Goal: Task Accomplishment & Management: Use online tool/utility

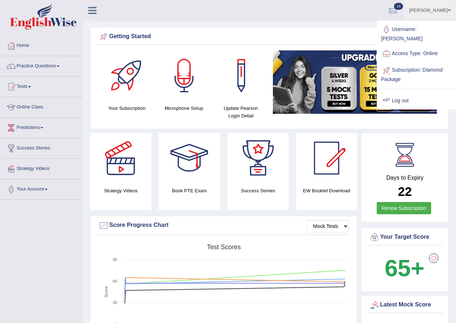
click at [400, 98] on link "Log out" at bounding box center [417, 101] width 78 height 17
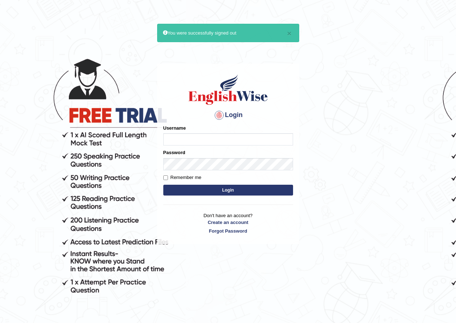
click at [238, 138] on input "Username" at bounding box center [228, 139] width 130 height 12
type input "parwin_parramatta"
click at [207, 171] on form "Please fix the following errors: Username parwin_parramatta Password Remember m…" at bounding box center [228, 161] width 130 height 72
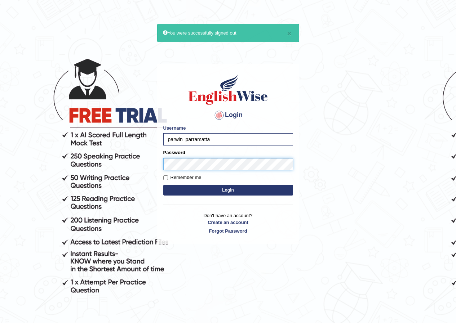
click at [163, 185] on button "Login" at bounding box center [228, 190] width 130 height 11
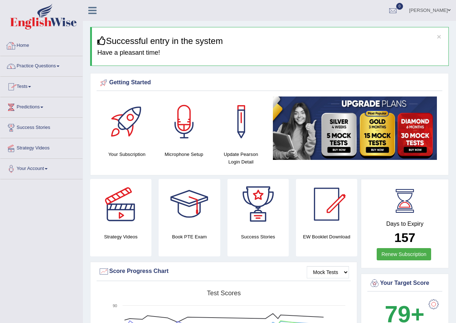
click at [56, 65] on link "Practice Questions" at bounding box center [41, 65] width 82 height 18
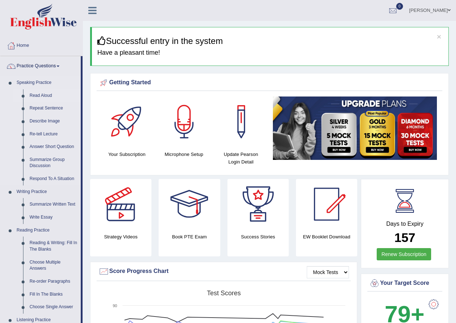
click at [46, 96] on link "Read Aloud" at bounding box center [53, 95] width 54 height 13
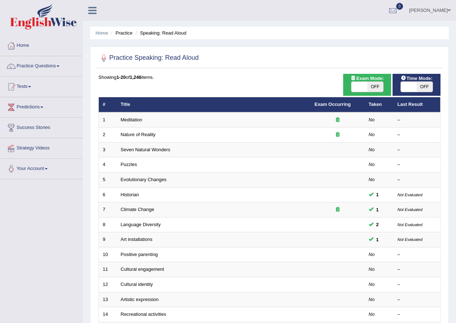
click at [375, 88] on span "OFF" at bounding box center [375, 87] width 16 height 10
checkbox input "true"
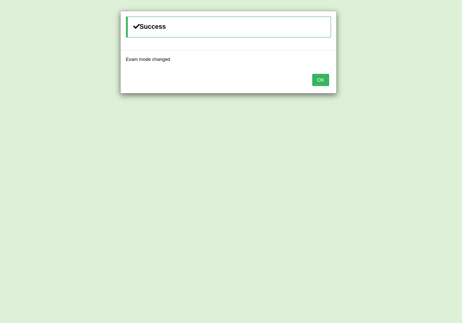
click at [326, 77] on button "OK" at bounding box center [320, 80] width 17 height 12
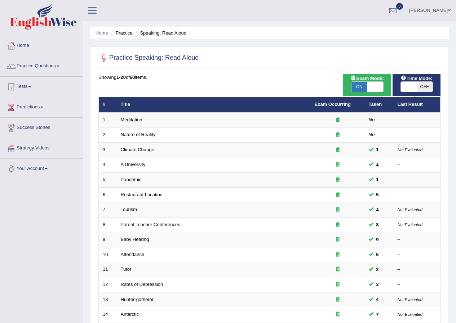
click at [421, 87] on span "OFF" at bounding box center [425, 87] width 16 height 10
checkbox input "true"
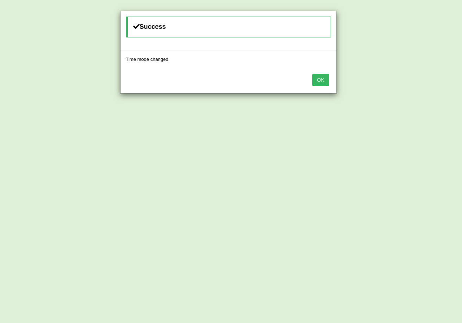
click at [322, 82] on button "OK" at bounding box center [320, 80] width 17 height 12
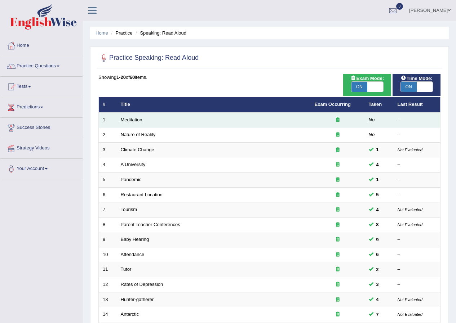
click at [138, 121] on link "Meditation" at bounding box center [132, 119] width 22 height 5
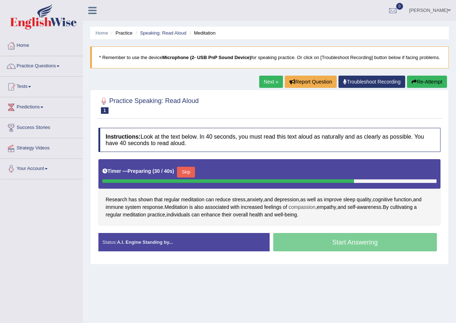
click at [297, 211] on span "compassion" at bounding box center [301, 208] width 27 height 8
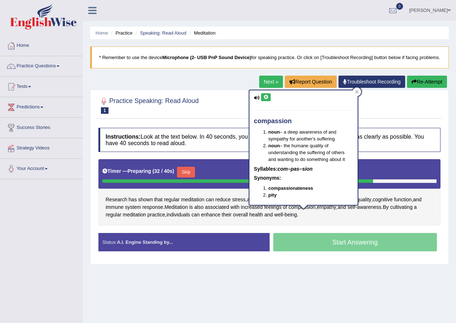
click at [266, 97] on icon at bounding box center [265, 97] width 5 height 4
drag, startPoint x: 356, startPoint y: 92, endPoint x: 342, endPoint y: 98, distance: 15.5
click at [355, 92] on div at bounding box center [357, 92] width 9 height 9
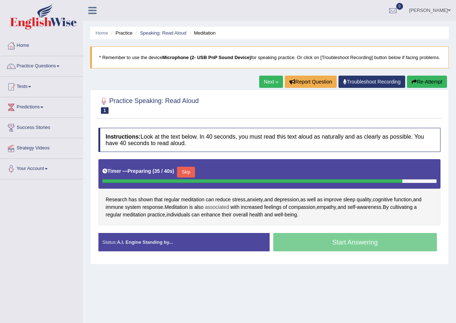
click at [216, 211] on span "associated" at bounding box center [217, 208] width 24 height 8
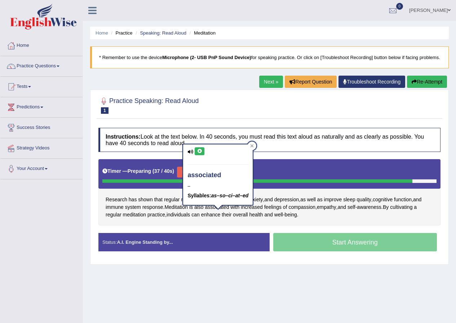
click at [199, 151] on icon at bounding box center [199, 151] width 5 height 4
click at [254, 145] on icon at bounding box center [252, 145] width 3 height 3
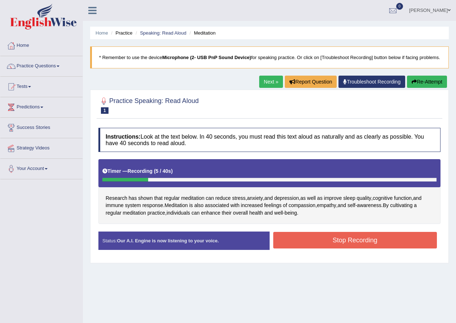
click at [353, 247] on button "Stop Recording" at bounding box center [355, 240] width 164 height 17
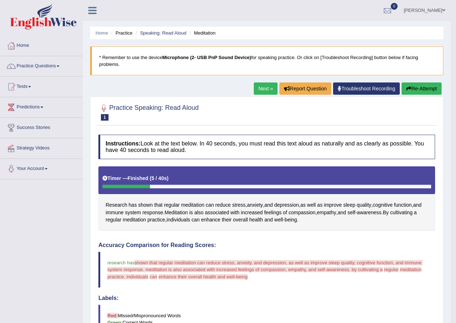
click at [416, 91] on button "Re-Attempt" at bounding box center [422, 89] width 40 height 12
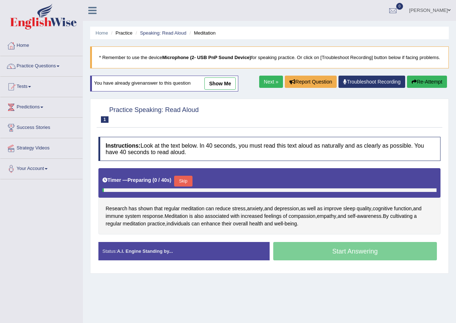
click at [344, 263] on div "Start Answering" at bounding box center [355, 252] width 171 height 20
click at [187, 186] on button "Skip" at bounding box center [183, 181] width 18 height 11
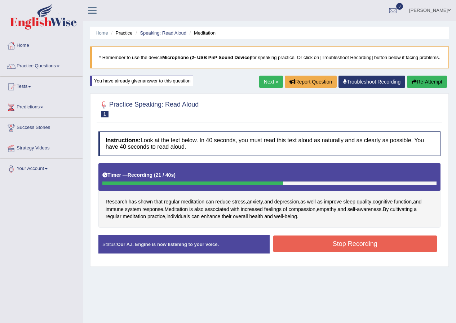
click at [376, 252] on button "Stop Recording" at bounding box center [355, 244] width 164 height 17
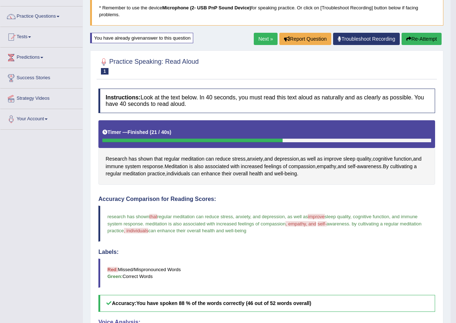
scroll to position [36, 0]
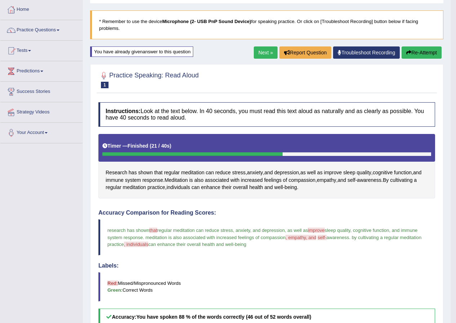
click at [263, 50] on link "Next »" at bounding box center [266, 53] width 24 height 12
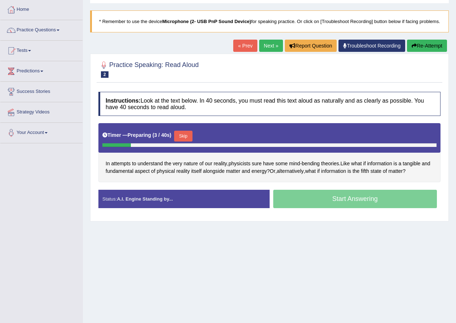
click at [191, 142] on button "Skip" at bounding box center [183, 136] width 18 height 11
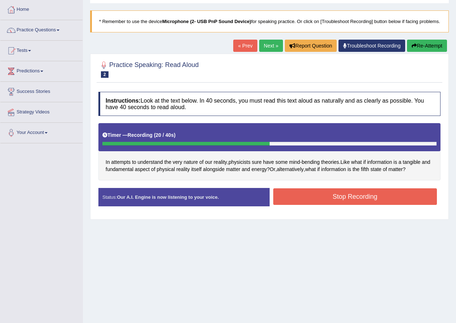
click at [332, 201] on button "Stop Recording" at bounding box center [355, 197] width 164 height 17
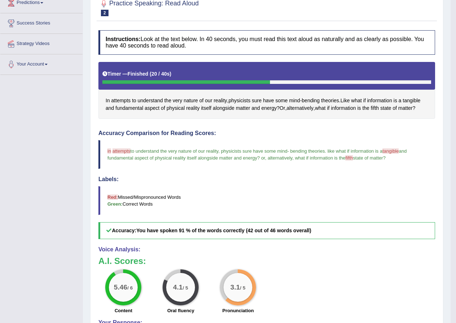
scroll to position [2, 0]
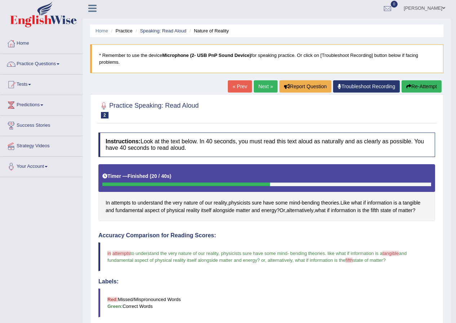
click at [261, 87] on link "Next »" at bounding box center [266, 86] width 24 height 12
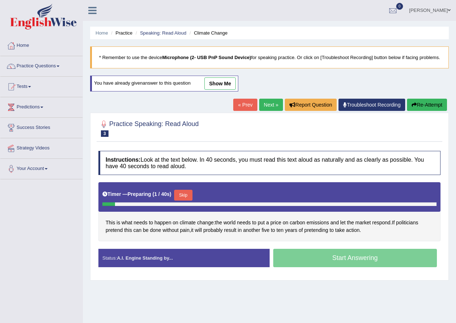
click at [188, 201] on button "Skip" at bounding box center [183, 195] width 18 height 11
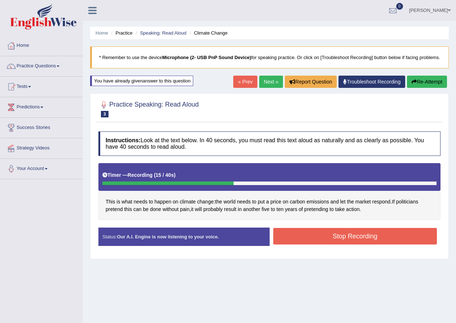
click at [341, 245] on button "Stop Recording" at bounding box center [355, 236] width 164 height 17
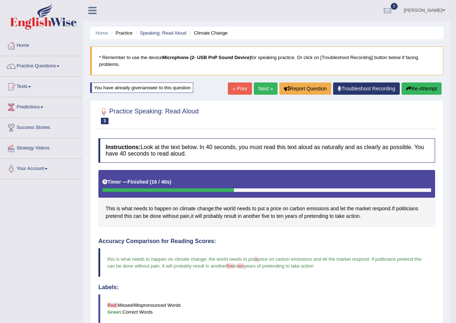
click at [268, 90] on link "Next »" at bounding box center [266, 89] width 24 height 12
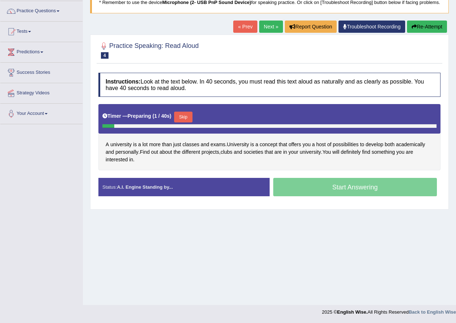
click at [182, 123] on button "Skip" at bounding box center [183, 117] width 18 height 11
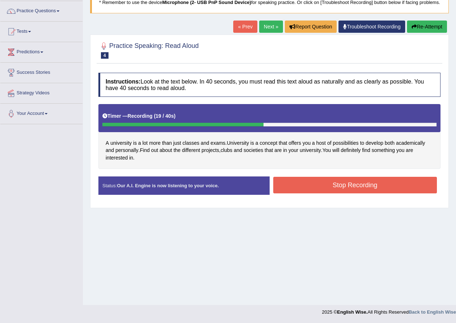
click at [367, 194] on button "Stop Recording" at bounding box center [355, 185] width 164 height 17
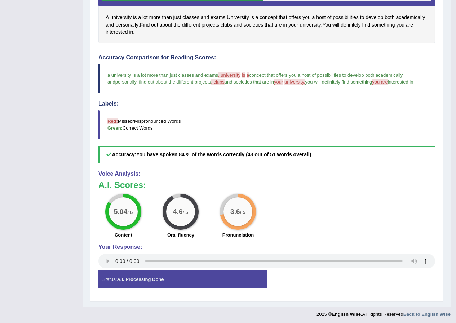
scroll to position [46, 0]
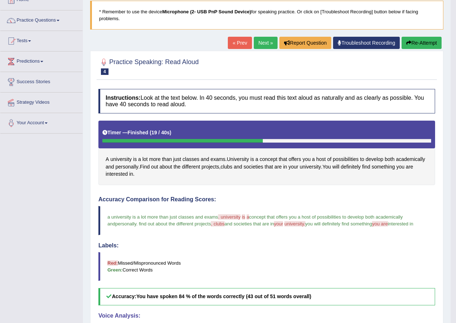
click at [261, 46] on link "Next »" at bounding box center [266, 43] width 24 height 12
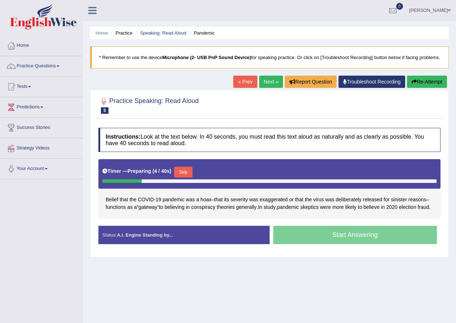
drag, startPoint x: 186, startPoint y: 176, endPoint x: 189, endPoint y: 180, distance: 4.6
click at [187, 180] on div "Timer — Preparing ( 4 / 40s ) Skip" at bounding box center [269, 172] width 334 height 14
click at [189, 178] on button "Skip" at bounding box center [183, 172] width 18 height 11
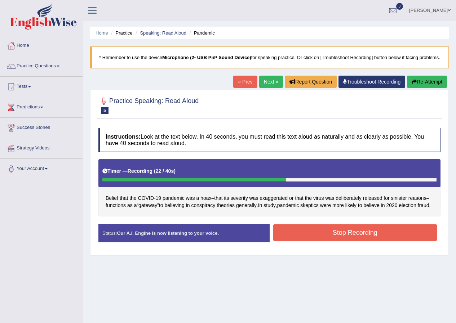
click at [320, 241] on button "Stop Recording" at bounding box center [355, 233] width 164 height 17
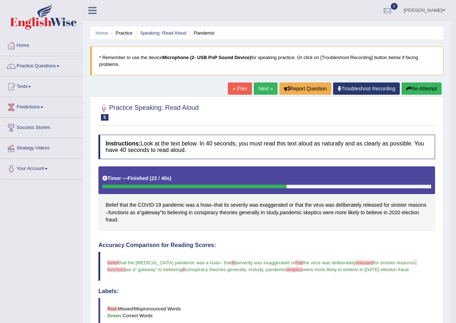
click at [267, 89] on link "Next »" at bounding box center [266, 89] width 24 height 12
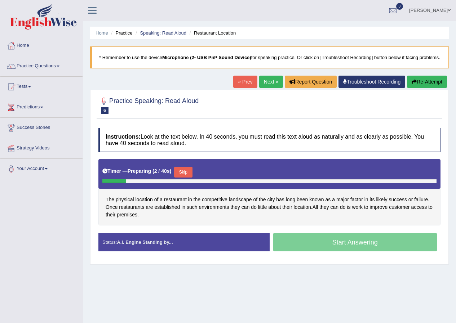
click at [184, 178] on button "Skip" at bounding box center [183, 172] width 18 height 11
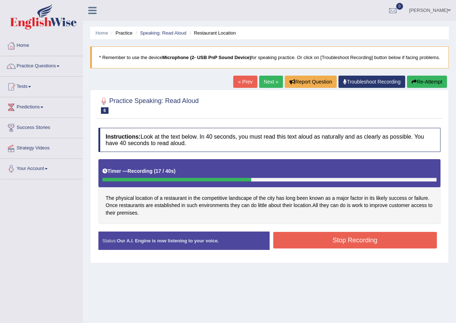
click at [322, 245] on button "Stop Recording" at bounding box center [355, 240] width 164 height 17
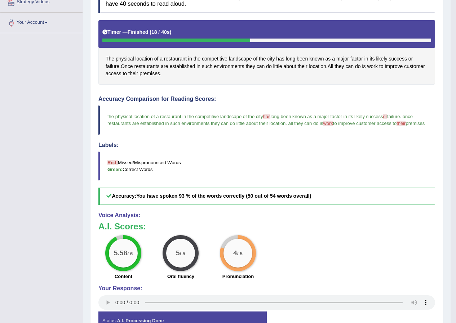
scroll to position [53, 0]
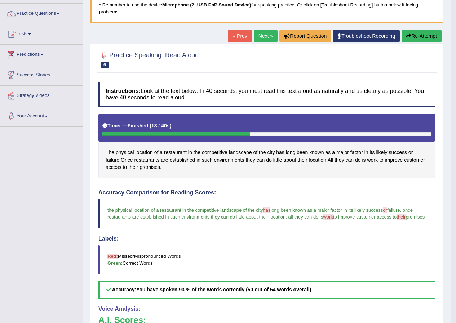
click at [264, 37] on link "Next »" at bounding box center [266, 36] width 24 height 12
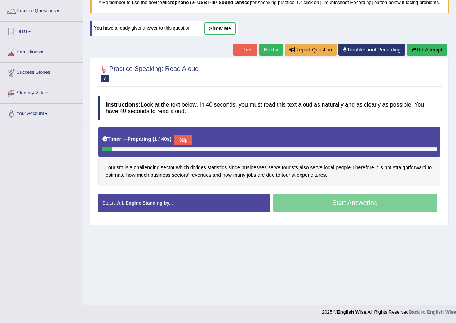
click at [189, 146] on button "Skip" at bounding box center [183, 140] width 18 height 11
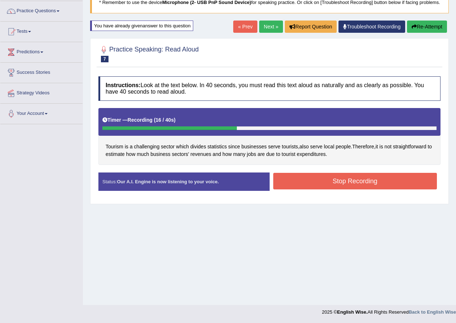
click at [351, 189] on button "Stop Recording" at bounding box center [355, 181] width 164 height 17
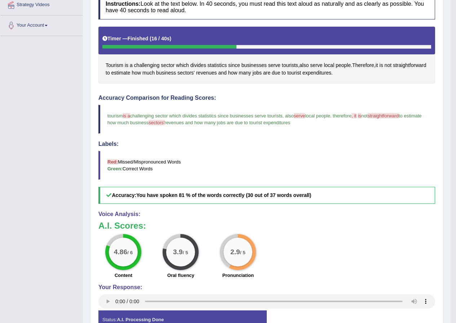
scroll to position [42, 0]
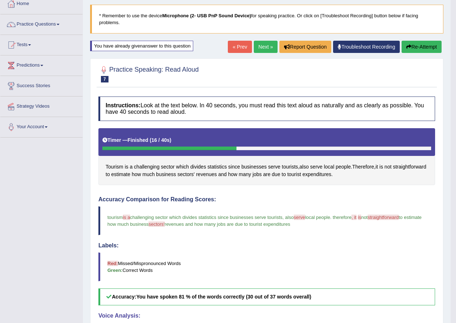
click at [266, 49] on link "Next »" at bounding box center [266, 47] width 24 height 12
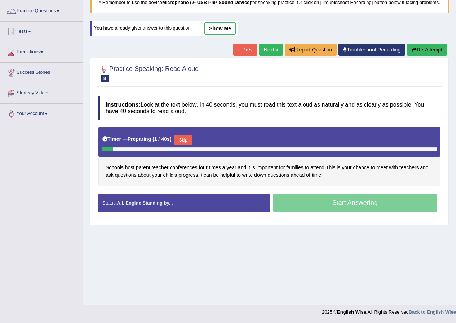
click at [189, 146] on button "Skip" at bounding box center [183, 140] width 18 height 11
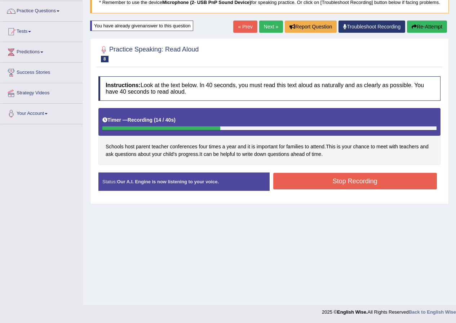
click at [342, 187] on button "Stop Recording" at bounding box center [355, 181] width 164 height 17
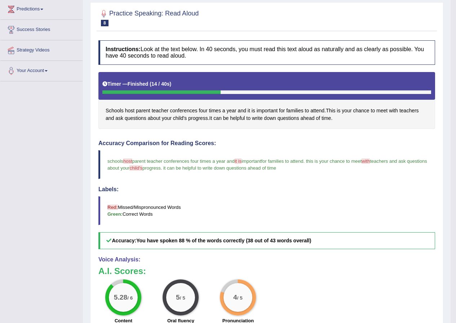
scroll to position [6, 0]
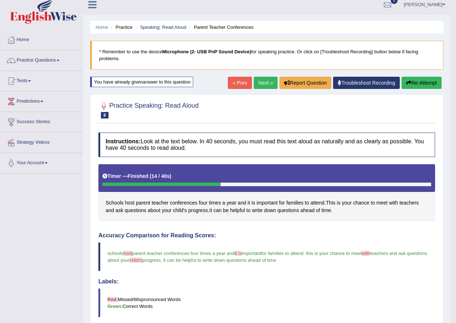
click at [263, 86] on link "Next »" at bounding box center [266, 83] width 24 height 12
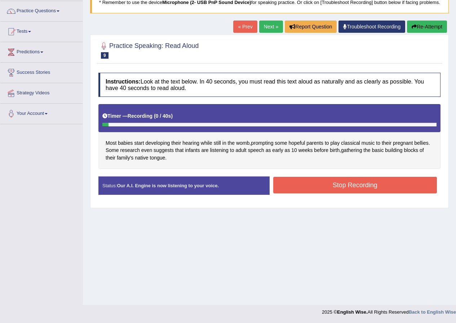
scroll to position [55, 0]
click at [319, 194] on button "Stop Recording" at bounding box center [355, 185] width 164 height 17
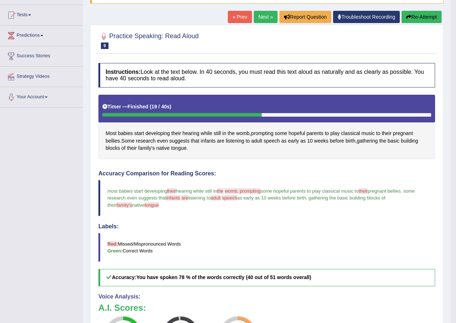
scroll to position [72, 0]
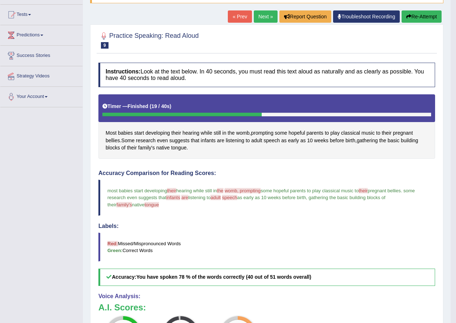
click at [263, 17] on link "Next »" at bounding box center [266, 16] width 24 height 12
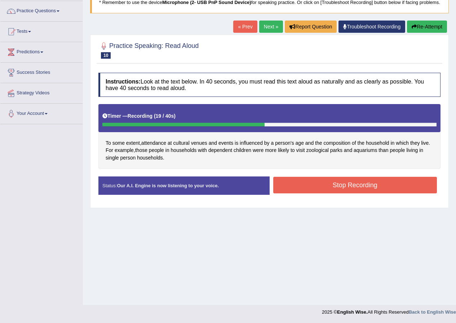
click at [353, 193] on button "Stop Recording" at bounding box center [355, 185] width 164 height 17
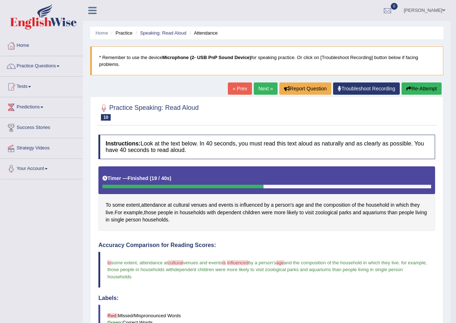
click at [260, 84] on link "Next »" at bounding box center [266, 89] width 24 height 12
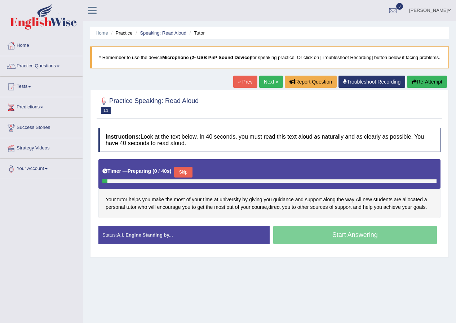
scroll to position [55, 0]
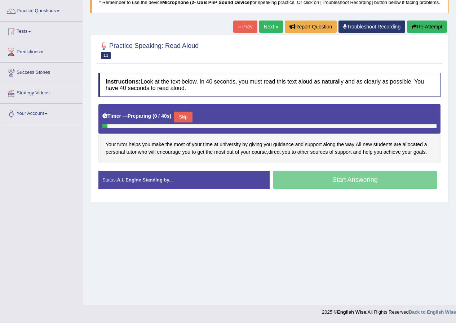
click at [328, 183] on div "Start Answering" at bounding box center [355, 181] width 171 height 20
click at [186, 120] on button "Skip" at bounding box center [183, 117] width 18 height 11
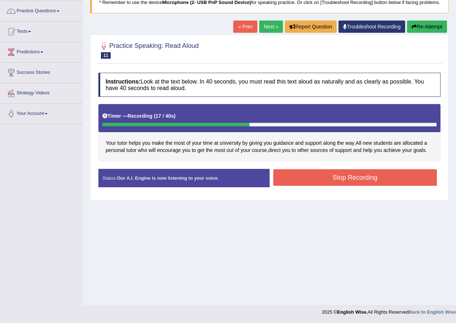
click at [324, 181] on button "Stop Recording" at bounding box center [355, 177] width 164 height 17
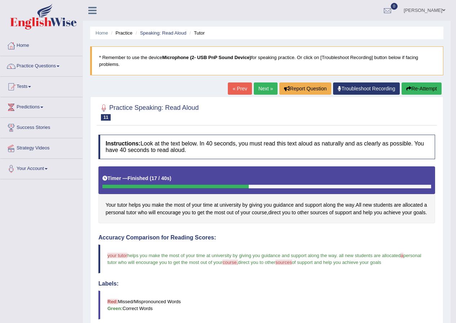
click at [261, 86] on link "Next »" at bounding box center [266, 89] width 24 height 12
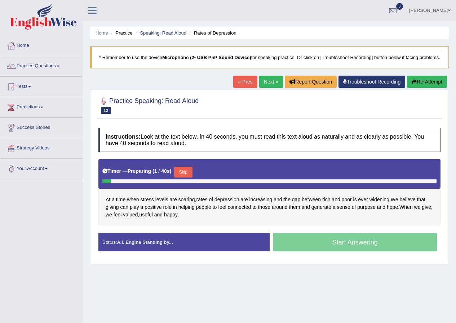
scroll to position [55, 0]
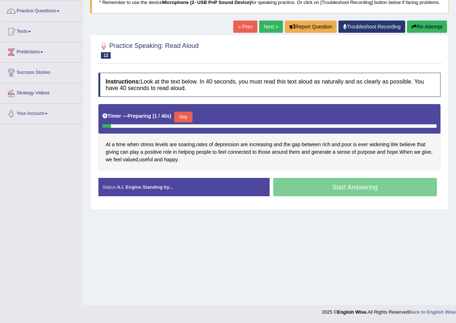
click at [186, 123] on button "Skip" at bounding box center [183, 117] width 18 height 11
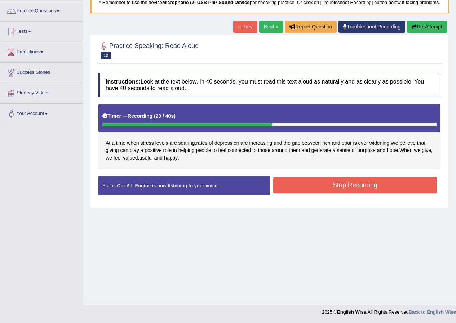
click at [352, 193] on button "Stop Recording" at bounding box center [355, 185] width 164 height 17
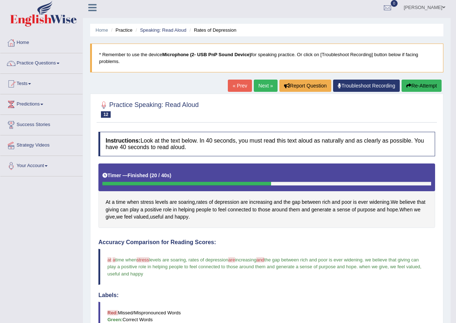
scroll to position [0, 0]
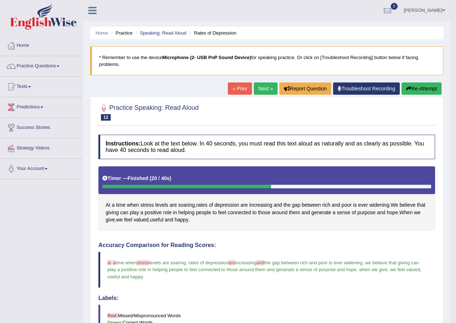
click at [257, 91] on link "Next »" at bounding box center [266, 89] width 24 height 12
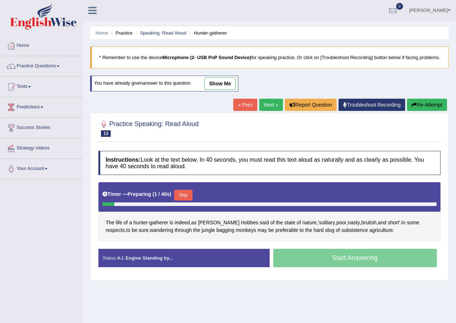
click at [189, 201] on button "Skip" at bounding box center [183, 195] width 18 height 11
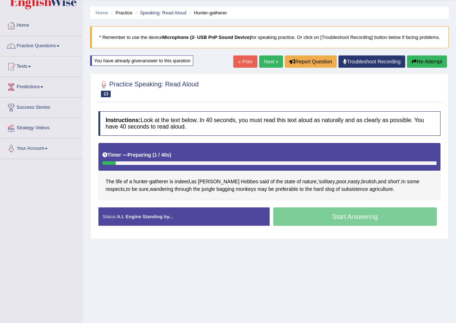
scroll to position [55, 0]
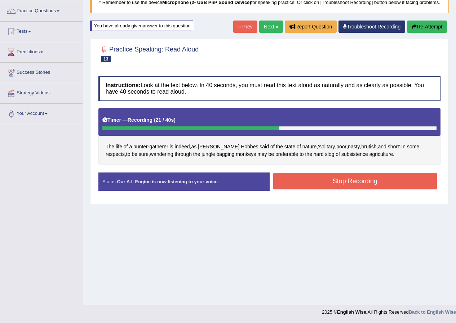
click at [346, 186] on button "Stop Recording" at bounding box center [355, 181] width 164 height 17
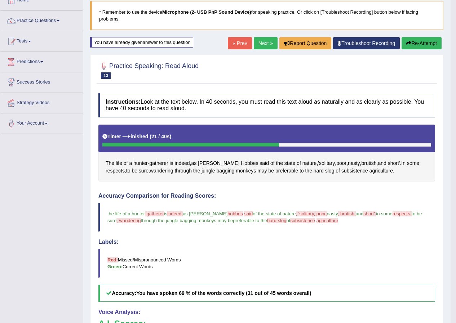
scroll to position [0, 0]
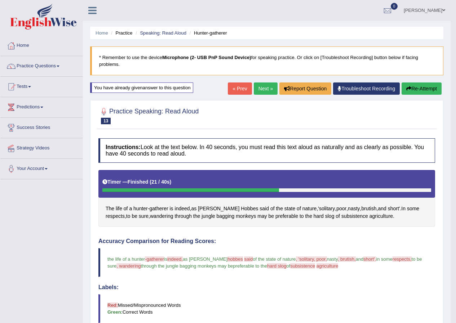
click at [270, 85] on link "Next »" at bounding box center [266, 89] width 24 height 12
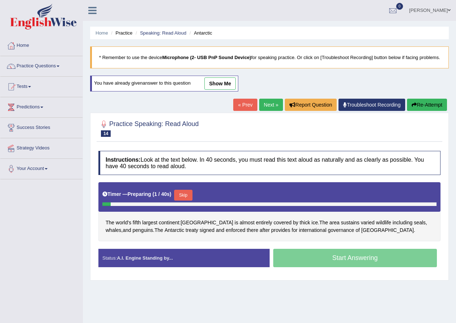
click at [178, 190] on button "Skip" at bounding box center [183, 195] width 18 height 11
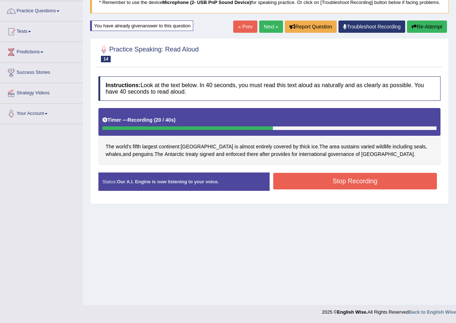
click at [340, 185] on button "Stop Recording" at bounding box center [355, 181] width 164 height 17
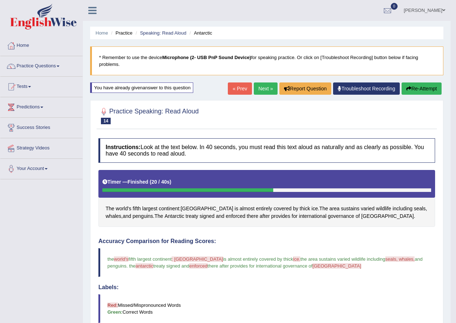
click at [259, 87] on link "Next »" at bounding box center [266, 89] width 24 height 12
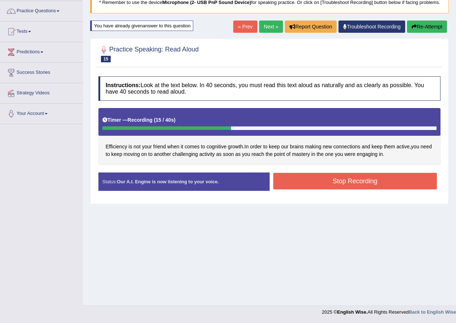
click at [349, 186] on button "Stop Recording" at bounding box center [355, 181] width 164 height 17
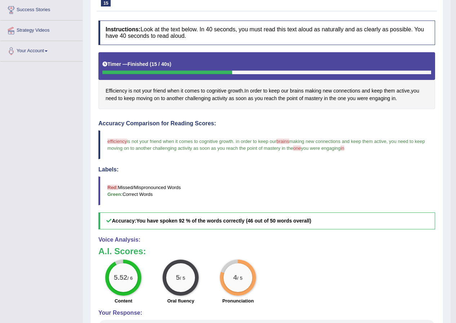
scroll to position [42, 0]
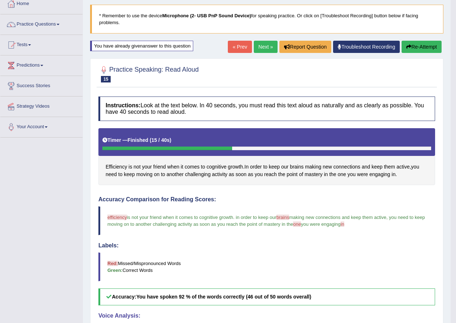
click at [261, 48] on link "Next »" at bounding box center [266, 47] width 24 height 12
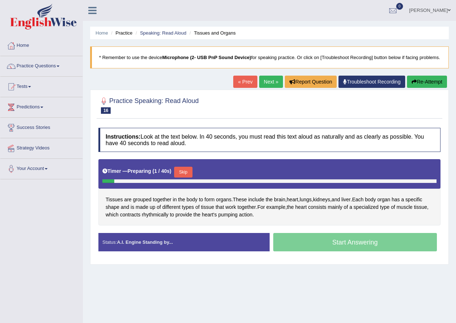
click at [182, 167] on button "Skip" at bounding box center [183, 172] width 18 height 11
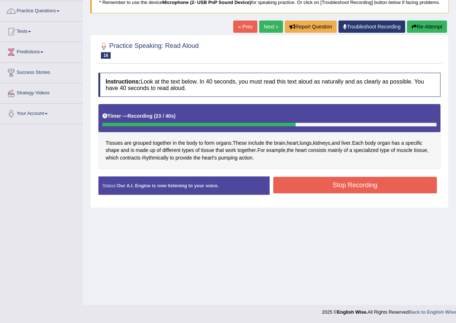
click at [361, 192] on button "Stop Recording" at bounding box center [355, 185] width 164 height 17
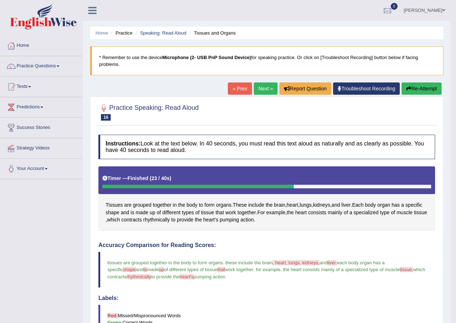
click at [264, 84] on link "Next »" at bounding box center [266, 89] width 24 height 12
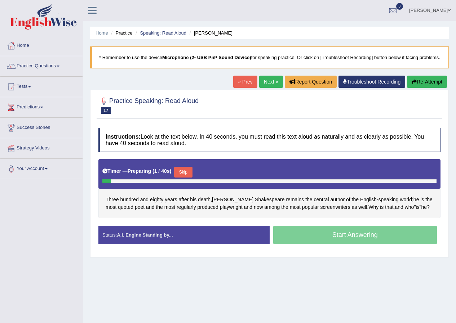
scroll to position [55, 0]
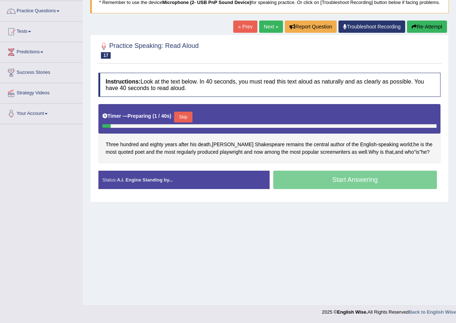
click at [184, 120] on button "Skip" at bounding box center [183, 117] width 18 height 11
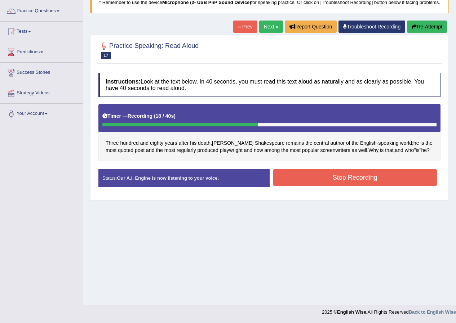
click at [355, 179] on button "Stop Recording" at bounding box center [355, 177] width 164 height 17
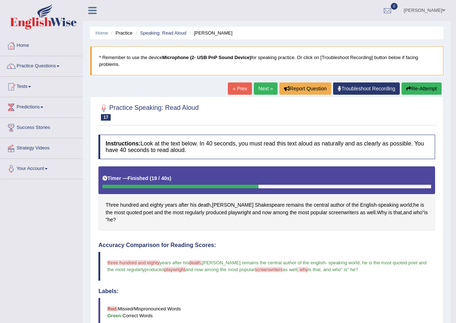
click at [262, 87] on link "Next »" at bounding box center [266, 89] width 24 height 12
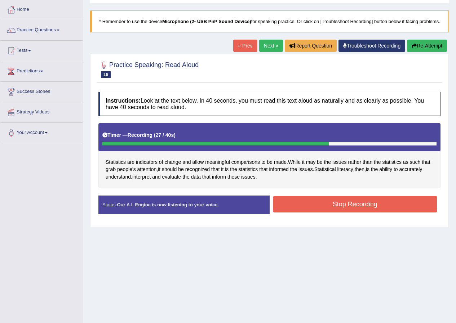
click at [335, 210] on button "Stop Recording" at bounding box center [355, 204] width 164 height 17
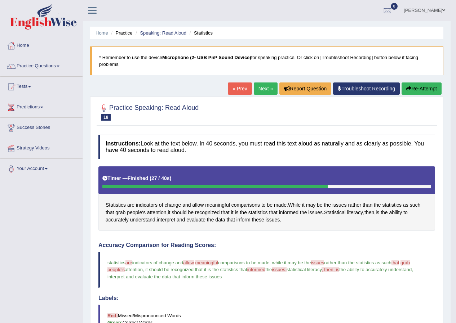
click at [258, 87] on link "Next »" at bounding box center [266, 89] width 24 height 12
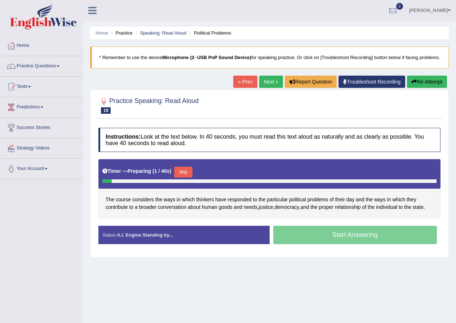
click at [186, 167] on button "Skip" at bounding box center [183, 172] width 18 height 11
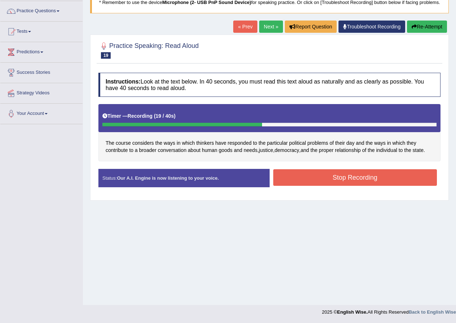
click at [351, 186] on button "Stop Recording" at bounding box center [355, 177] width 164 height 17
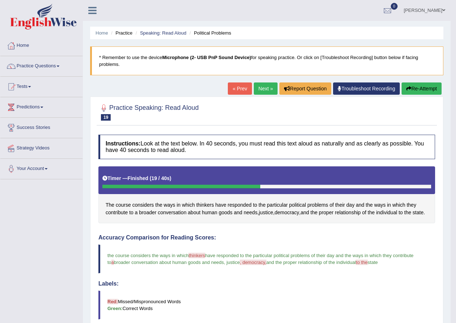
click at [266, 88] on link "Next »" at bounding box center [266, 89] width 24 height 12
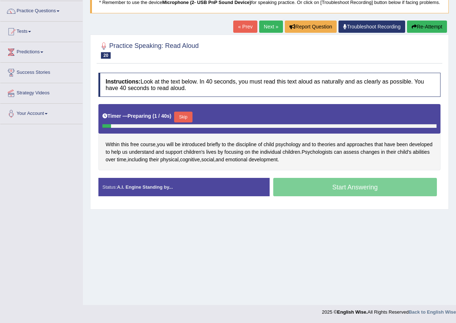
click at [188, 123] on button "Skip" at bounding box center [183, 117] width 18 height 11
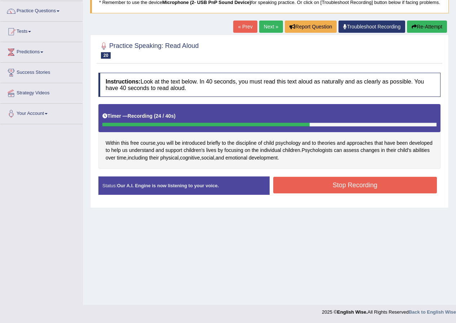
click at [339, 193] on button "Stop Recording" at bounding box center [355, 185] width 164 height 17
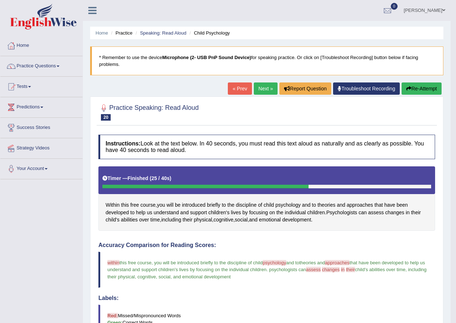
click at [260, 86] on link "Next »" at bounding box center [266, 89] width 24 height 12
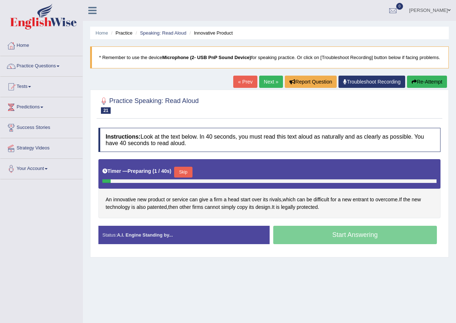
click at [187, 176] on button "Skip" at bounding box center [183, 172] width 18 height 11
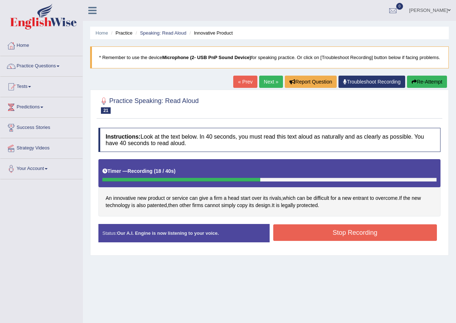
click at [372, 237] on button "Stop Recording" at bounding box center [355, 233] width 164 height 17
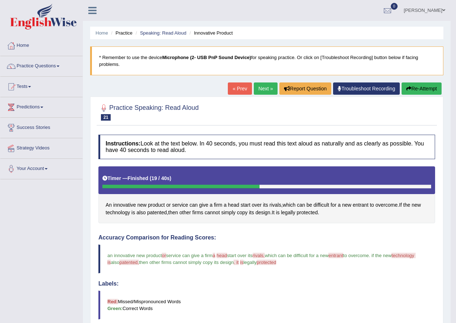
click at [261, 89] on link "Next »" at bounding box center [266, 89] width 24 height 12
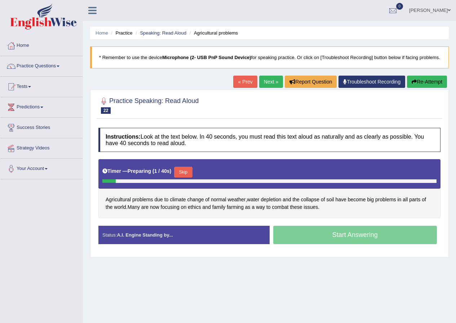
click at [188, 178] on button "Skip" at bounding box center [183, 172] width 18 height 11
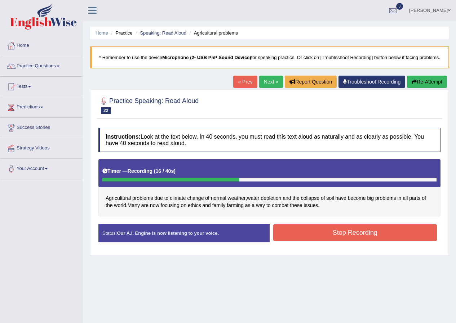
click at [338, 241] on button "Stop Recording" at bounding box center [355, 233] width 164 height 17
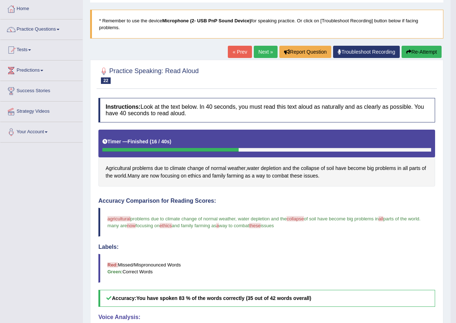
scroll to position [36, 0]
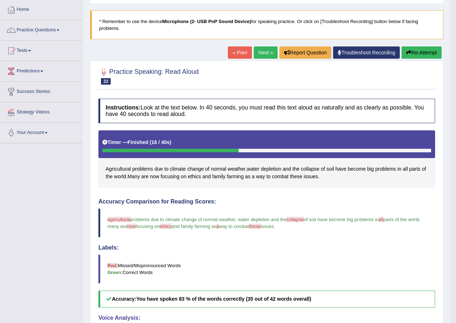
click at [257, 50] on link "Next »" at bounding box center [266, 53] width 24 height 12
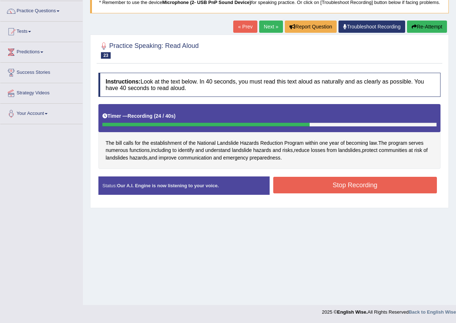
click at [331, 193] on button "Stop Recording" at bounding box center [355, 185] width 164 height 17
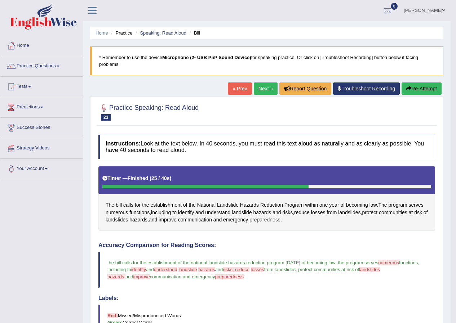
click at [264, 219] on span "preparedness" at bounding box center [265, 220] width 31 height 8
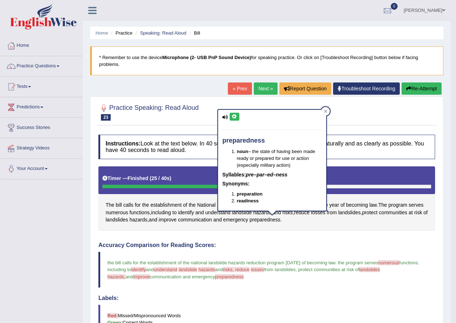
click at [236, 118] on icon at bounding box center [234, 117] width 5 height 4
click at [325, 110] on icon at bounding box center [326, 112] width 4 height 4
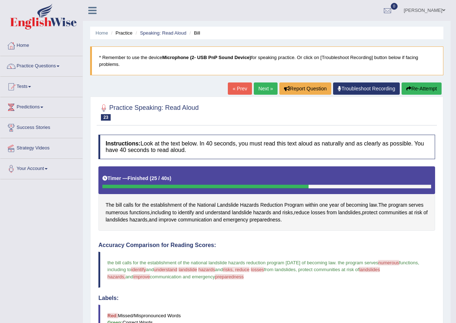
click at [419, 84] on button "Re-Attempt" at bounding box center [422, 89] width 40 height 12
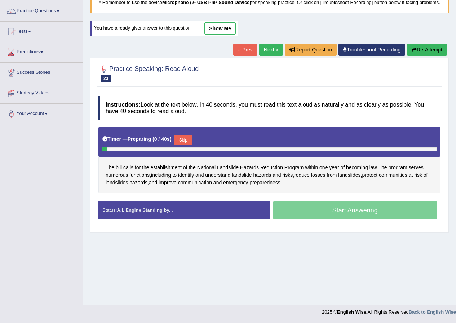
scroll to position [55, 0]
click at [179, 145] on button "Skip" at bounding box center [183, 140] width 18 height 11
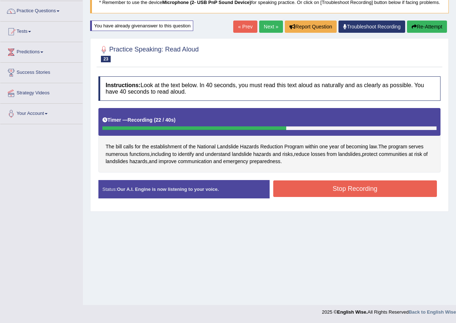
click at [330, 195] on button "Stop Recording" at bounding box center [355, 189] width 164 height 17
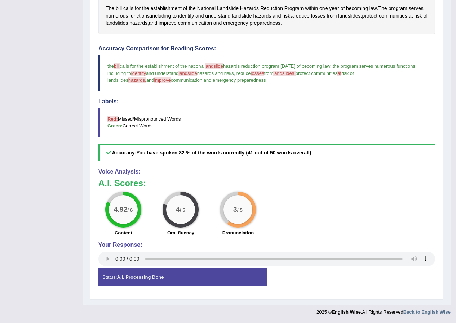
scroll to position [0, 0]
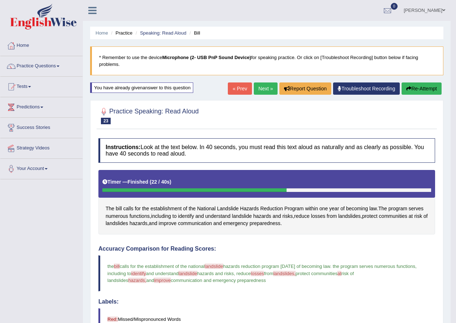
click at [264, 85] on link "Next »" at bounding box center [266, 89] width 24 height 12
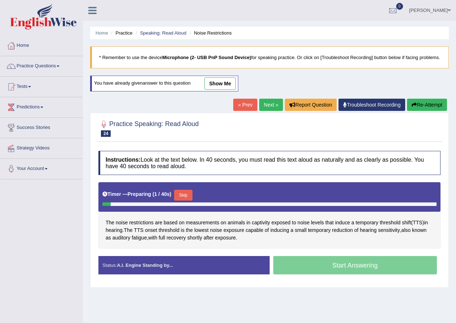
click at [185, 190] on button "Skip" at bounding box center [183, 195] width 18 height 11
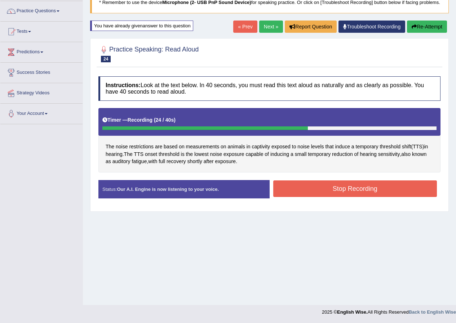
click at [359, 194] on button "Stop Recording" at bounding box center [355, 189] width 164 height 17
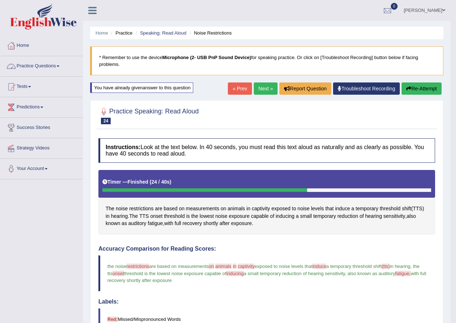
click at [53, 66] on link "Practice Questions" at bounding box center [41, 65] width 82 height 18
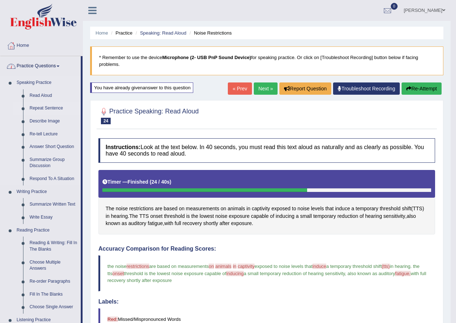
click at [35, 107] on link "Repeat Sentence" at bounding box center [53, 108] width 54 height 13
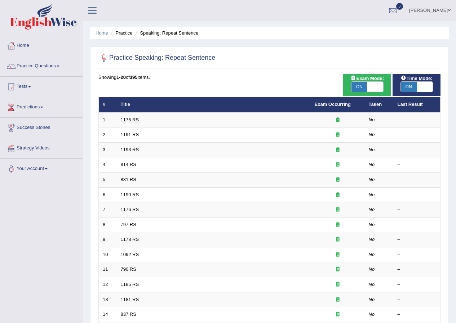
click at [358, 83] on span "ON" at bounding box center [360, 87] width 16 height 10
checkbox input "false"
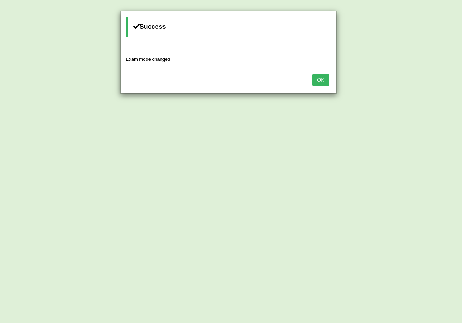
click at [314, 76] on button "OK" at bounding box center [320, 80] width 17 height 12
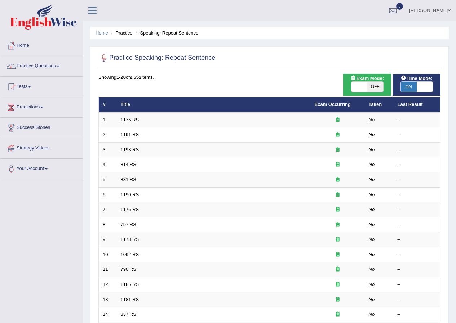
click at [407, 85] on span "ON" at bounding box center [409, 87] width 16 height 10
checkbox input "false"
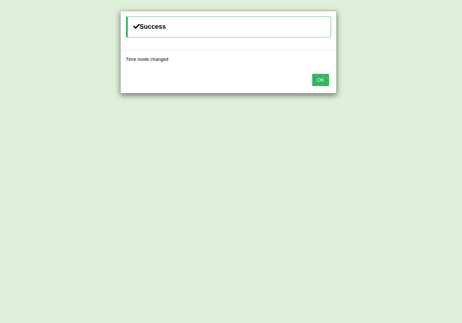
click at [316, 79] on button "OK" at bounding box center [320, 80] width 17 height 12
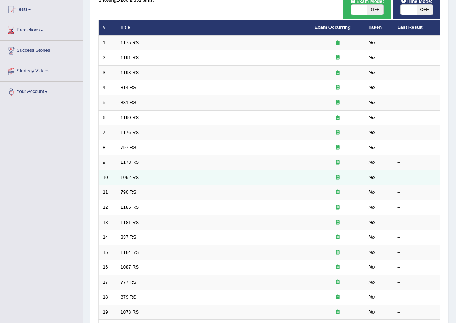
scroll to position [154, 0]
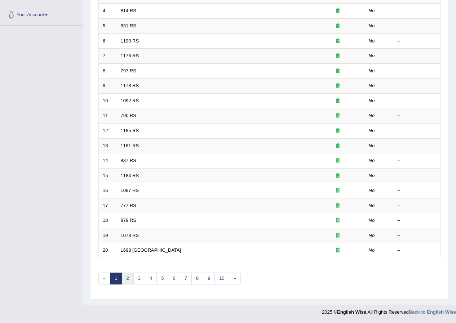
click at [125, 274] on link "2" at bounding box center [128, 279] width 12 height 12
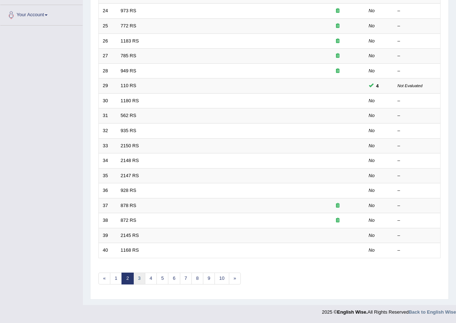
click at [142, 278] on link "3" at bounding box center [139, 279] width 12 height 12
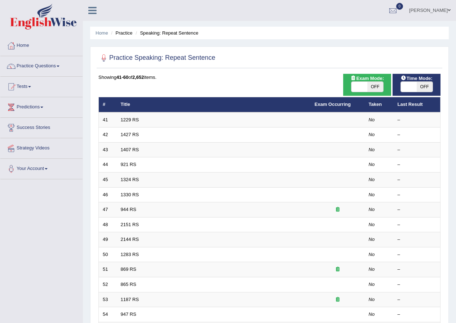
click at [379, 87] on span "OFF" at bounding box center [375, 87] width 16 height 10
checkbox input "true"
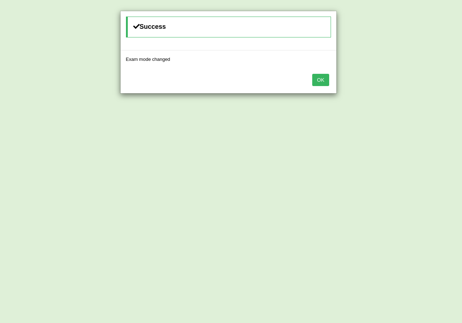
click at [320, 81] on button "OK" at bounding box center [320, 80] width 17 height 12
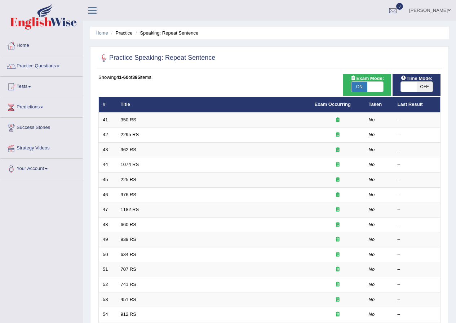
click at [423, 85] on span "OFF" at bounding box center [425, 87] width 16 height 10
checkbox input "true"
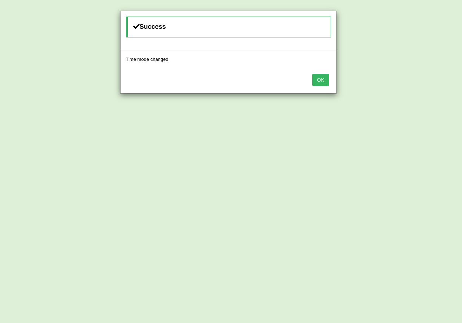
click at [313, 79] on button "OK" at bounding box center [320, 80] width 17 height 12
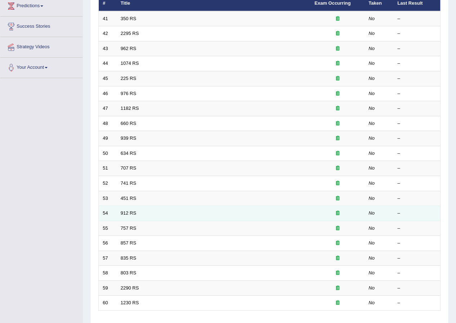
scroll to position [154, 0]
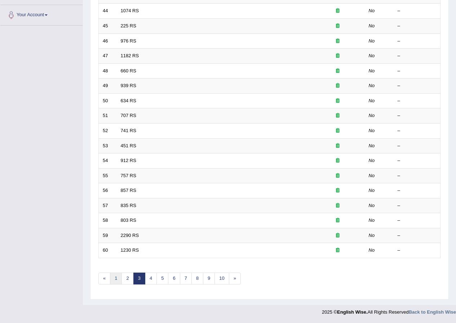
click at [114, 279] on link "1" at bounding box center [116, 279] width 12 height 12
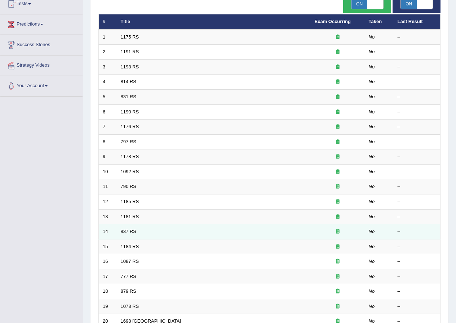
scroll to position [154, 0]
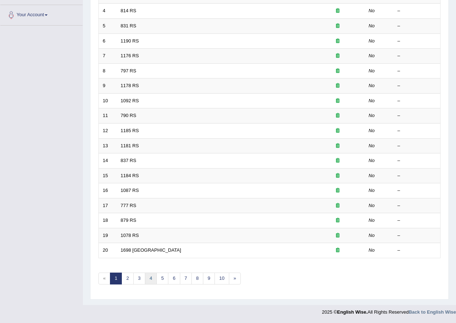
click at [155, 280] on link "4" at bounding box center [151, 279] width 12 height 12
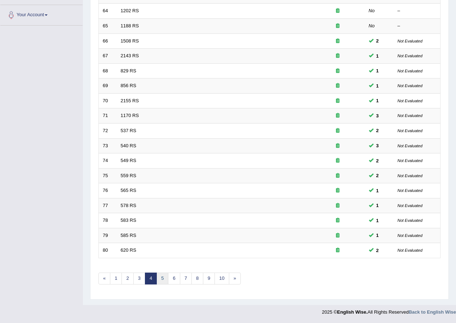
click at [162, 280] on link "5" at bounding box center [162, 279] width 12 height 12
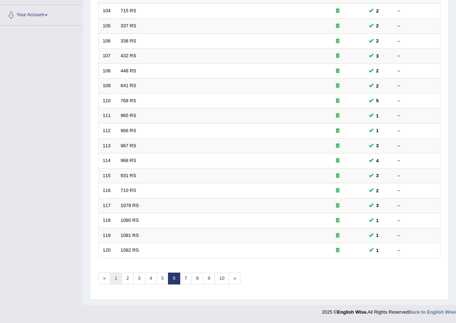
scroll to position [154, 0]
click at [118, 282] on link "1" at bounding box center [116, 279] width 12 height 12
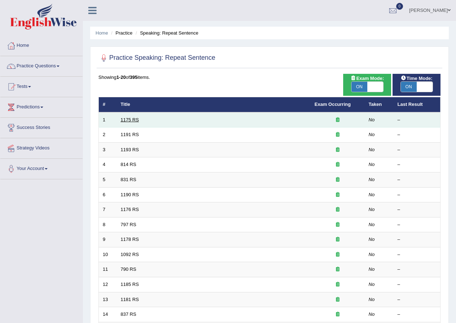
click at [128, 117] on link "1175 RS" at bounding box center [130, 119] width 18 height 5
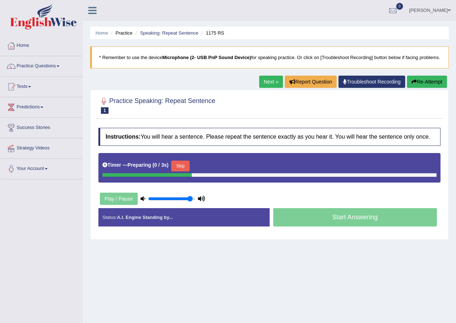
click at [177, 172] on button "Skip" at bounding box center [180, 166] width 18 height 11
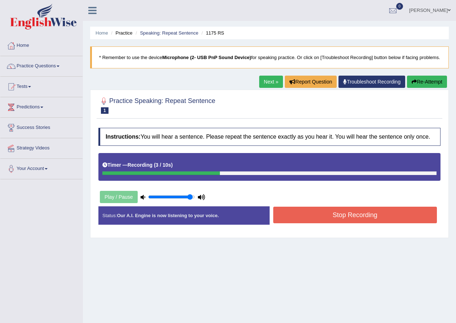
click at [336, 222] on button "Stop Recording" at bounding box center [355, 215] width 164 height 17
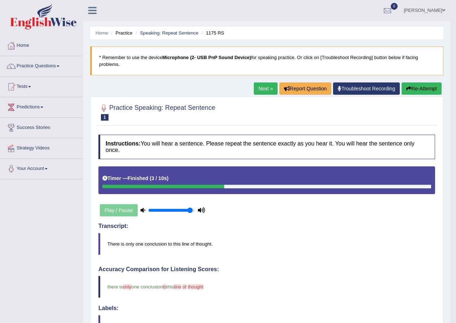
click at [415, 91] on button "Re-Attempt" at bounding box center [422, 89] width 40 height 12
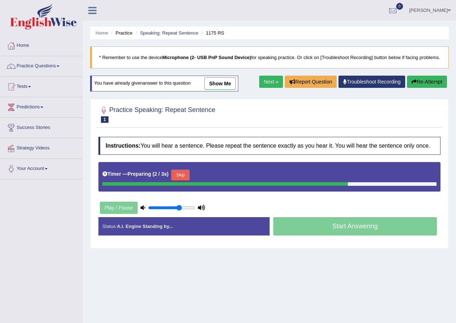
type input "0.7"
click at [180, 211] on input "range" at bounding box center [171, 208] width 47 height 6
click at [183, 181] on div "Timer — Preparing ( 2 / 3s ) Skip" at bounding box center [269, 175] width 334 height 14
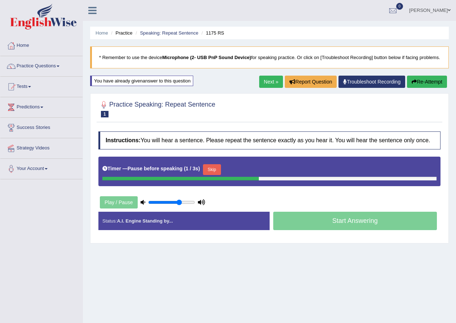
click at [210, 175] on button "Skip" at bounding box center [212, 169] width 18 height 11
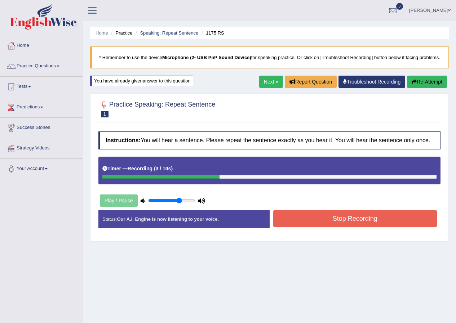
click at [357, 225] on button "Stop Recording" at bounding box center [355, 219] width 164 height 17
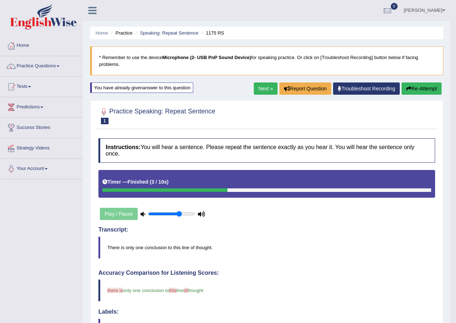
click at [260, 88] on link "Next »" at bounding box center [266, 89] width 24 height 12
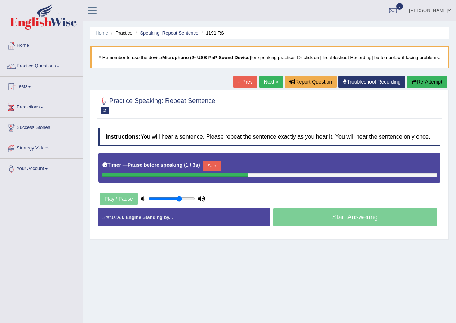
click at [212, 171] on button "Skip" at bounding box center [212, 166] width 18 height 11
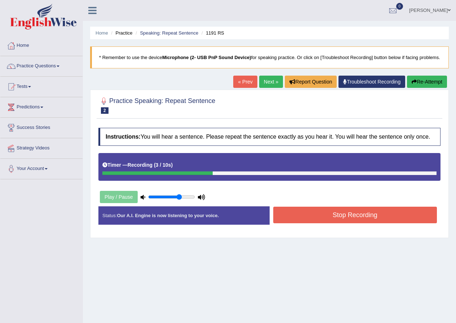
click at [308, 221] on button "Stop Recording" at bounding box center [355, 215] width 164 height 17
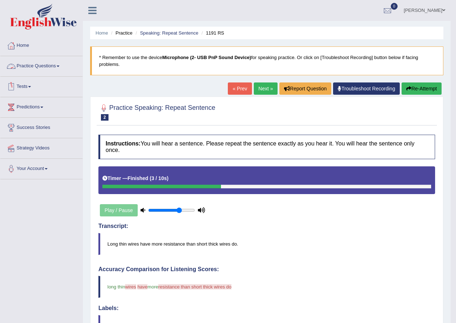
click at [59, 68] on link "Practice Questions" at bounding box center [41, 65] width 82 height 18
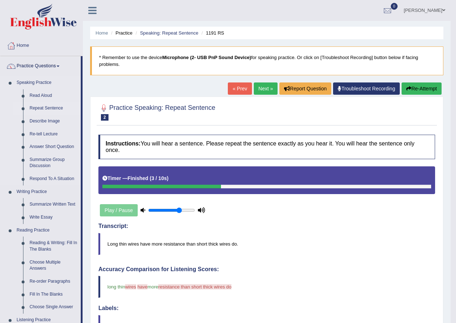
click at [43, 109] on link "Repeat Sentence" at bounding box center [53, 108] width 54 height 13
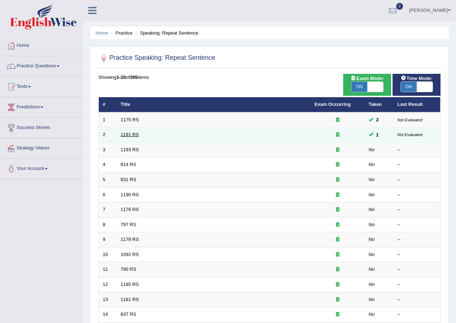
click at [123, 135] on link "1191 RS" at bounding box center [130, 134] width 18 height 5
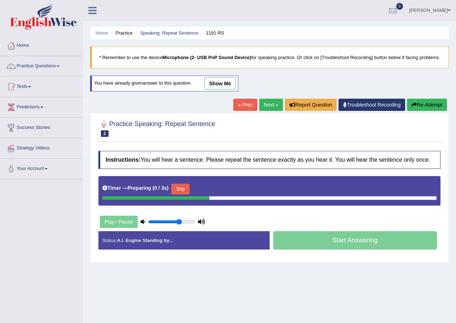
click at [180, 195] on button "Skip" at bounding box center [180, 189] width 18 height 11
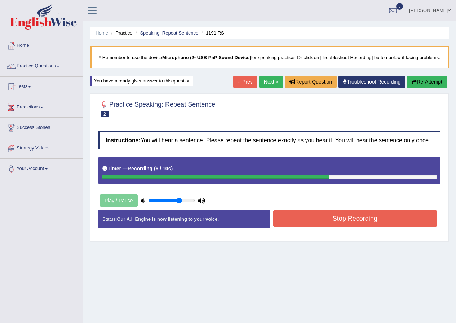
drag, startPoint x: 335, startPoint y: 225, endPoint x: 331, endPoint y: 226, distance: 4.7
click at [334, 226] on button "Stop Recording" at bounding box center [355, 219] width 164 height 17
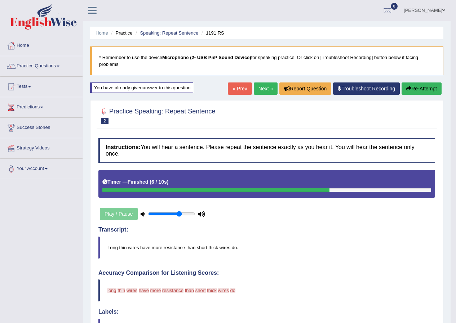
click at [416, 78] on div "Home Practice Speaking: Repeat Sentence 1191 RS * Remember to use the device Mi…" at bounding box center [267, 258] width 368 height 516
click at [413, 86] on button "Re-Attempt" at bounding box center [422, 89] width 40 height 12
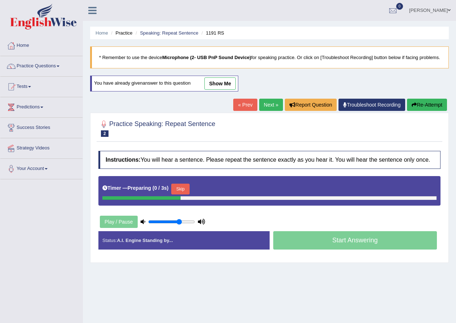
click at [183, 191] on button "Skip" at bounding box center [180, 189] width 18 height 11
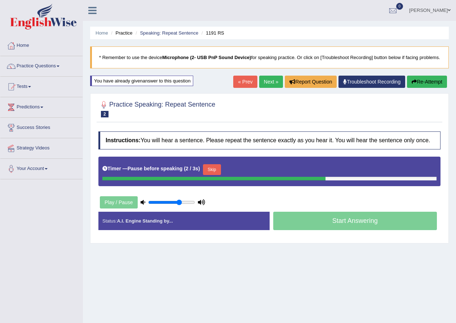
click at [216, 175] on button "Skip" at bounding box center [212, 169] width 18 height 11
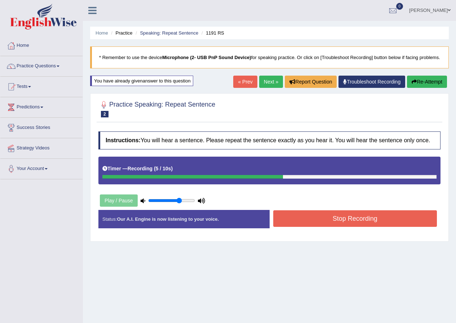
click at [317, 223] on button "Stop Recording" at bounding box center [355, 219] width 164 height 17
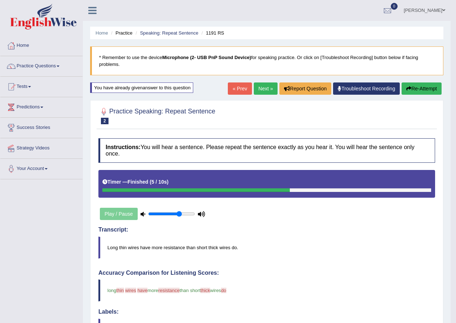
click at [420, 88] on button "Re-Attempt" at bounding box center [422, 89] width 40 height 12
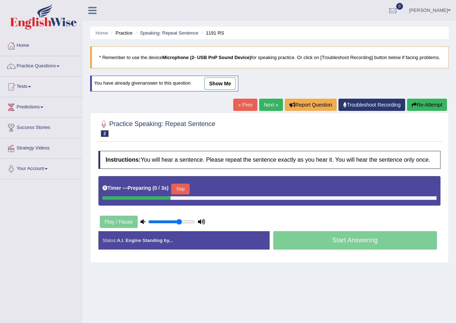
click at [189, 195] on button "Skip" at bounding box center [180, 189] width 18 height 11
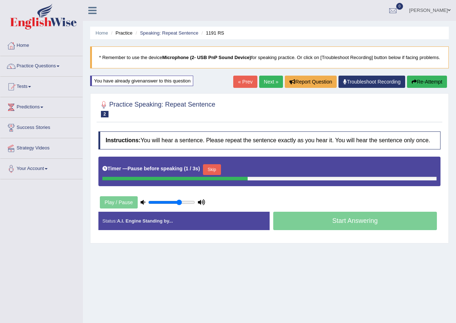
click at [219, 173] on button "Skip" at bounding box center [212, 169] width 18 height 11
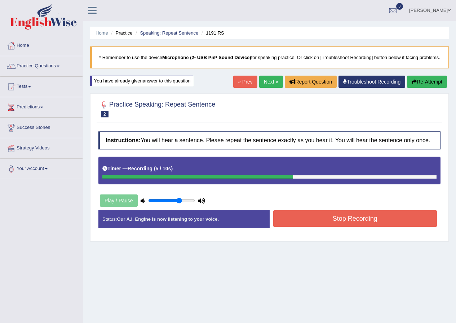
click at [349, 223] on button "Stop Recording" at bounding box center [355, 219] width 164 height 17
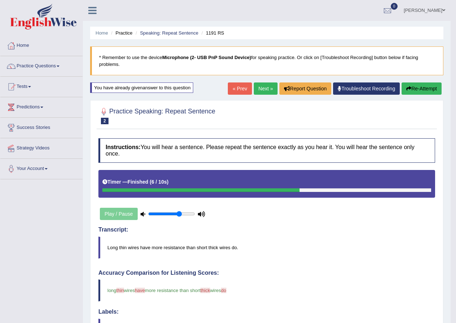
click at [265, 92] on link "Next »" at bounding box center [266, 89] width 24 height 12
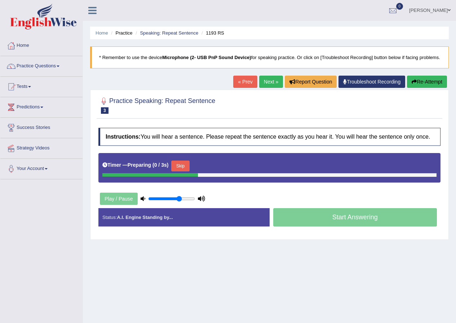
click at [181, 170] on button "Skip" at bounding box center [180, 166] width 18 height 11
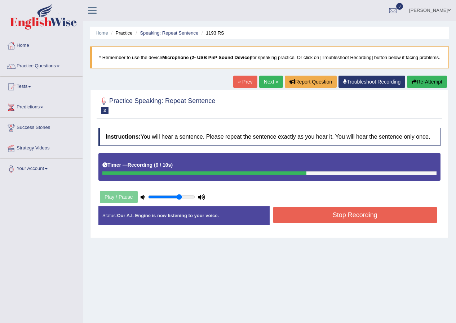
click at [352, 222] on button "Stop Recording" at bounding box center [355, 215] width 164 height 17
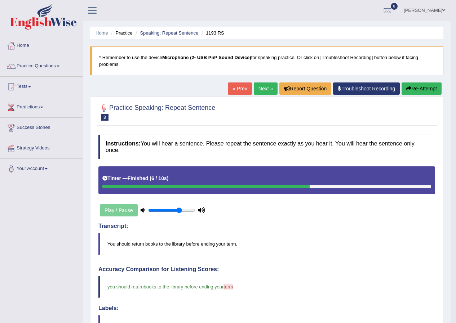
click at [269, 92] on link "Next »" at bounding box center [266, 89] width 24 height 12
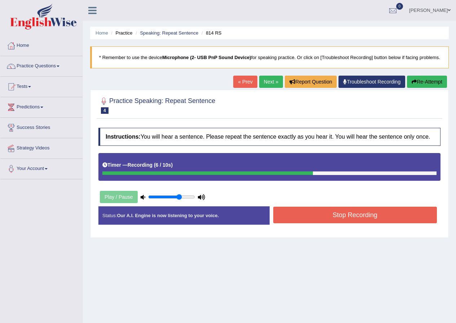
click at [318, 209] on div "Instructions: You will hear a sentence. Please repeat the sentence exactly as y…" at bounding box center [270, 179] width 346 height 110
click at [318, 216] on button "Stop Recording" at bounding box center [355, 215] width 164 height 17
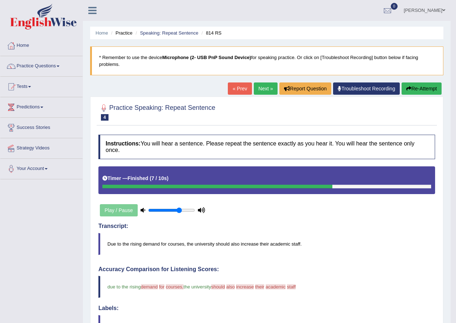
click at [408, 85] on button "Re-Attempt" at bounding box center [422, 89] width 40 height 12
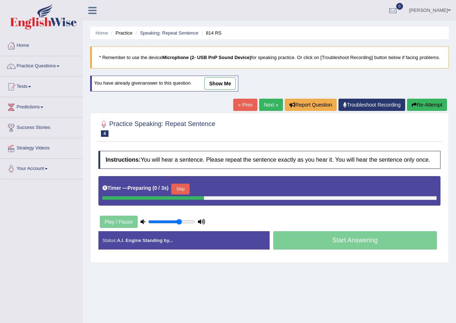
click at [186, 195] on button "Skip" at bounding box center [180, 189] width 18 height 11
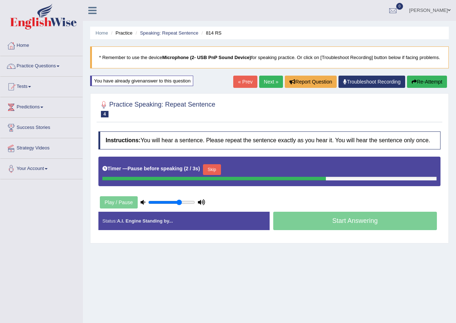
click at [217, 175] on button "Skip" at bounding box center [212, 169] width 18 height 11
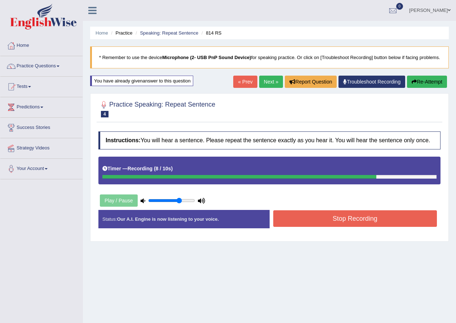
click at [334, 224] on button "Stop Recording" at bounding box center [355, 219] width 164 height 17
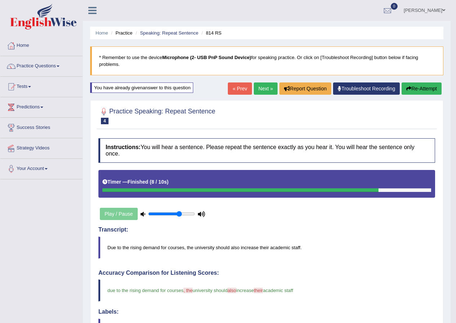
click at [260, 87] on link "Next »" at bounding box center [266, 89] width 24 height 12
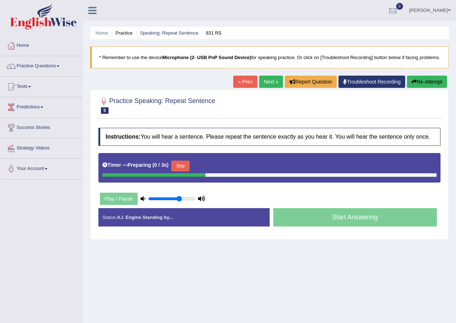
click at [184, 170] on button "Skip" at bounding box center [180, 166] width 18 height 11
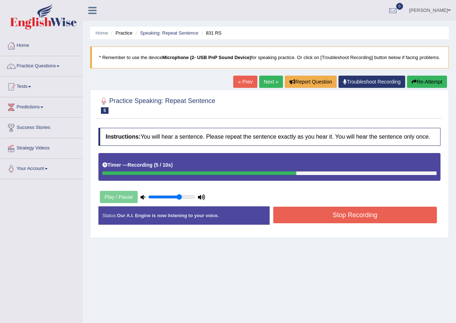
click at [323, 218] on button "Stop Recording" at bounding box center [355, 215] width 164 height 17
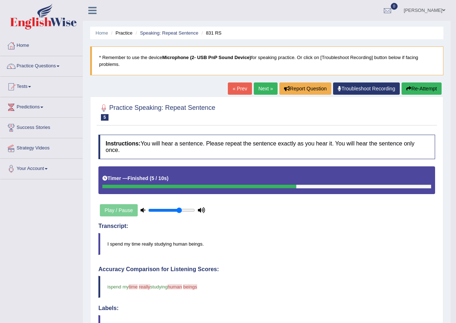
click at [263, 88] on link "Next »" at bounding box center [266, 89] width 24 height 12
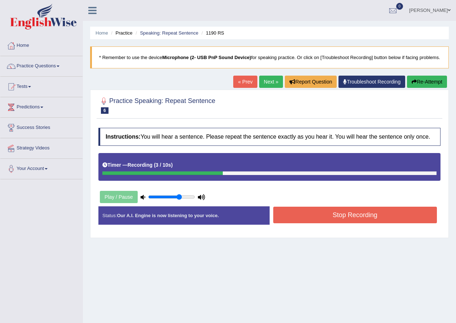
click at [356, 224] on button "Stop Recording" at bounding box center [355, 215] width 164 height 17
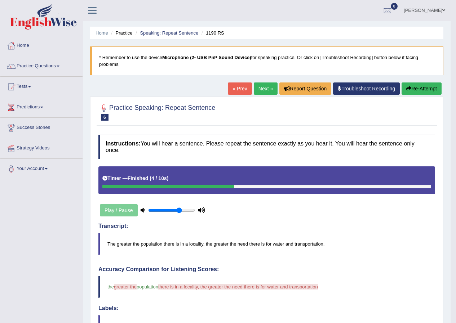
click at [418, 84] on button "Re-Attempt" at bounding box center [422, 89] width 40 height 12
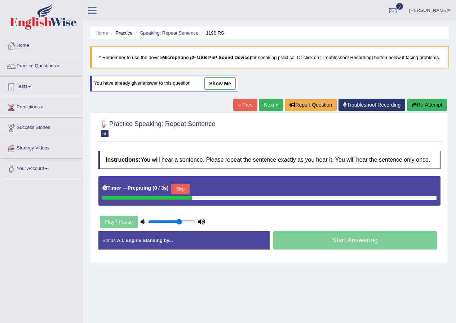
click at [189, 195] on button "Skip" at bounding box center [180, 189] width 18 height 11
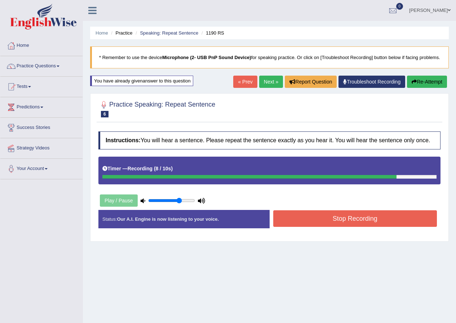
click at [375, 227] on button "Stop Recording" at bounding box center [355, 219] width 164 height 17
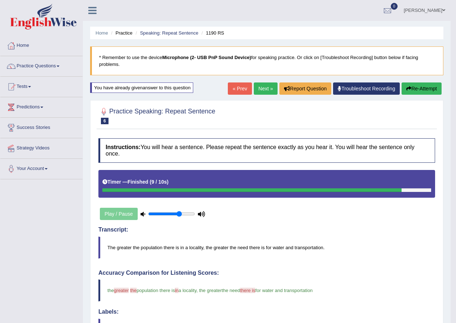
click at [267, 94] on link "Next »" at bounding box center [266, 89] width 24 height 12
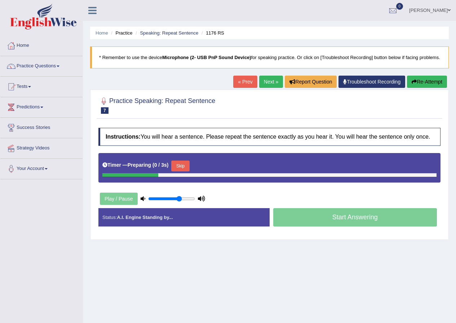
click at [179, 171] on button "Skip" at bounding box center [180, 166] width 18 height 11
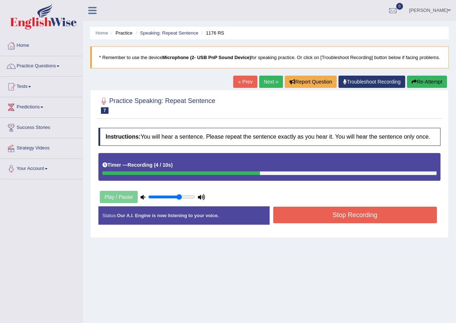
click at [343, 224] on button "Stop Recording" at bounding box center [355, 215] width 164 height 17
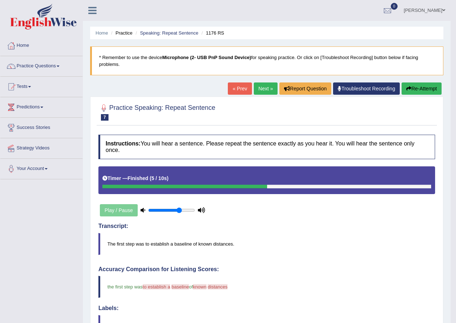
click at [416, 89] on button "Re-Attempt" at bounding box center [422, 89] width 40 height 12
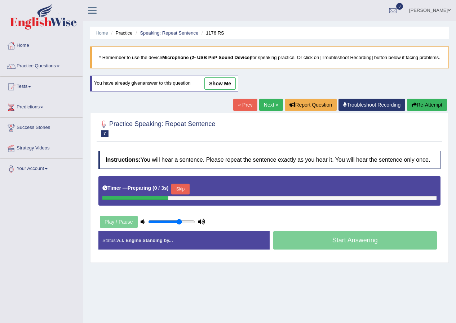
click at [183, 195] on button "Skip" at bounding box center [180, 189] width 18 height 11
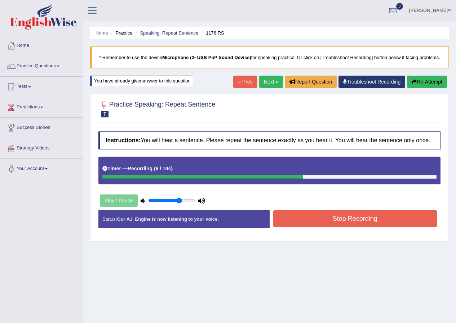
drag, startPoint x: 321, startPoint y: 230, endPoint x: 317, endPoint y: 231, distance: 3.7
click at [320, 227] on button "Stop Recording" at bounding box center [355, 219] width 164 height 17
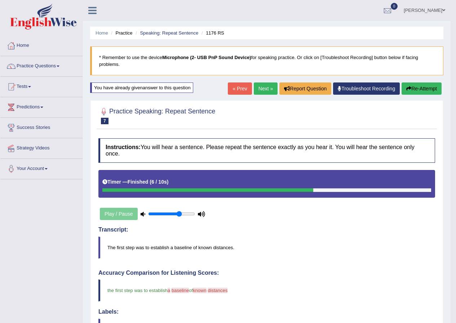
click at [258, 85] on link "Next »" at bounding box center [266, 89] width 24 height 12
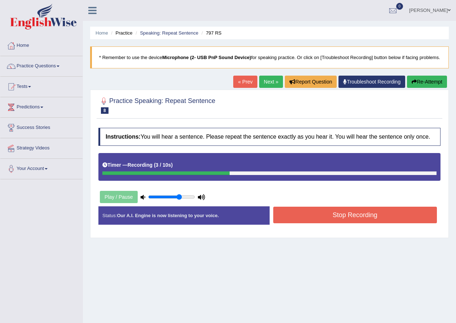
click at [340, 224] on button "Stop Recording" at bounding box center [355, 215] width 164 height 17
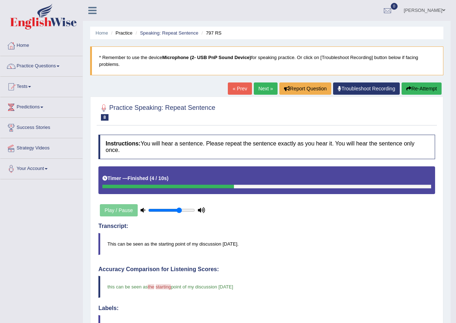
click at [264, 87] on link "Next »" at bounding box center [266, 89] width 24 height 12
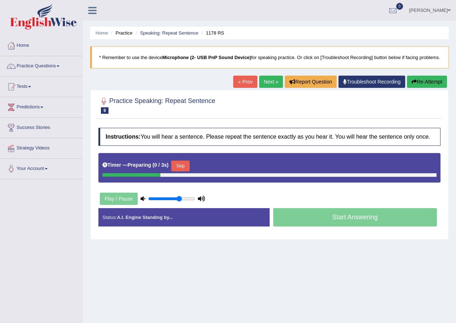
click at [185, 168] on button "Skip" at bounding box center [180, 166] width 18 height 11
click at [215, 171] on button "Skip" at bounding box center [212, 166] width 18 height 11
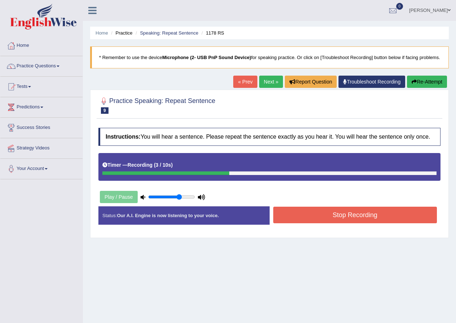
click at [329, 224] on button "Stop Recording" at bounding box center [355, 215] width 164 height 17
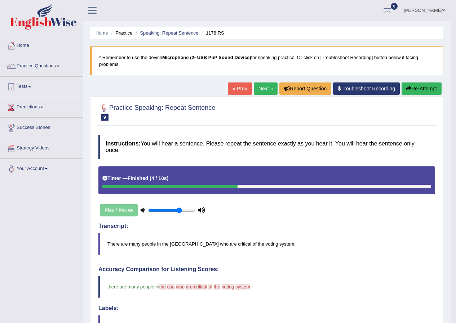
click at [419, 87] on button "Re-Attempt" at bounding box center [422, 89] width 40 height 12
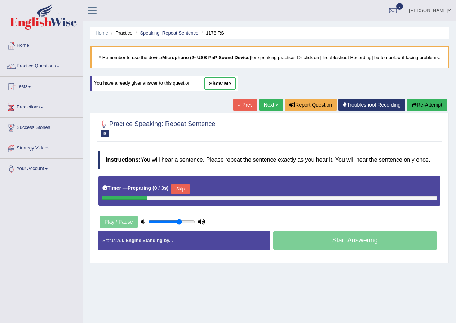
click at [186, 191] on button "Skip" at bounding box center [180, 189] width 18 height 11
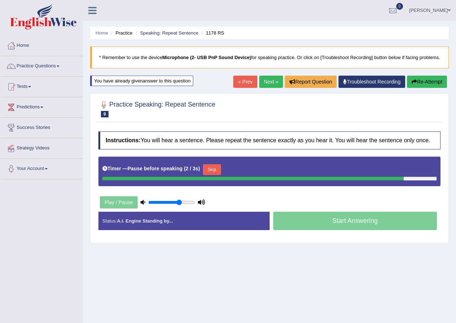
click at [210, 175] on button "Skip" at bounding box center [212, 169] width 18 height 11
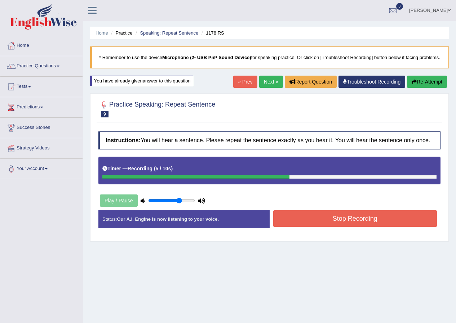
click at [330, 227] on button "Stop Recording" at bounding box center [355, 219] width 164 height 17
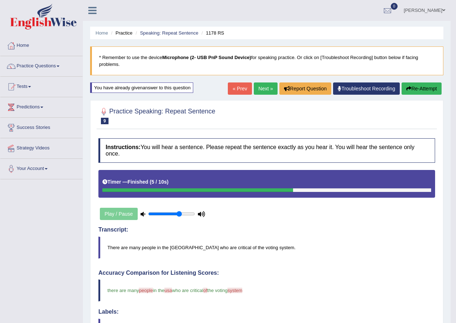
click at [261, 92] on link "Next »" at bounding box center [266, 89] width 24 height 12
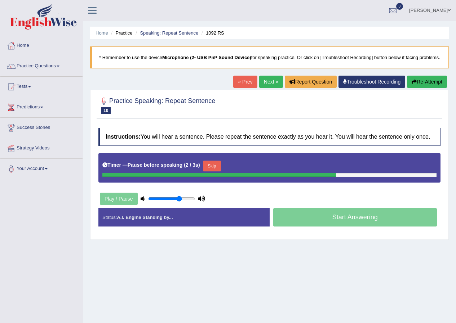
click at [221, 172] on button "Skip" at bounding box center [212, 166] width 18 height 11
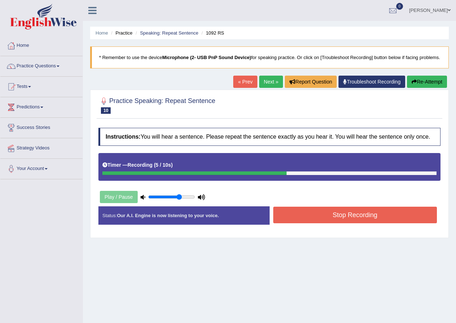
click at [327, 222] on button "Stop Recording" at bounding box center [355, 215] width 164 height 17
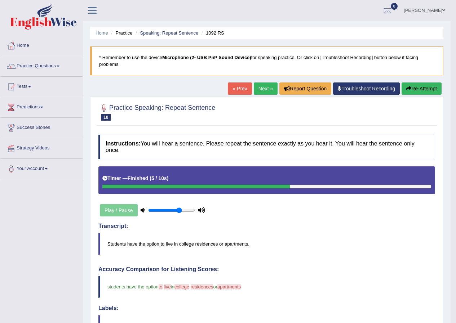
drag, startPoint x: 421, startPoint y: 91, endPoint x: 416, endPoint y: 96, distance: 6.6
click at [420, 92] on button "Re-Attempt" at bounding box center [422, 89] width 40 height 12
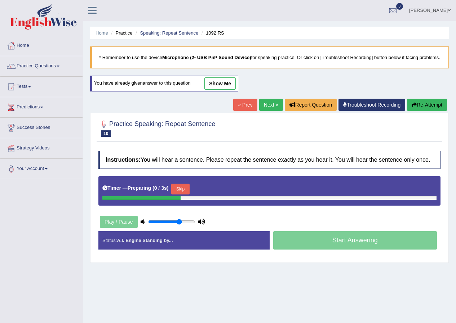
click at [188, 195] on button "Skip" at bounding box center [180, 189] width 18 height 11
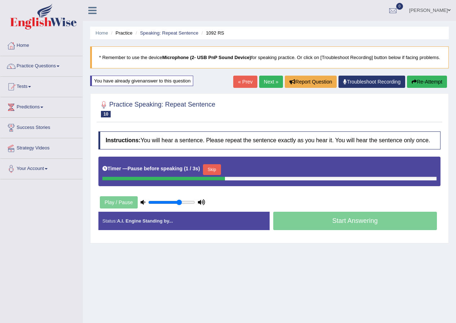
click at [214, 175] on button "Skip" at bounding box center [212, 169] width 18 height 11
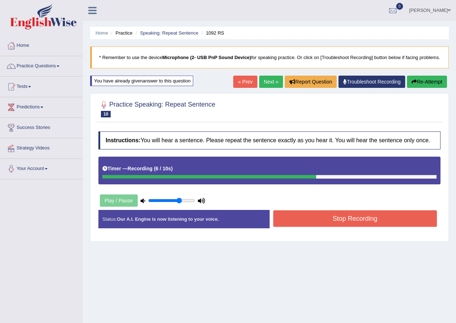
click at [349, 227] on button "Stop Recording" at bounding box center [355, 219] width 164 height 17
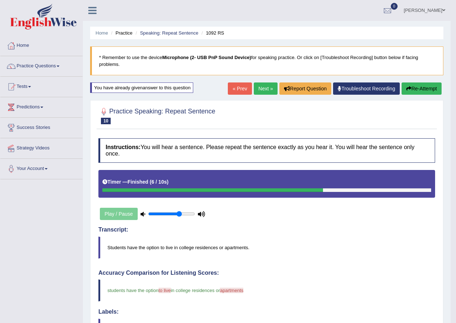
click at [260, 89] on link "Next »" at bounding box center [266, 89] width 24 height 12
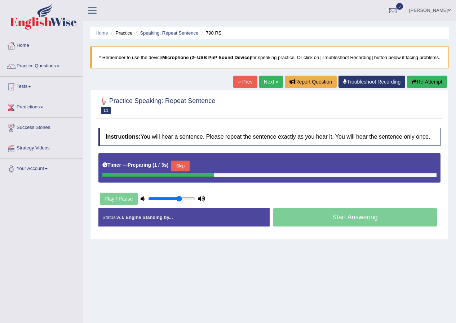
click at [178, 171] on button "Skip" at bounding box center [180, 166] width 18 height 11
click at [215, 172] on button "Skip" at bounding box center [212, 166] width 18 height 11
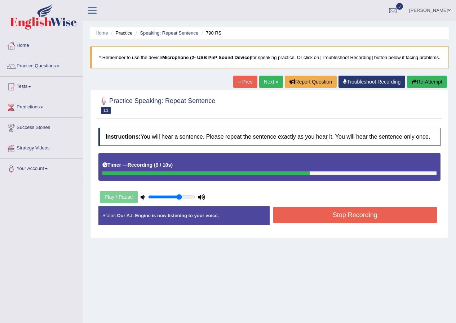
click at [327, 222] on button "Stop Recording" at bounding box center [355, 215] width 164 height 17
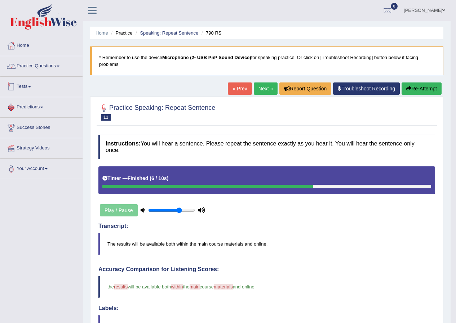
click at [40, 66] on link "Practice Questions" at bounding box center [41, 65] width 82 height 18
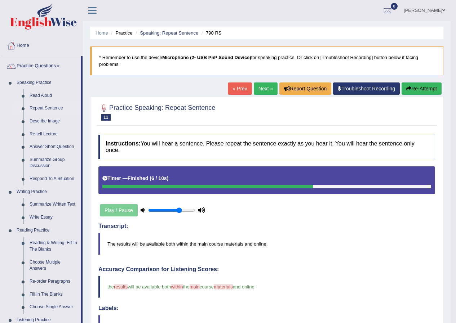
click at [38, 106] on link "Repeat Sentence" at bounding box center [53, 108] width 54 height 13
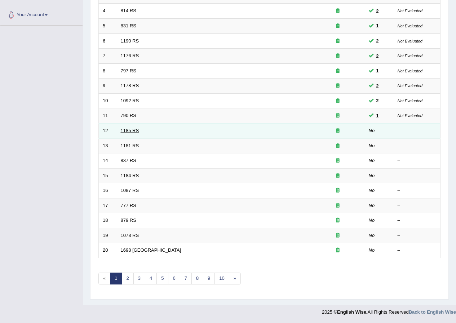
click at [123, 133] on link "1185 RS" at bounding box center [130, 130] width 18 height 5
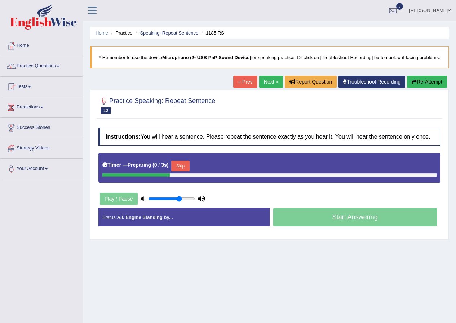
click at [180, 172] on button "Skip" at bounding box center [180, 166] width 18 height 11
click at [215, 172] on button "Skip" at bounding box center [212, 166] width 18 height 11
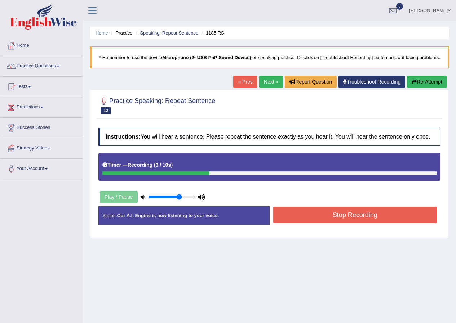
click at [354, 221] on button "Stop Recording" at bounding box center [355, 215] width 164 height 17
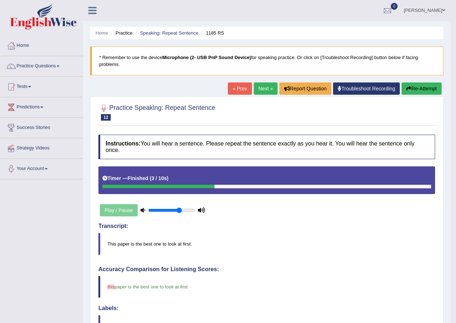
click at [264, 90] on link "Next »" at bounding box center [266, 89] width 24 height 12
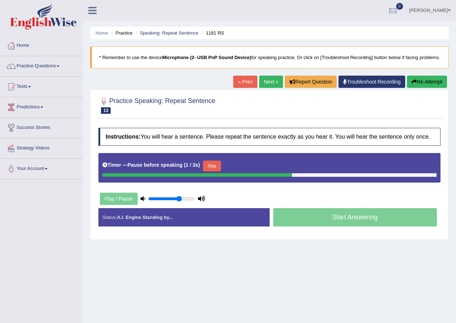
click at [217, 169] on button "Skip" at bounding box center [212, 166] width 18 height 11
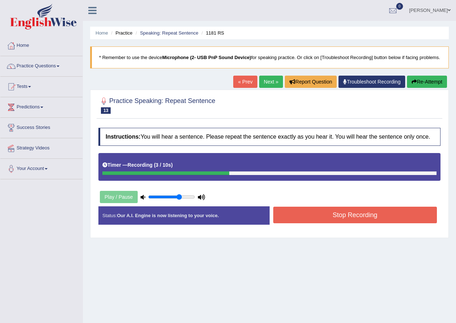
click at [315, 221] on button "Stop Recording" at bounding box center [355, 215] width 164 height 17
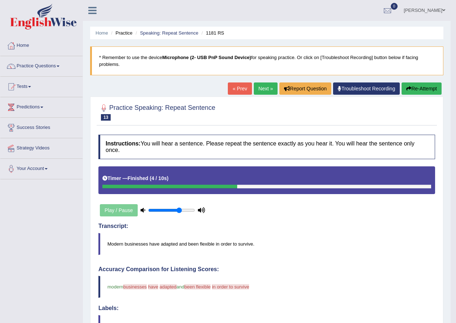
drag, startPoint x: 405, startPoint y: 89, endPoint x: 399, endPoint y: 96, distance: 8.7
click at [404, 90] on button "Re-Attempt" at bounding box center [422, 89] width 40 height 12
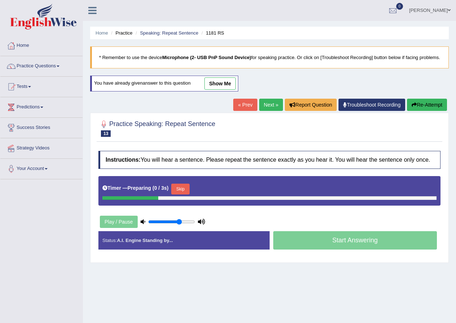
click at [178, 193] on button "Skip" at bounding box center [180, 189] width 18 height 11
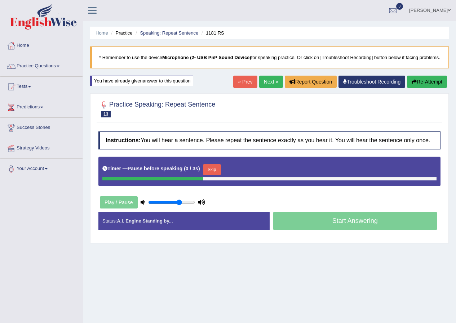
click at [212, 174] on button "Skip" at bounding box center [212, 169] width 18 height 11
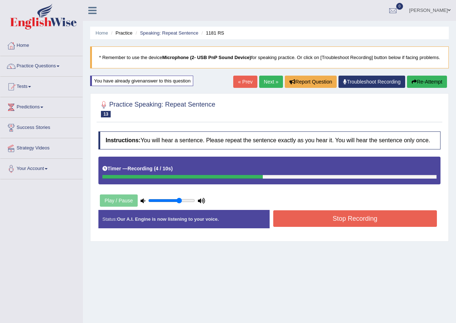
click at [344, 224] on button "Stop Recording" at bounding box center [355, 219] width 164 height 17
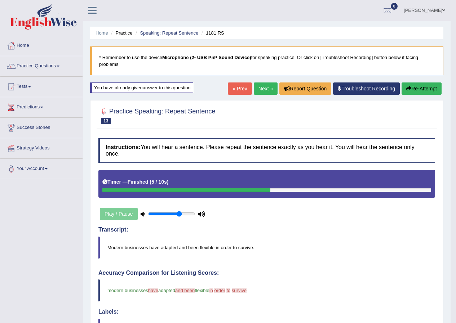
click at [420, 87] on button "Re-Attempt" at bounding box center [422, 89] width 40 height 12
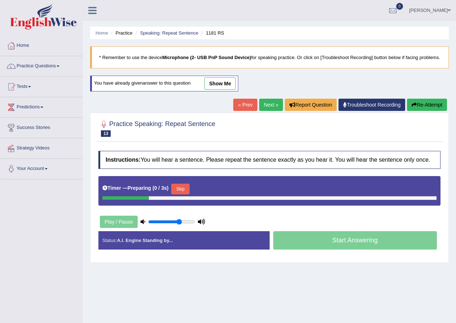
click at [184, 195] on button "Skip" at bounding box center [180, 189] width 18 height 11
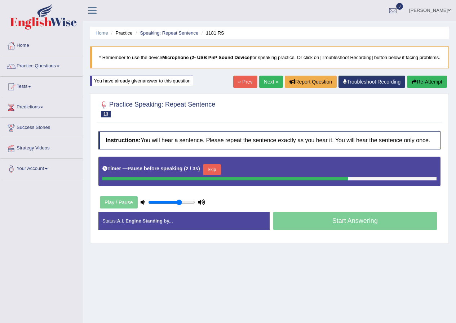
click at [213, 173] on button "Skip" at bounding box center [212, 169] width 18 height 11
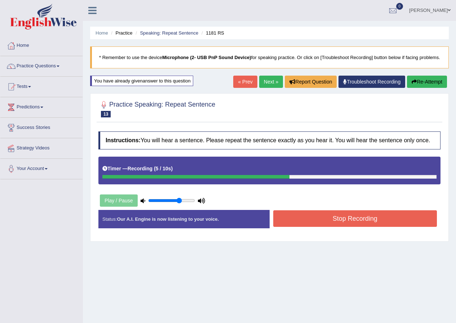
click at [347, 227] on button "Stop Recording" at bounding box center [355, 219] width 164 height 17
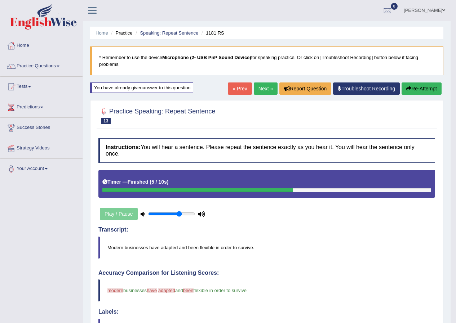
click at [262, 89] on link "Next »" at bounding box center [266, 89] width 24 height 12
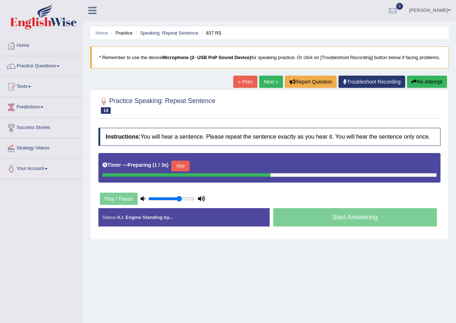
click at [179, 169] on button "Skip" at bounding box center [180, 166] width 18 height 11
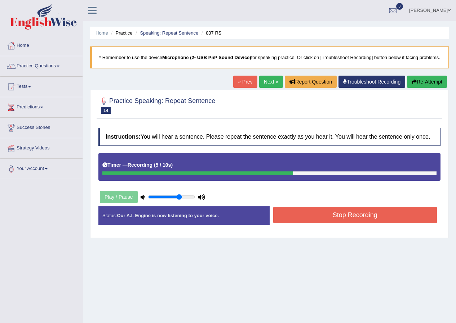
click at [334, 224] on button "Stop Recording" at bounding box center [355, 215] width 164 height 17
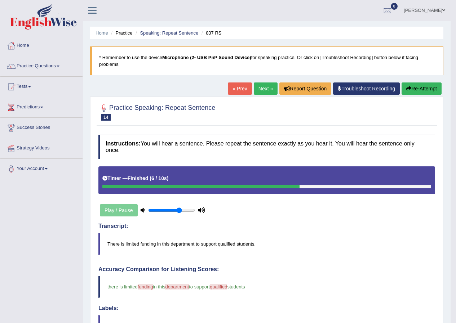
click at [421, 93] on button "Re-Attempt" at bounding box center [422, 89] width 40 height 12
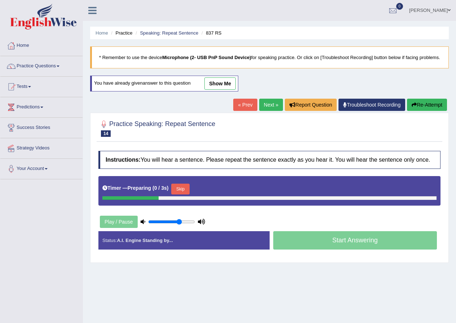
click at [180, 195] on button "Skip" at bounding box center [180, 189] width 18 height 11
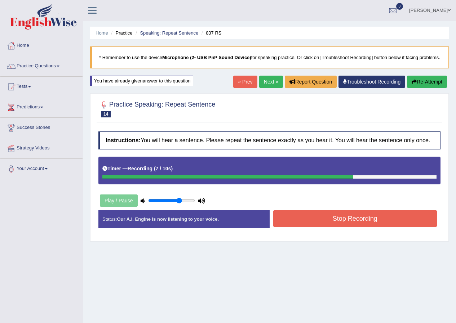
click at [321, 227] on button "Stop Recording" at bounding box center [355, 219] width 164 height 17
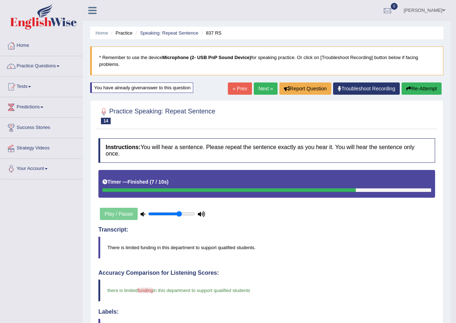
click at [259, 87] on link "Next »" at bounding box center [266, 89] width 24 height 12
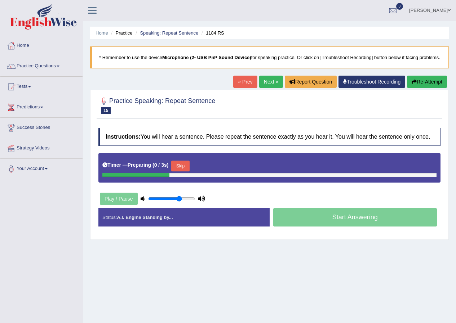
click at [188, 168] on button "Skip" at bounding box center [180, 166] width 18 height 11
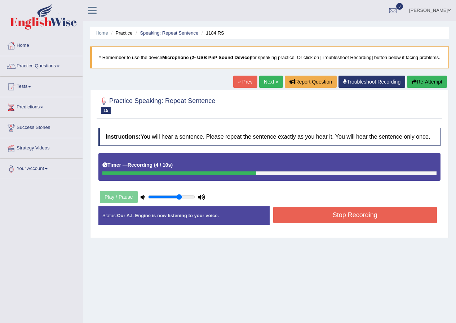
click at [350, 221] on button "Stop Recording" at bounding box center [355, 215] width 164 height 17
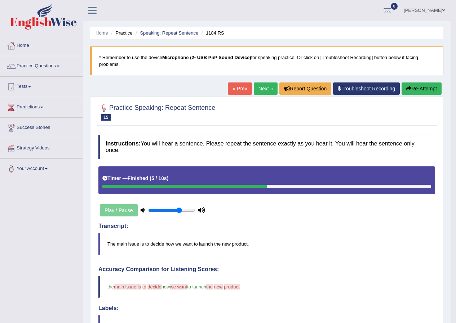
click at [429, 91] on button "Re-Attempt" at bounding box center [422, 89] width 40 height 12
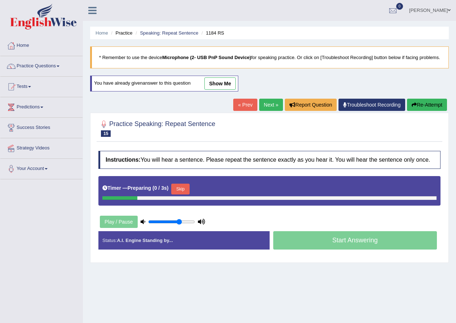
click at [186, 195] on button "Skip" at bounding box center [180, 189] width 18 height 11
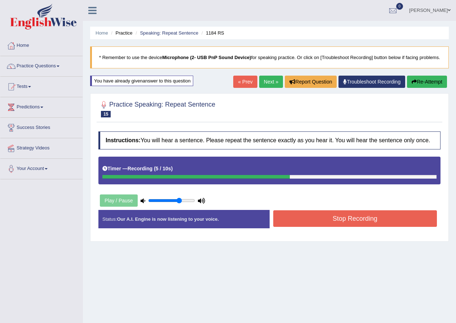
click at [350, 225] on button "Stop Recording" at bounding box center [355, 219] width 164 height 17
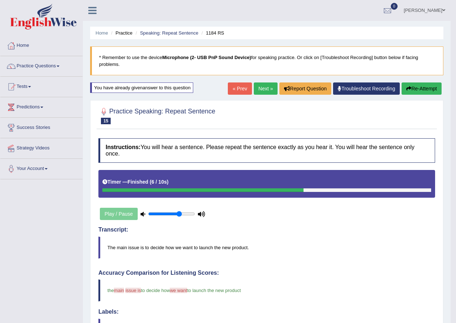
click at [257, 90] on link "Next »" at bounding box center [266, 89] width 24 height 12
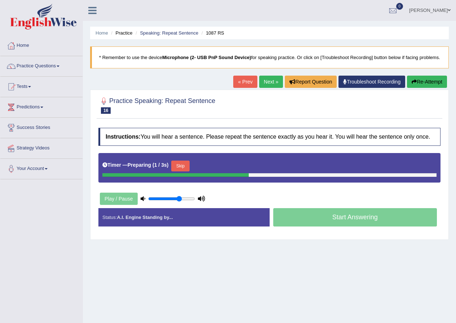
click at [185, 168] on div "Timer — Preparing ( 1 / 3s ) Skip" at bounding box center [269, 166] width 334 height 14
click at [185, 169] on button "Skip" at bounding box center [180, 166] width 18 height 11
click at [211, 172] on button "Skip" at bounding box center [212, 166] width 18 height 11
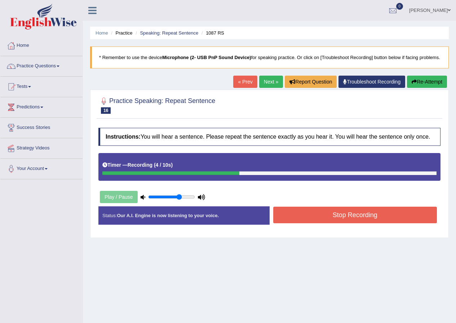
click at [378, 224] on button "Stop Recording" at bounding box center [355, 215] width 164 height 17
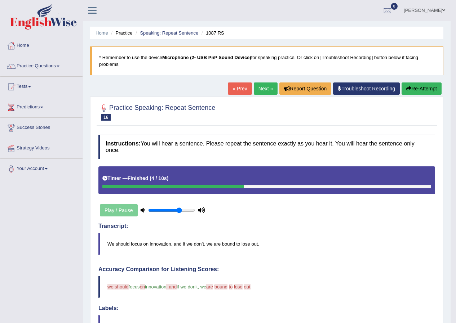
click at [429, 89] on button "Re-Attempt" at bounding box center [422, 89] width 40 height 12
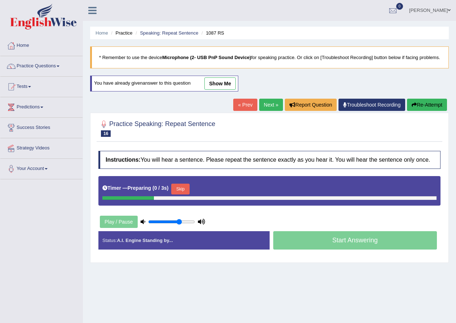
drag, startPoint x: 0, startPoint y: 0, endPoint x: 182, endPoint y: 197, distance: 268.2
click at [182, 195] on button "Skip" at bounding box center [180, 189] width 18 height 11
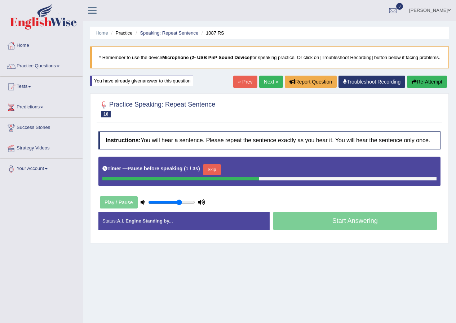
click at [212, 175] on button "Skip" at bounding box center [212, 169] width 18 height 11
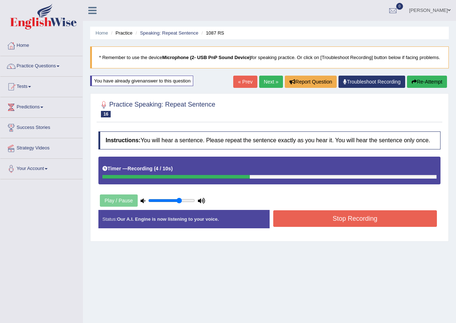
click at [335, 226] on button "Stop Recording" at bounding box center [355, 219] width 164 height 17
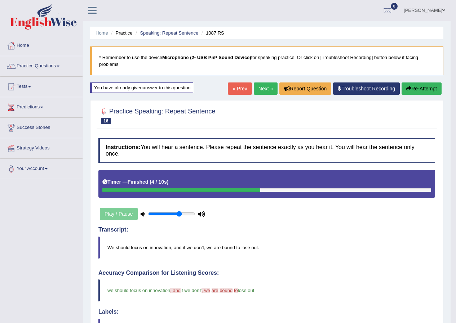
click at [268, 93] on link "Next »" at bounding box center [266, 89] width 24 height 12
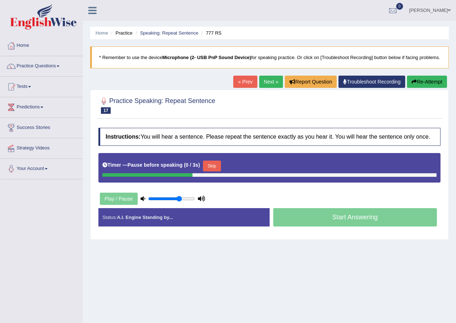
click at [220, 172] on button "Skip" at bounding box center [212, 166] width 18 height 11
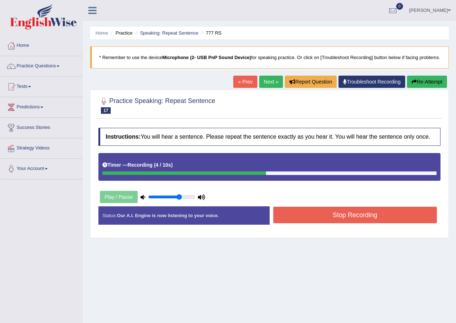
click at [327, 219] on button "Stop Recording" at bounding box center [355, 215] width 164 height 17
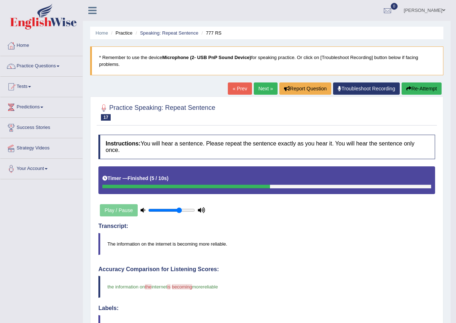
click at [266, 89] on link "Next »" at bounding box center [266, 89] width 24 height 12
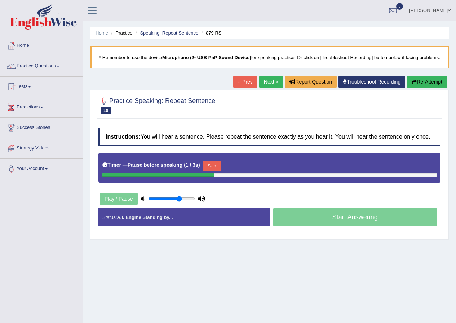
click at [208, 172] on button "Skip" at bounding box center [212, 166] width 18 height 11
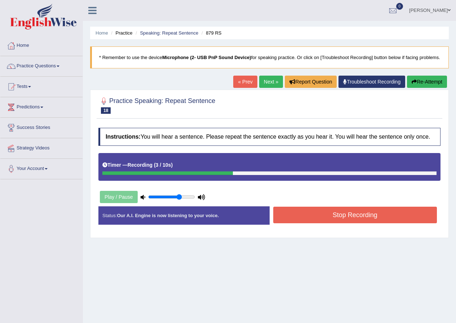
click at [319, 211] on div "Instructions: You will hear a sentence. Please repeat the sentence exactly as y…" at bounding box center [270, 179] width 346 height 110
click at [317, 219] on button "Stop Recording" at bounding box center [355, 215] width 164 height 17
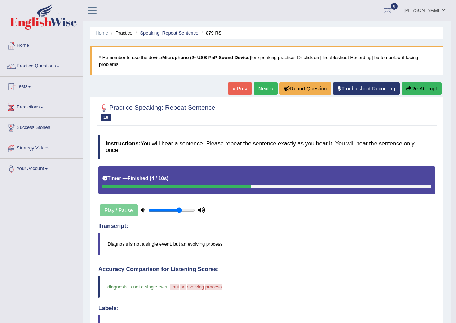
click at [265, 93] on link "Next »" at bounding box center [266, 89] width 24 height 12
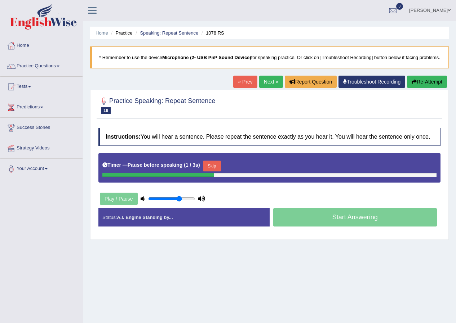
click at [210, 172] on button "Skip" at bounding box center [212, 166] width 18 height 11
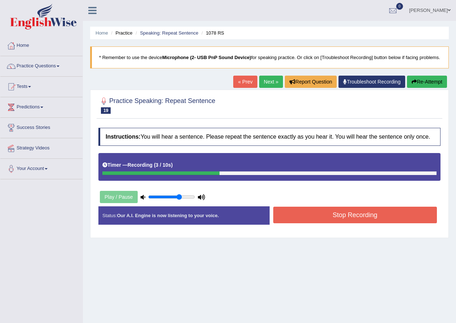
click at [331, 221] on button "Stop Recording" at bounding box center [355, 215] width 164 height 17
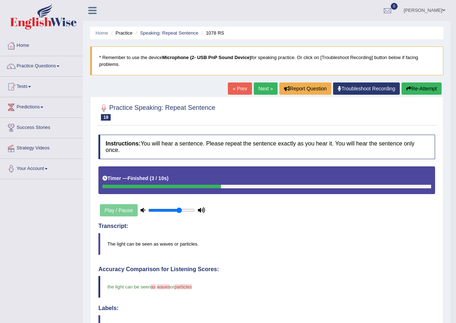
click at [257, 87] on link "Next »" at bounding box center [266, 89] width 24 height 12
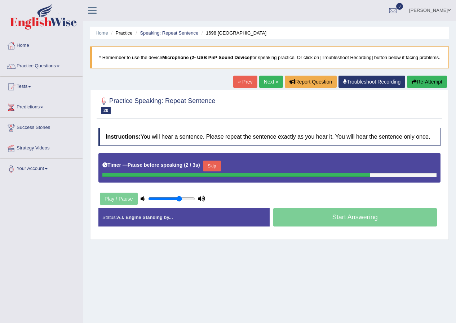
click at [212, 172] on button "Skip" at bounding box center [212, 166] width 18 height 11
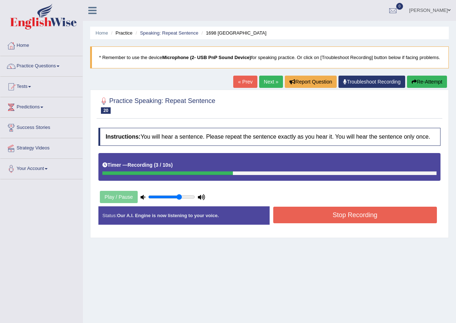
click at [343, 216] on button "Stop Recording" at bounding box center [355, 215] width 164 height 17
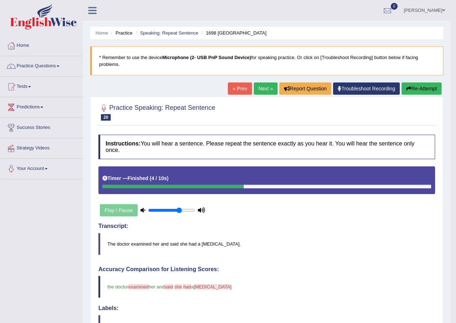
click at [414, 90] on button "Re-Attempt" at bounding box center [422, 89] width 40 height 12
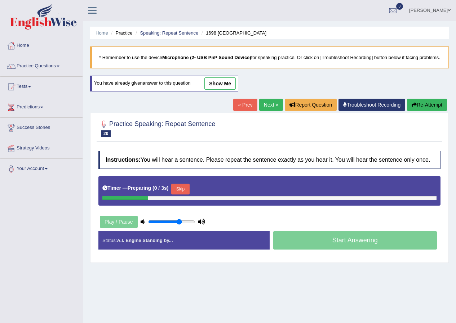
click at [186, 195] on button "Skip" at bounding box center [180, 189] width 18 height 11
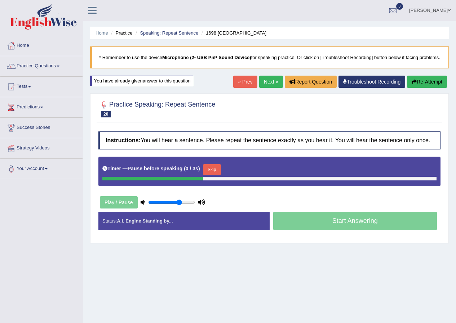
click at [212, 172] on button "Skip" at bounding box center [212, 169] width 18 height 11
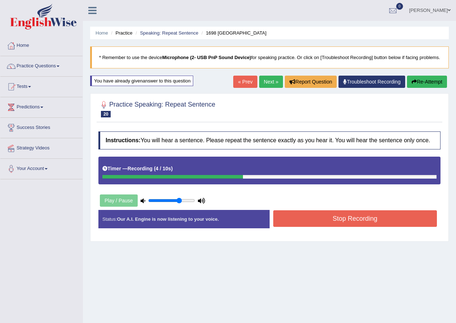
click at [330, 224] on button "Stop Recording" at bounding box center [355, 219] width 164 height 17
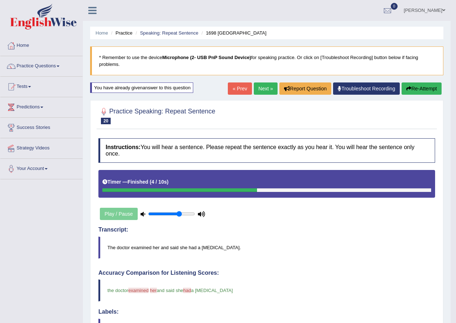
click at [261, 89] on link "Next »" at bounding box center [266, 89] width 24 height 12
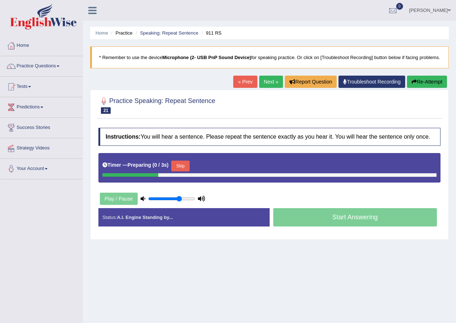
click at [181, 169] on button "Skip" at bounding box center [180, 166] width 18 height 11
click at [218, 172] on button "Skip" at bounding box center [212, 166] width 18 height 11
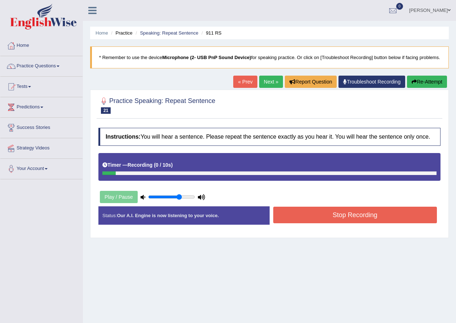
click at [424, 87] on button "Re-Attempt" at bounding box center [427, 82] width 40 height 12
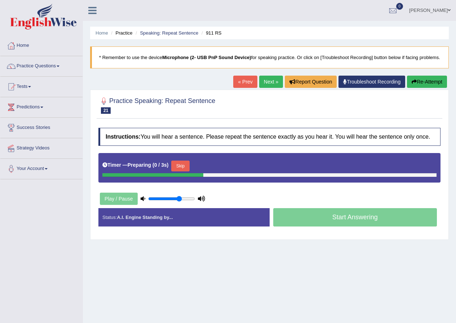
click at [184, 172] on button "Skip" at bounding box center [180, 166] width 18 height 11
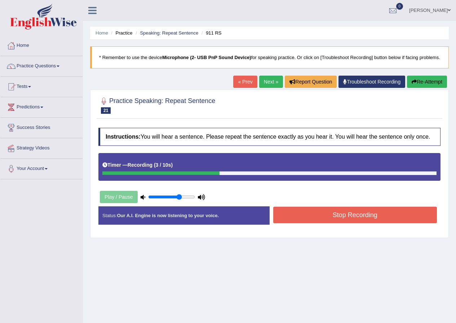
click at [353, 218] on button "Stop Recording" at bounding box center [355, 215] width 164 height 17
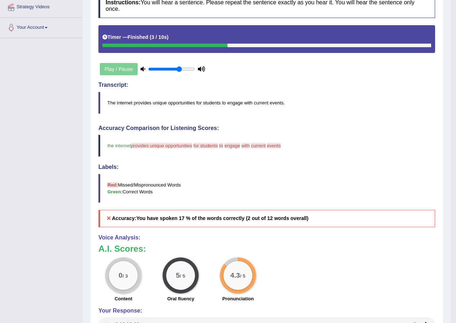
scroll to position [27, 0]
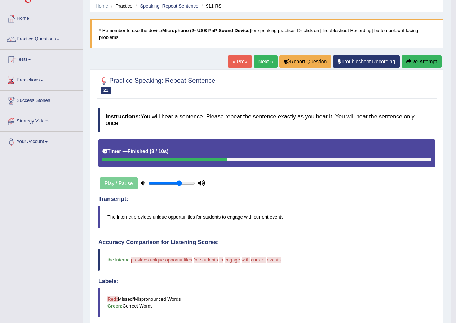
click at [418, 67] on button "Re-Attempt" at bounding box center [422, 62] width 40 height 12
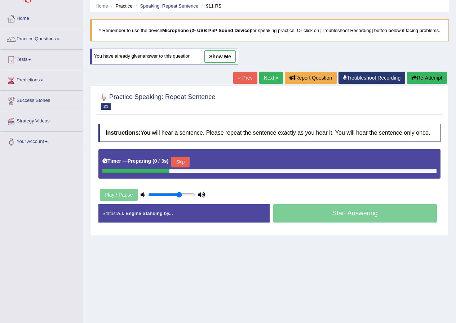
click at [183, 164] on button "Skip" at bounding box center [180, 162] width 18 height 11
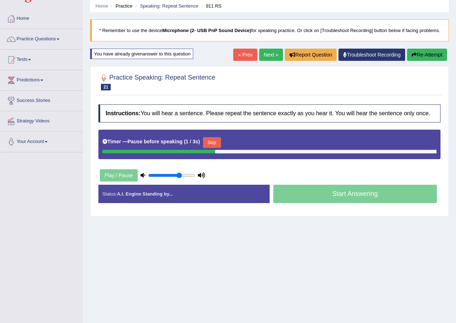
click at [216, 148] on button "Skip" at bounding box center [212, 142] width 18 height 11
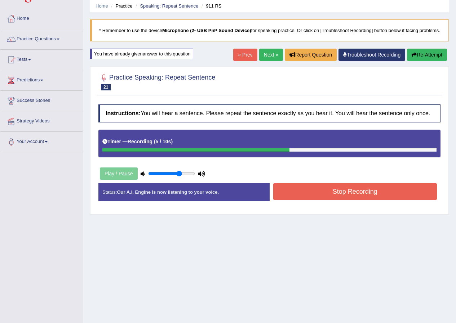
click at [336, 199] on button "Stop Recording" at bounding box center [355, 192] width 164 height 17
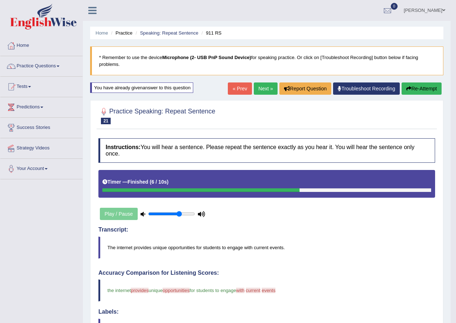
click at [261, 85] on link "Next »" at bounding box center [266, 89] width 24 height 12
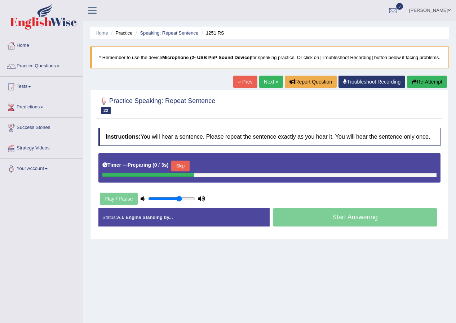
click at [185, 172] on button "Skip" at bounding box center [180, 166] width 18 height 11
click at [211, 171] on button "Skip" at bounding box center [212, 166] width 18 height 11
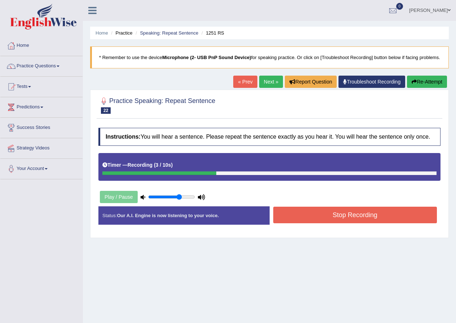
click at [332, 224] on button "Stop Recording" at bounding box center [355, 215] width 164 height 17
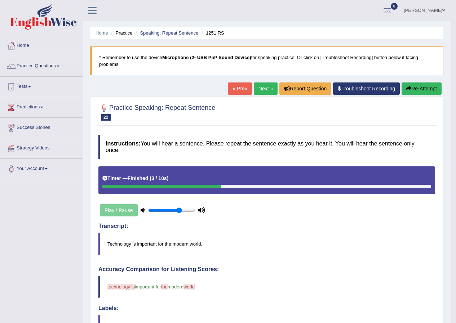
click at [411, 86] on button "Re-Attempt" at bounding box center [422, 89] width 40 height 12
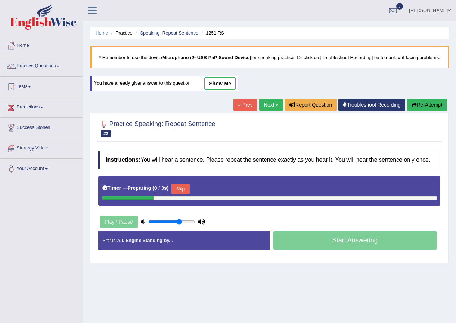
click at [187, 195] on button "Skip" at bounding box center [180, 189] width 18 height 11
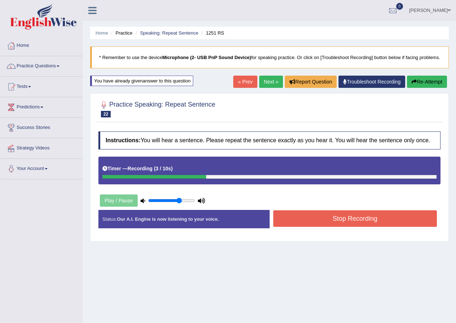
click at [346, 222] on button "Stop Recording" at bounding box center [355, 219] width 164 height 17
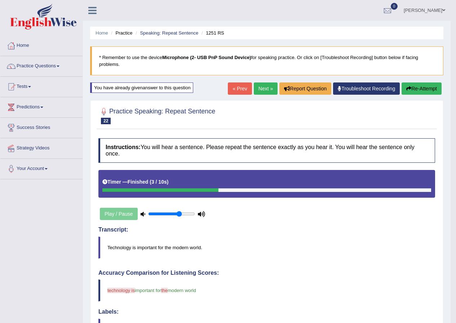
click at [261, 89] on link "Next »" at bounding box center [266, 89] width 24 height 12
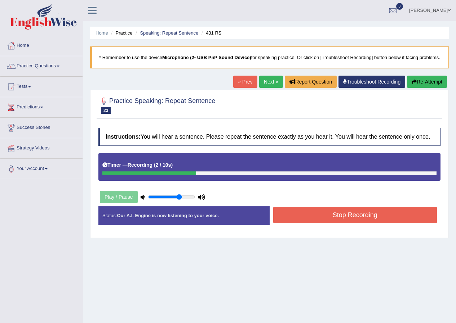
click at [334, 221] on button "Stop Recording" at bounding box center [355, 215] width 164 height 17
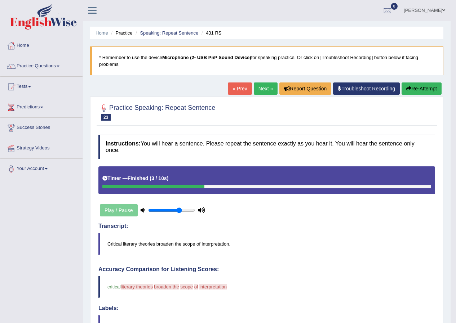
click at [266, 91] on link "Next »" at bounding box center [266, 89] width 24 height 12
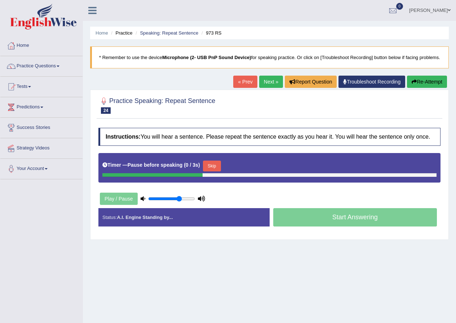
click at [217, 171] on button "Skip" at bounding box center [212, 166] width 18 height 11
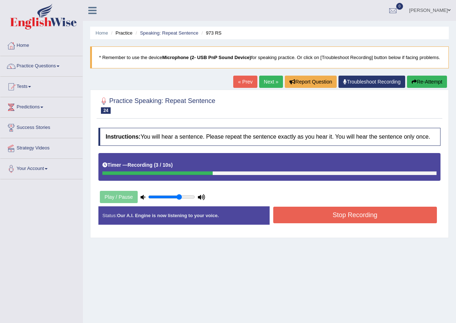
click at [342, 222] on button "Stop Recording" at bounding box center [355, 215] width 164 height 17
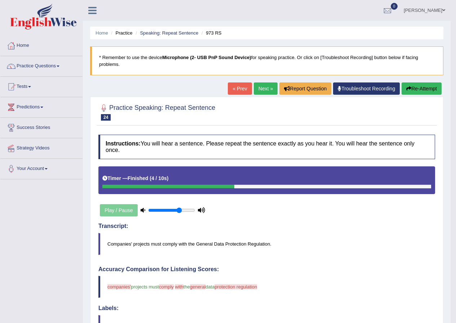
click at [412, 90] on button "Re-Attempt" at bounding box center [422, 89] width 40 height 12
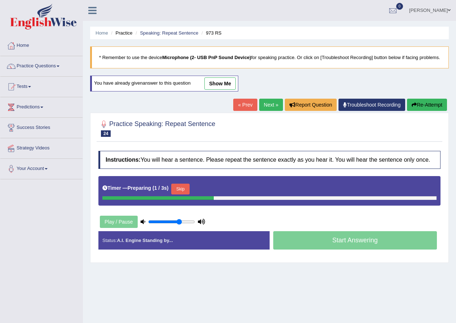
click at [177, 195] on button "Skip" at bounding box center [180, 189] width 18 height 11
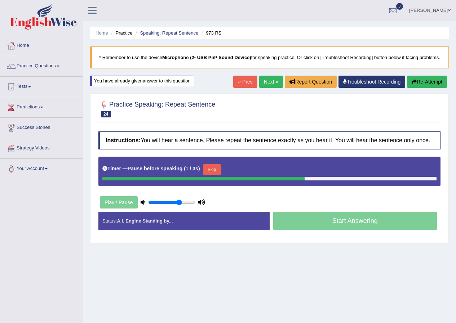
click at [208, 175] on button "Skip" at bounding box center [212, 169] width 18 height 11
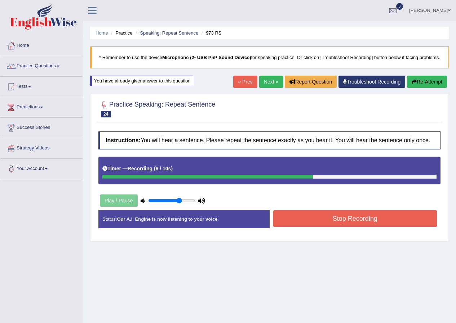
click at [381, 227] on button "Stop Recording" at bounding box center [355, 219] width 164 height 17
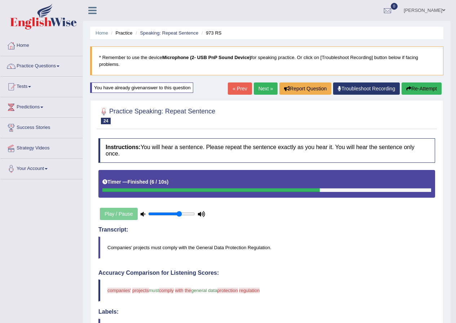
click at [418, 88] on button "Re-Attempt" at bounding box center [422, 89] width 40 height 12
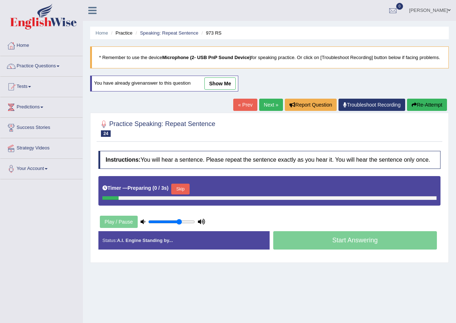
click at [183, 195] on button "Skip" at bounding box center [180, 189] width 18 height 11
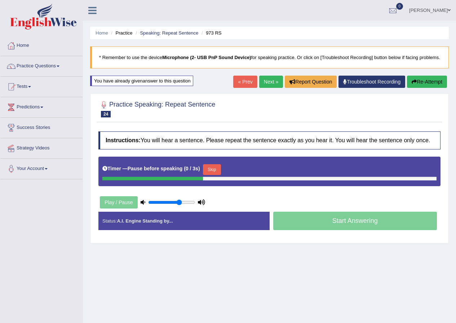
click at [213, 175] on button "Skip" at bounding box center [212, 169] width 18 height 11
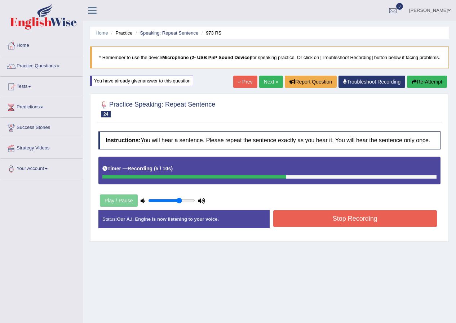
click at [331, 221] on button "Stop Recording" at bounding box center [355, 219] width 164 height 17
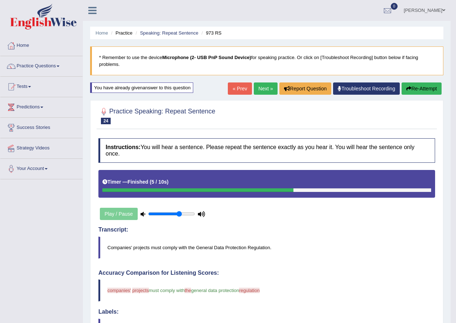
drag, startPoint x: 265, startPoint y: 90, endPoint x: 264, endPoint y: 94, distance: 3.8
click at [264, 91] on link "Next »" at bounding box center [266, 89] width 24 height 12
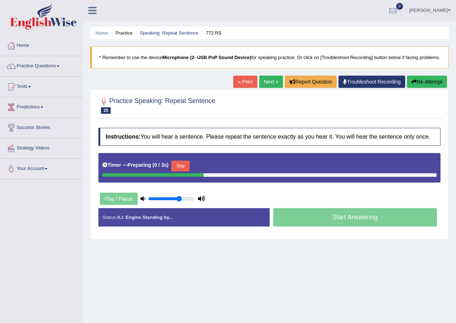
click at [181, 171] on button "Skip" at bounding box center [180, 166] width 18 height 11
click at [220, 172] on button "Skip" at bounding box center [212, 166] width 18 height 11
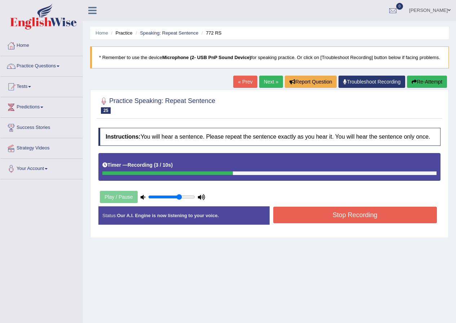
click at [342, 223] on button "Stop Recording" at bounding box center [355, 215] width 164 height 17
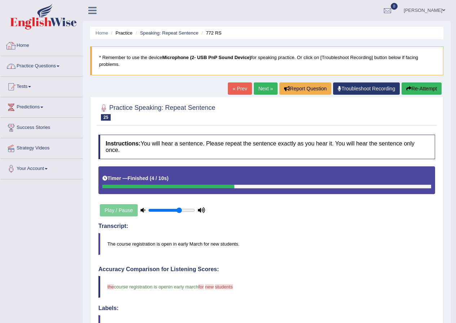
click at [63, 63] on link "Practice Questions" at bounding box center [41, 65] width 82 height 18
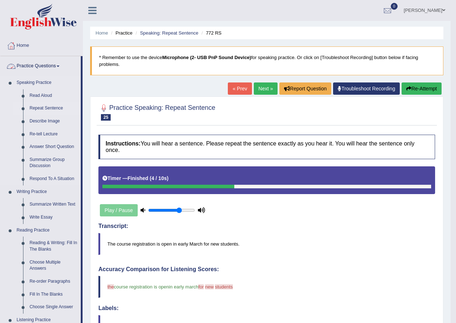
click at [46, 106] on link "Repeat Sentence" at bounding box center [53, 108] width 54 height 13
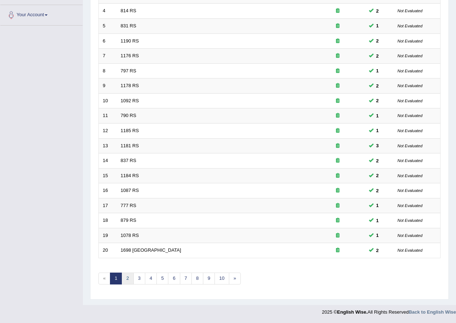
click at [129, 280] on link "2" at bounding box center [128, 279] width 12 height 12
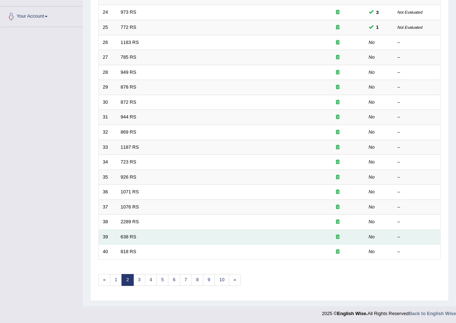
scroll to position [154, 0]
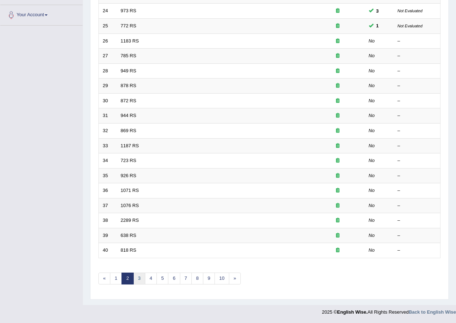
click at [137, 279] on link "3" at bounding box center [139, 279] width 12 height 12
click at [125, 277] on link "2" at bounding box center [128, 279] width 12 height 12
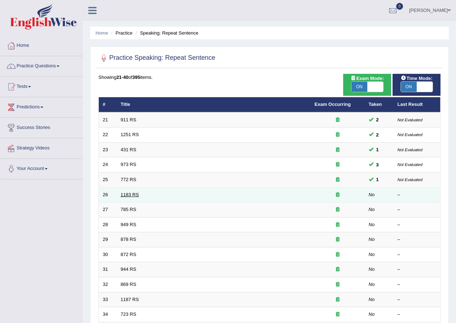
click at [128, 194] on link "1183 RS" at bounding box center [130, 194] width 18 height 5
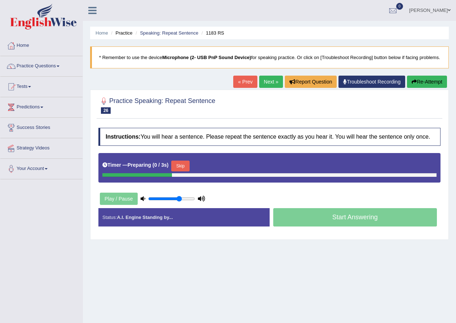
click at [182, 172] on button "Skip" at bounding box center [180, 166] width 18 height 11
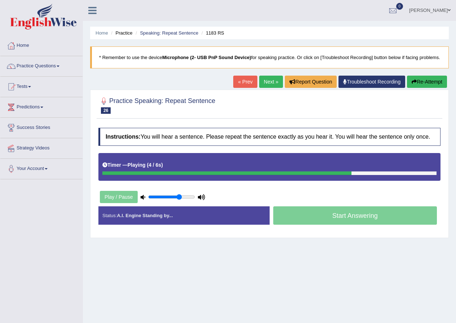
click at [420, 88] on button "Re-Attempt" at bounding box center [427, 82] width 40 height 12
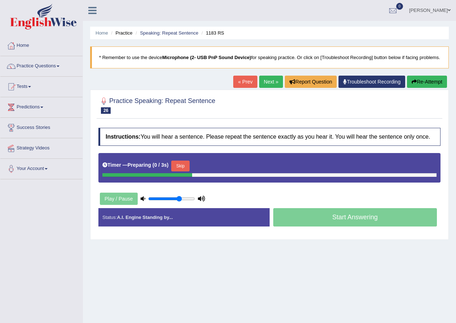
click at [183, 170] on button "Skip" at bounding box center [180, 166] width 18 height 11
click at [212, 172] on button "Skip" at bounding box center [212, 166] width 18 height 11
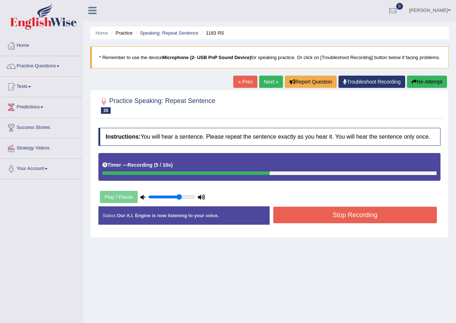
click at [350, 221] on button "Stop Recording" at bounding box center [355, 215] width 164 height 17
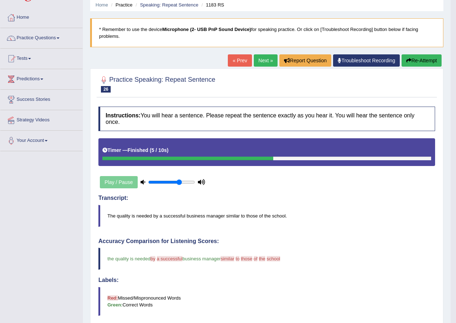
scroll to position [27, 0]
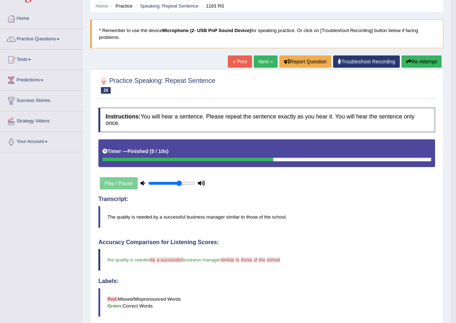
click at [411, 62] on button "Re-Attempt" at bounding box center [422, 62] width 40 height 12
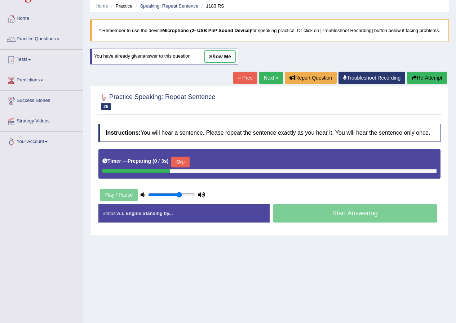
click at [186, 165] on button "Skip" at bounding box center [180, 162] width 18 height 11
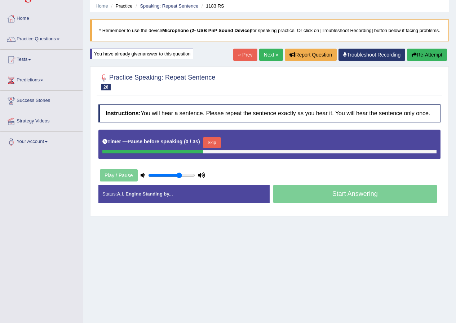
drag, startPoint x: 213, startPoint y: 150, endPoint x: 209, endPoint y: 152, distance: 4.2
click at [213, 148] on button "Skip" at bounding box center [212, 142] width 18 height 11
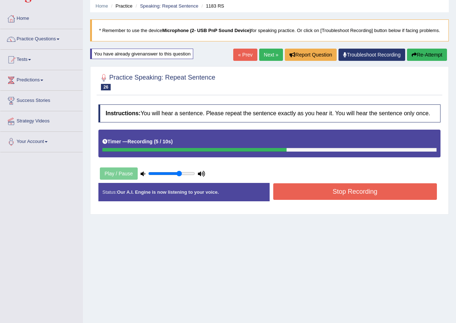
click at [380, 196] on button "Stop Recording" at bounding box center [355, 192] width 164 height 17
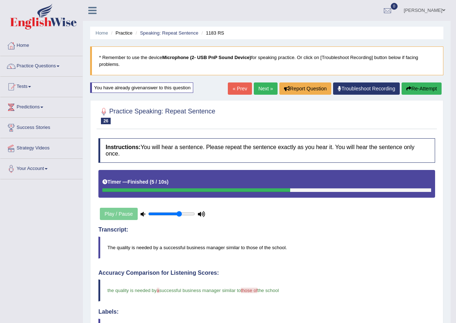
click at [263, 83] on link "Next »" at bounding box center [266, 89] width 24 height 12
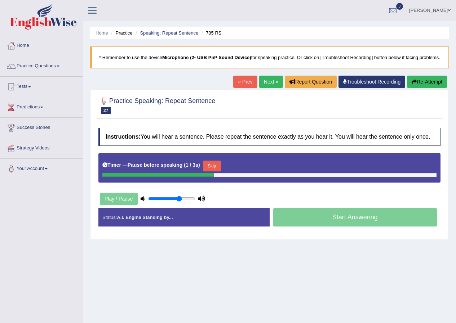
click at [216, 172] on button "Skip" at bounding box center [212, 166] width 18 height 11
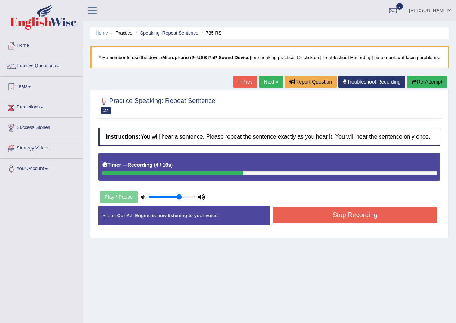
click at [349, 219] on button "Stop Recording" at bounding box center [355, 215] width 164 height 17
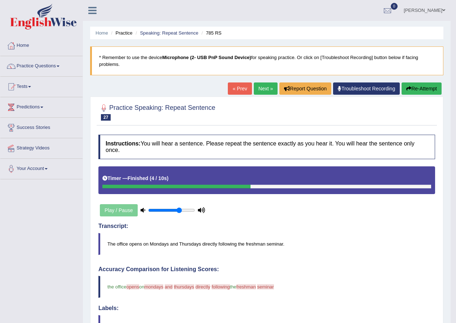
click at [417, 84] on button "Re-Attempt" at bounding box center [422, 89] width 40 height 12
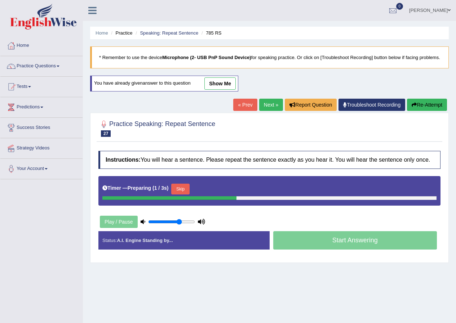
click at [177, 195] on button "Skip" at bounding box center [180, 189] width 18 height 11
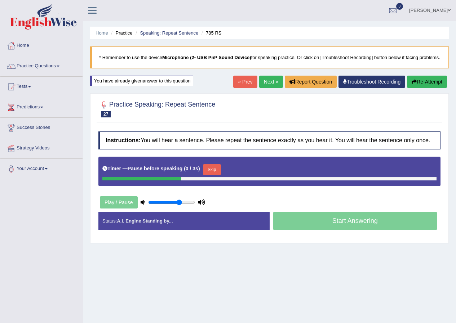
click at [419, 88] on button "Re-Attempt" at bounding box center [427, 82] width 40 height 12
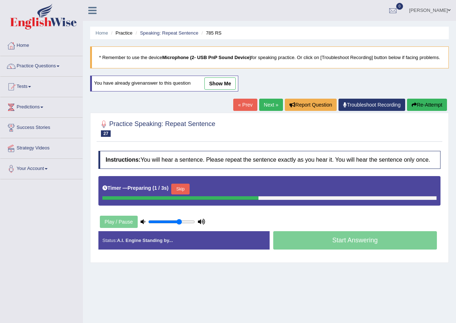
drag, startPoint x: 188, startPoint y: 185, endPoint x: 185, endPoint y: 190, distance: 6.8
click at [188, 185] on div "Timer — Preparing ( 1 / 3s ) Skip" at bounding box center [269, 191] width 342 height 30
click at [184, 193] on button "Skip" at bounding box center [180, 189] width 18 height 11
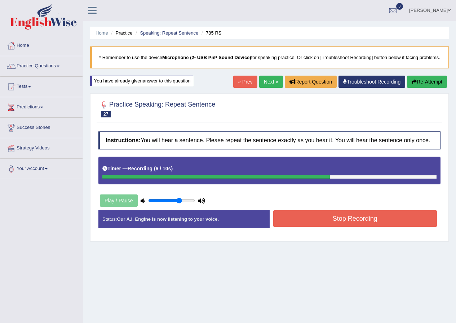
click at [348, 227] on button "Stop Recording" at bounding box center [355, 219] width 164 height 17
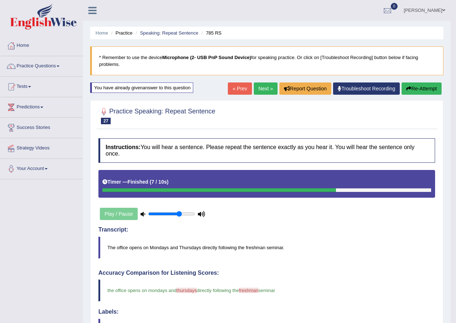
click at [258, 86] on link "Next »" at bounding box center [266, 89] width 24 height 12
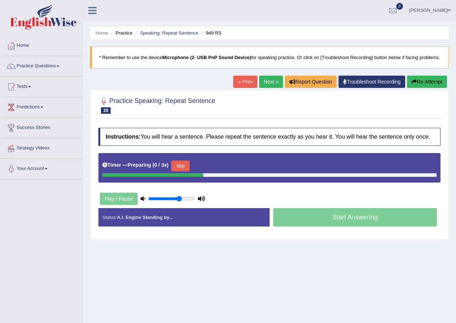
click at [184, 169] on button "Skip" at bounding box center [180, 166] width 18 height 11
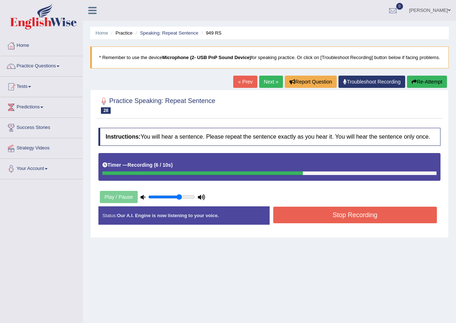
click at [350, 221] on button "Stop Recording" at bounding box center [355, 215] width 164 height 17
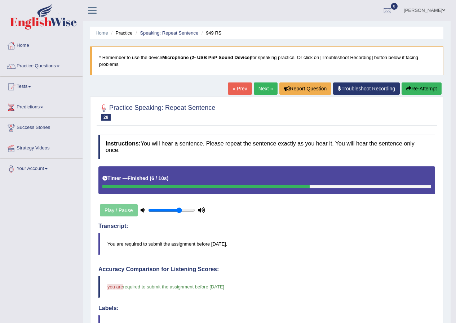
click at [268, 85] on link "Next »" at bounding box center [266, 89] width 24 height 12
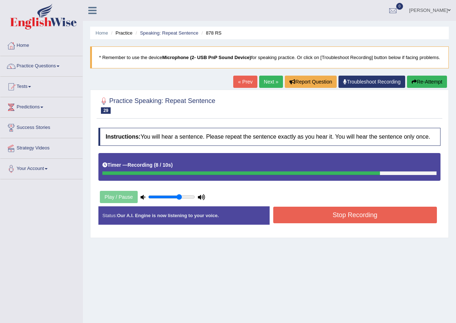
click at [353, 224] on button "Stop Recording" at bounding box center [355, 215] width 164 height 17
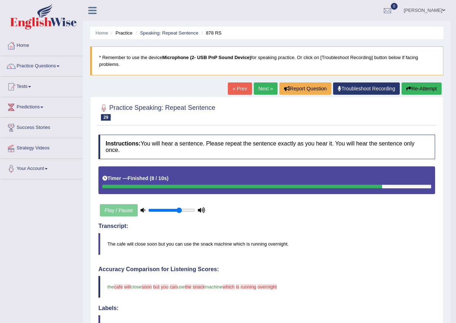
click at [426, 89] on button "Re-Attempt" at bounding box center [422, 89] width 40 height 12
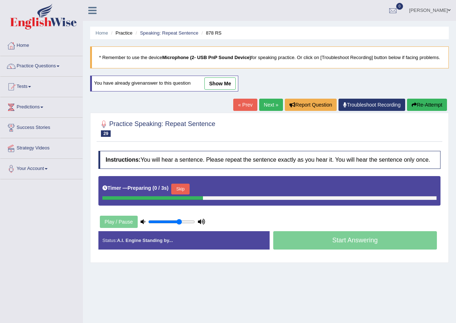
click at [187, 195] on button "Skip" at bounding box center [180, 189] width 18 height 11
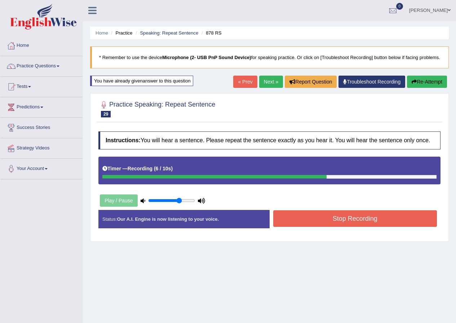
click at [373, 224] on button "Stop Recording" at bounding box center [355, 219] width 164 height 17
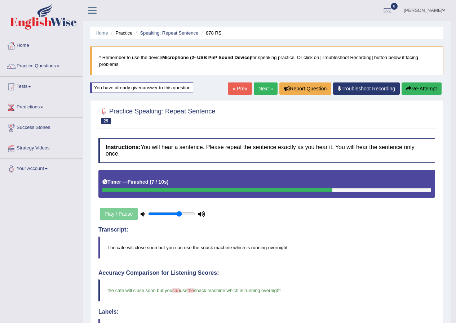
click at [259, 91] on link "Next »" at bounding box center [266, 89] width 24 height 12
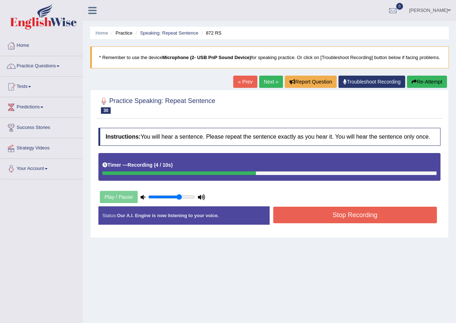
click at [354, 218] on button "Stop Recording" at bounding box center [355, 215] width 164 height 17
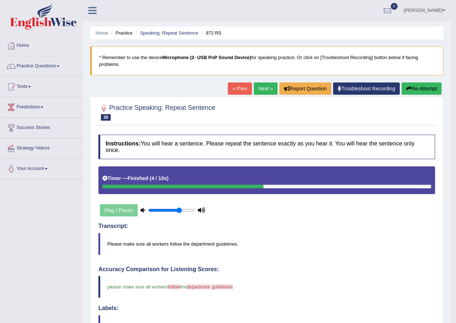
click at [256, 84] on link "Next »" at bounding box center [266, 89] width 24 height 12
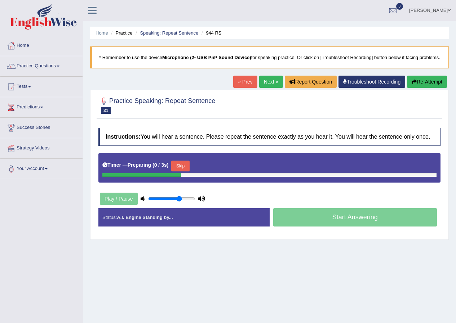
click at [174, 172] on button "Skip" at bounding box center [180, 166] width 18 height 11
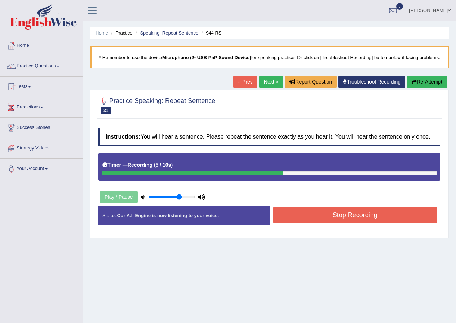
click at [342, 224] on button "Stop Recording" at bounding box center [355, 215] width 164 height 17
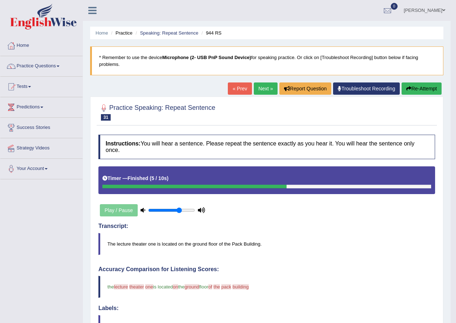
click at [415, 90] on button "Re-Attempt" at bounding box center [422, 89] width 40 height 12
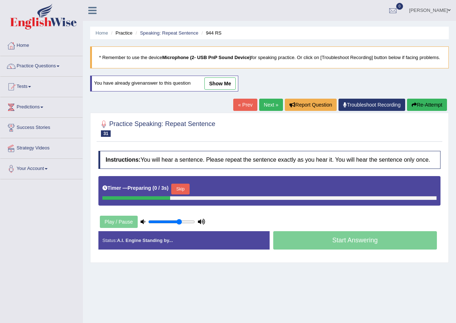
click at [181, 193] on button "Skip" at bounding box center [180, 189] width 18 height 11
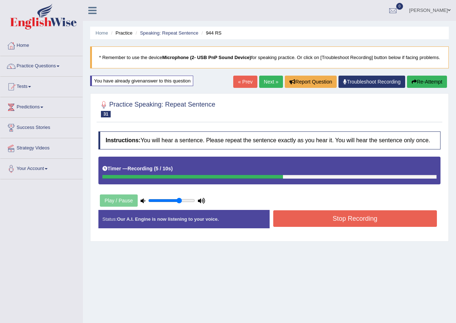
click at [392, 227] on button "Stop Recording" at bounding box center [355, 219] width 164 height 17
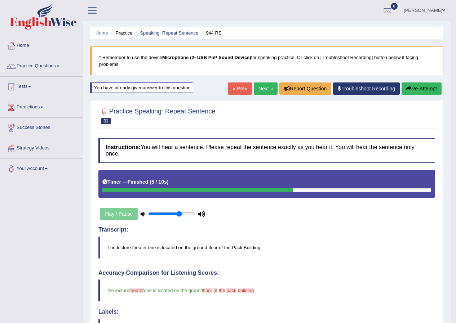
click at [257, 88] on link "Next »" at bounding box center [266, 89] width 24 height 12
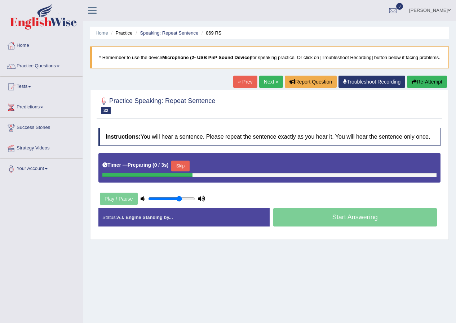
click at [187, 172] on button "Skip" at bounding box center [180, 166] width 18 height 11
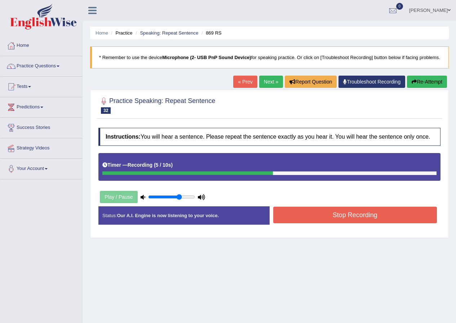
click at [369, 224] on button "Stop Recording" at bounding box center [355, 215] width 164 height 17
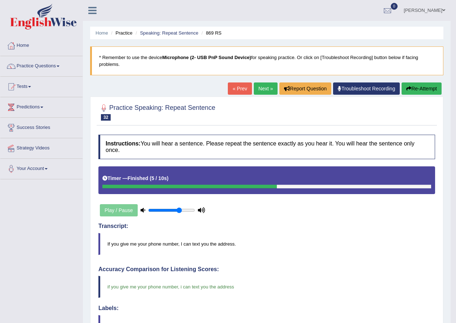
click at [255, 90] on link "Next »" at bounding box center [266, 89] width 24 height 12
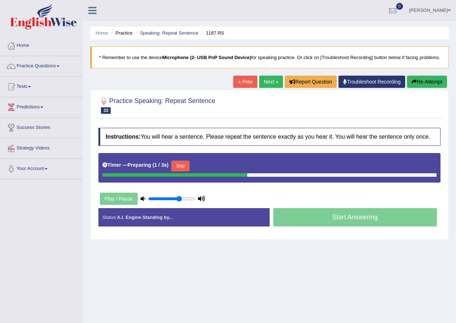
click at [188, 172] on button "Skip" at bounding box center [180, 166] width 18 height 11
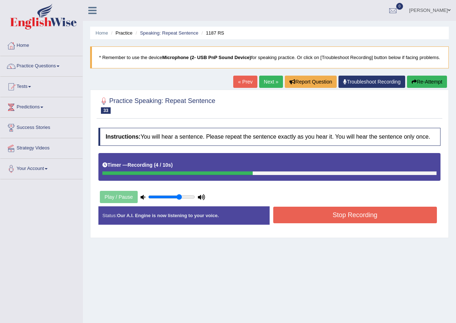
click at [328, 224] on button "Stop Recording" at bounding box center [355, 215] width 164 height 17
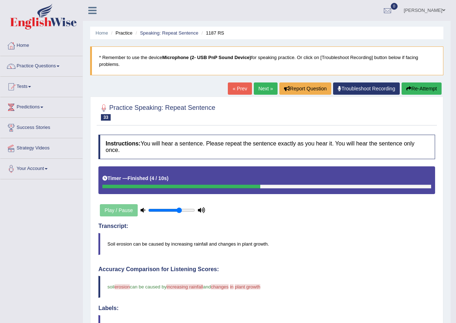
click at [418, 87] on button "Re-Attempt" at bounding box center [422, 89] width 40 height 12
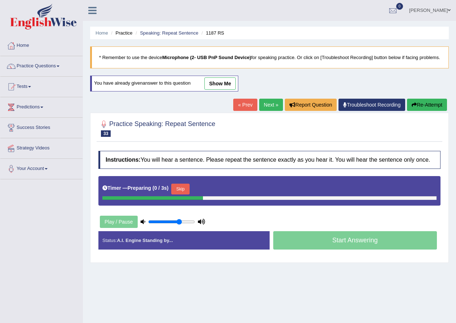
click at [185, 194] on button "Skip" at bounding box center [180, 189] width 18 height 11
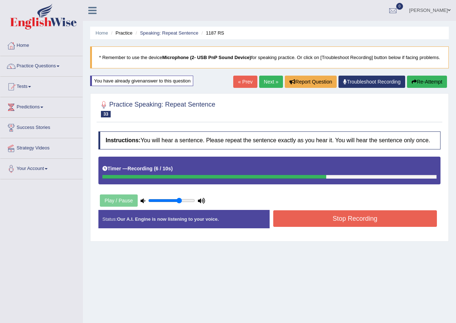
click at [355, 226] on button "Stop Recording" at bounding box center [355, 219] width 164 height 17
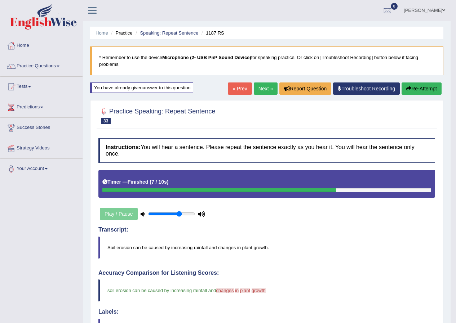
click at [268, 75] on blockquote "* Remember to use the device Microphone (2- USB PnP Sound Device) for speaking …" at bounding box center [266, 61] width 353 height 29
click at [266, 86] on link "Next »" at bounding box center [266, 89] width 24 height 12
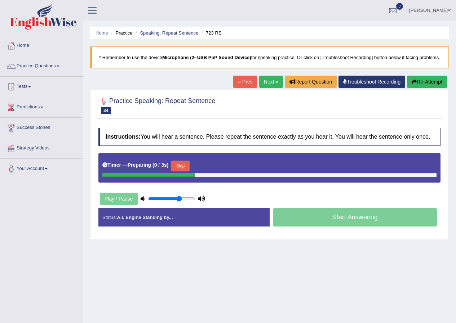
click at [185, 172] on button "Skip" at bounding box center [180, 166] width 18 height 11
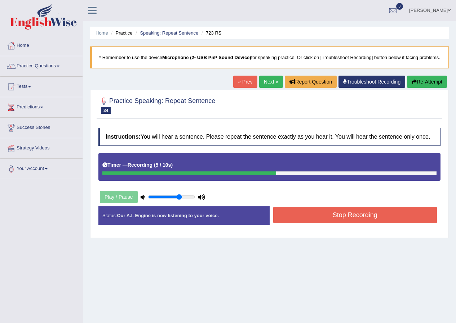
click at [326, 218] on button "Stop Recording" at bounding box center [355, 215] width 164 height 17
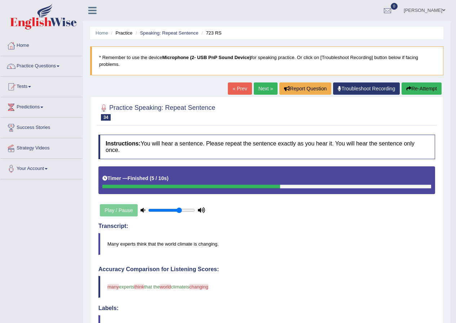
click at [423, 91] on button "Re-Attempt" at bounding box center [422, 89] width 40 height 12
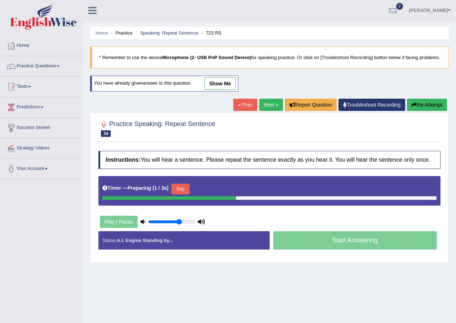
click at [181, 195] on button "Skip" at bounding box center [180, 189] width 18 height 11
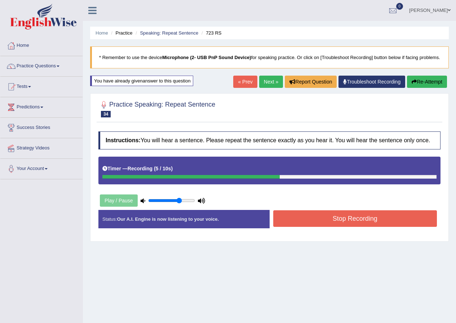
click at [311, 227] on button "Stop Recording" at bounding box center [355, 219] width 164 height 17
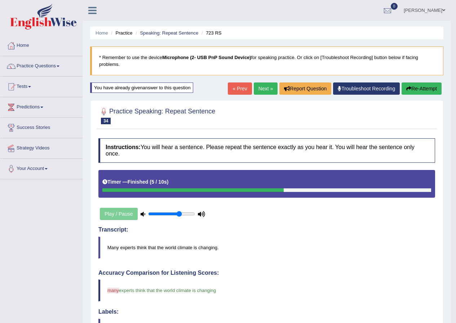
click at [257, 88] on link "Next »" at bounding box center [266, 89] width 24 height 12
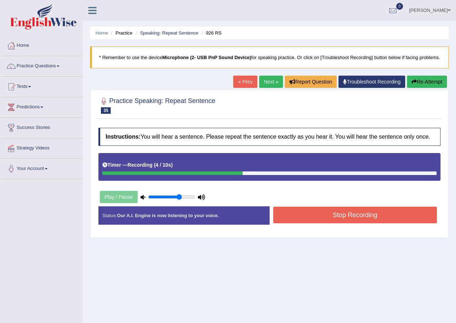
click at [341, 225] on div "Stop Recording" at bounding box center [355, 216] width 171 height 18
click at [348, 224] on button "Stop Recording" at bounding box center [355, 215] width 164 height 17
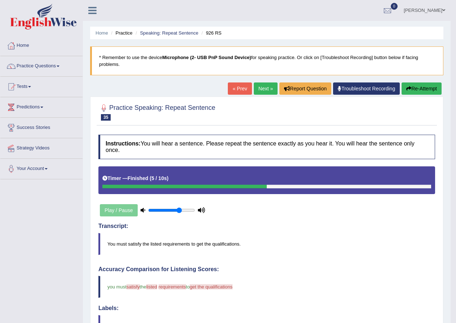
click at [416, 93] on button "Re-Attempt" at bounding box center [422, 89] width 40 height 12
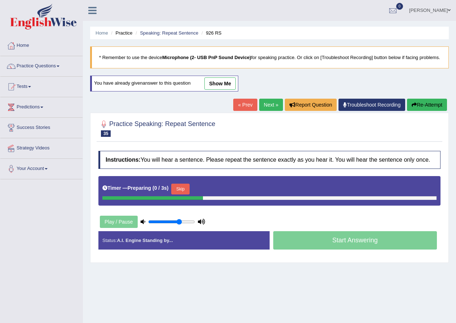
click at [189, 195] on button "Skip" at bounding box center [180, 189] width 18 height 11
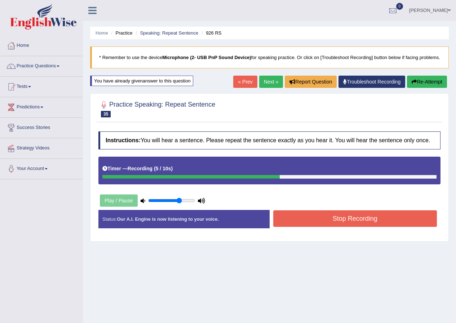
click at [366, 218] on button "Stop Recording" at bounding box center [355, 219] width 164 height 17
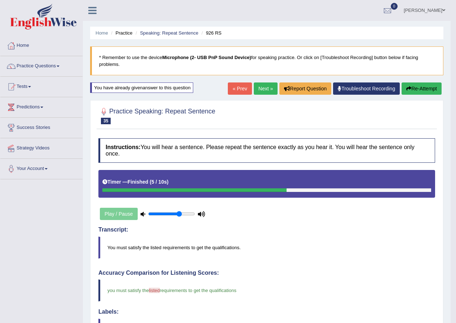
click at [261, 92] on link "Next »" at bounding box center [266, 89] width 24 height 12
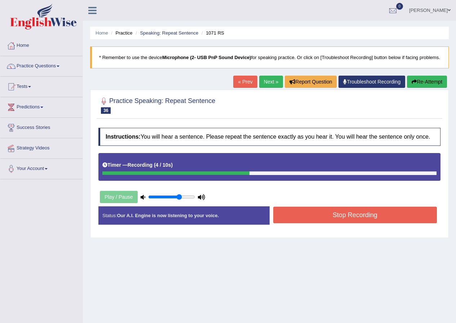
click at [359, 224] on button "Stop Recording" at bounding box center [355, 215] width 164 height 17
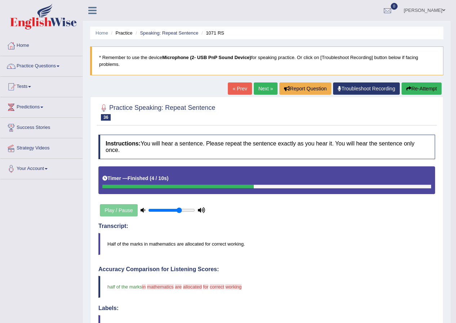
click at [423, 88] on button "Re-Attempt" at bounding box center [422, 89] width 40 height 12
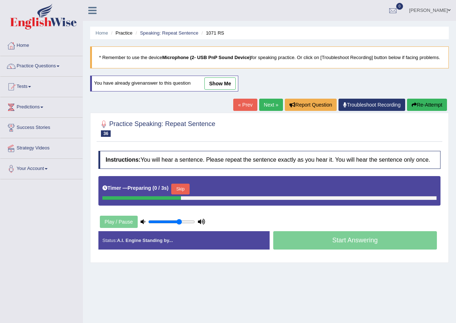
click at [187, 195] on button "Skip" at bounding box center [180, 189] width 18 height 11
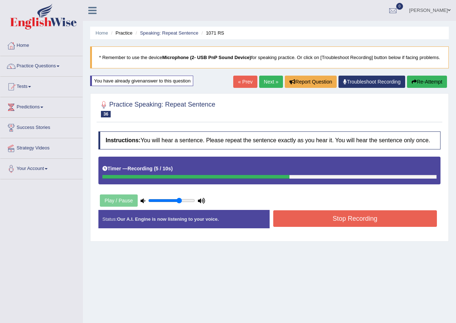
click at [338, 227] on button "Stop Recording" at bounding box center [355, 219] width 164 height 17
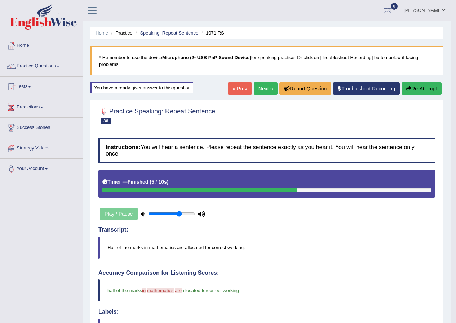
click at [256, 92] on link "Next »" at bounding box center [266, 89] width 24 height 12
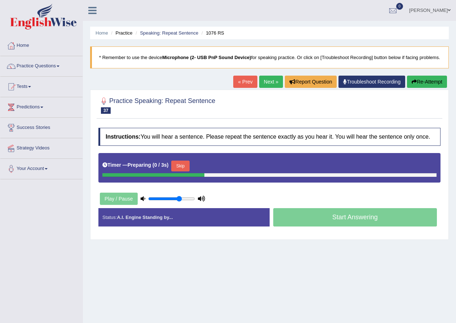
click at [187, 172] on button "Skip" at bounding box center [180, 166] width 18 height 11
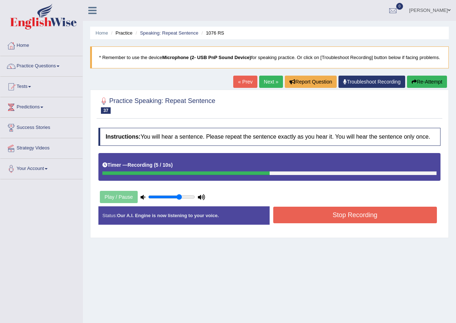
click at [353, 217] on button "Stop Recording" at bounding box center [355, 215] width 164 height 17
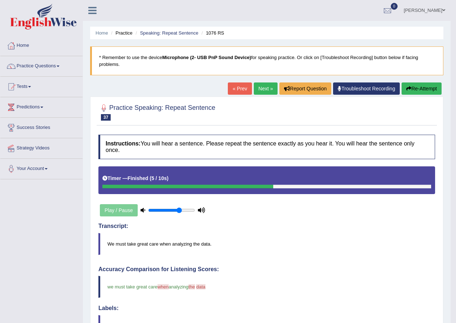
click at [270, 87] on link "Next »" at bounding box center [266, 89] width 24 height 12
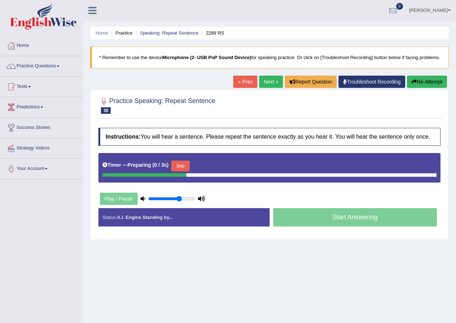
click at [180, 172] on button "Skip" at bounding box center [180, 166] width 18 height 11
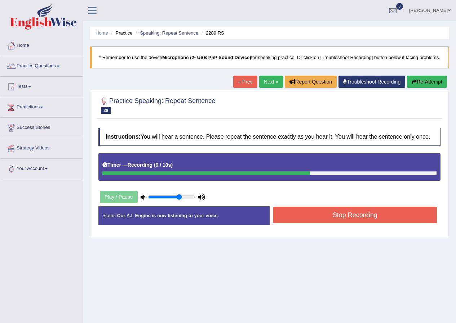
click at [341, 224] on button "Stop Recording" at bounding box center [355, 215] width 164 height 17
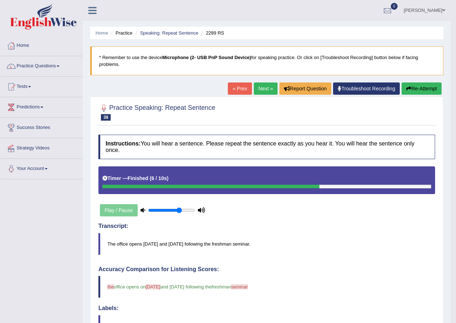
click at [260, 85] on link "Next »" at bounding box center [266, 89] width 24 height 12
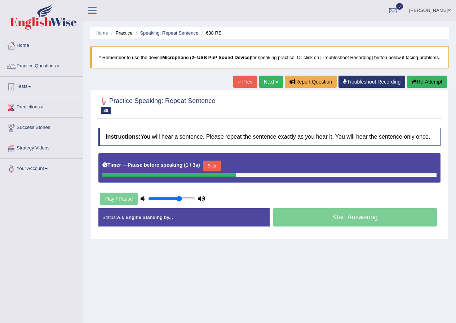
click at [205, 168] on div "Timer — Pause before speaking ( 1 / 3s ) Skip" at bounding box center [269, 166] width 334 height 14
click at [210, 171] on button "Skip" at bounding box center [212, 166] width 18 height 11
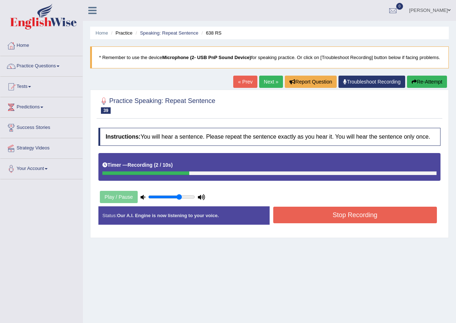
drag, startPoint x: 335, startPoint y: 217, endPoint x: 335, endPoint y: 222, distance: 5.8
click at [335, 222] on button "Stop Recording" at bounding box center [355, 215] width 164 height 17
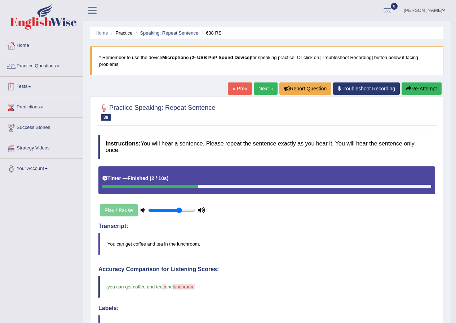
click at [57, 66] on link "Practice Questions" at bounding box center [41, 65] width 82 height 18
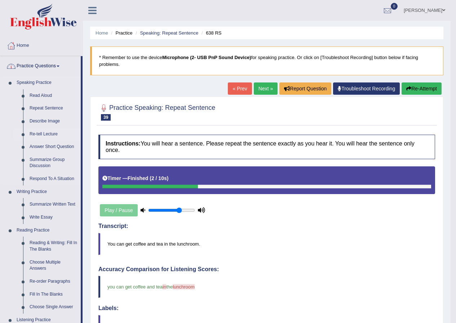
click at [41, 133] on link "Re-tell Lecture" at bounding box center [53, 134] width 54 height 13
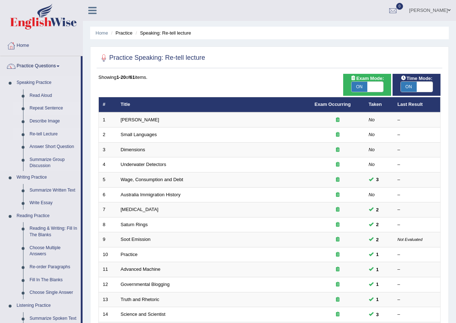
click at [48, 108] on ul "Speaking Practice Read Aloud Repeat Sentence Describe Image Re-tell Lecture Ans…" at bounding box center [40, 261] width 80 height 371
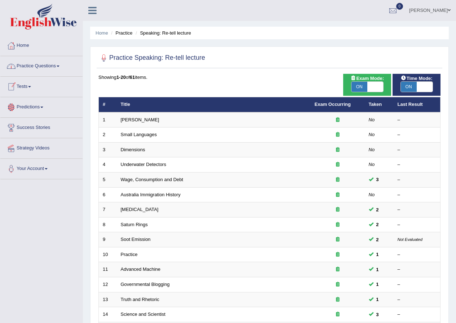
click at [52, 70] on link "Practice Questions" at bounding box center [41, 65] width 82 height 18
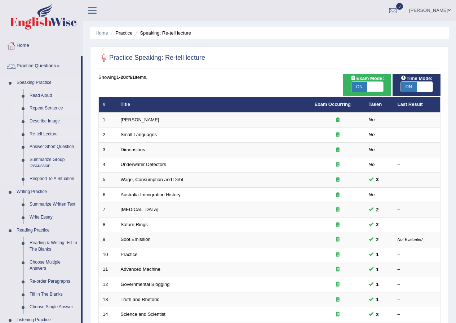
click at [44, 106] on link "Repeat Sentence" at bounding box center [53, 108] width 54 height 13
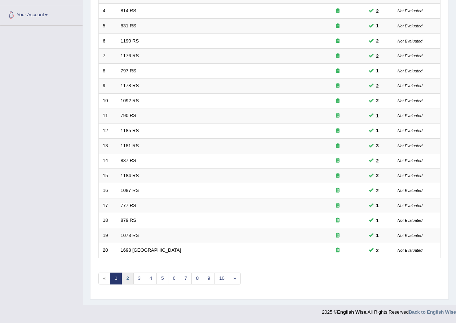
click at [130, 277] on link "2" at bounding box center [128, 279] width 12 height 12
click at [137, 279] on link "3" at bounding box center [139, 279] width 12 height 12
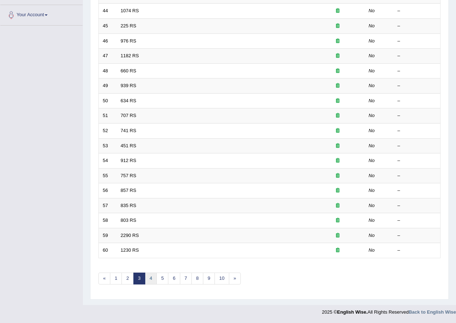
click at [150, 280] on link "4" at bounding box center [151, 279] width 12 height 12
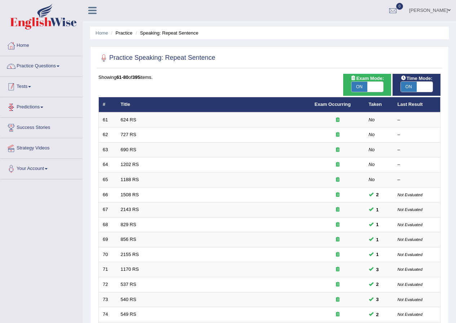
click at [57, 66] on link "Practice Questions" at bounding box center [41, 65] width 82 height 18
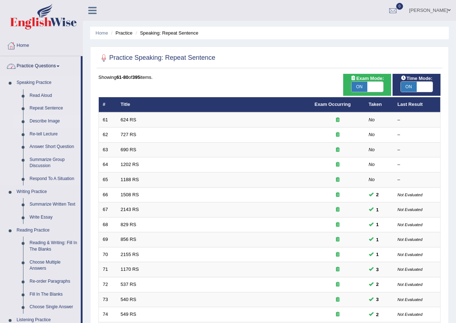
click at [44, 122] on link "Describe Image" at bounding box center [53, 121] width 54 height 13
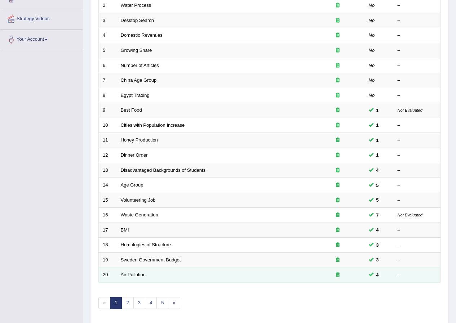
scroll to position [154, 0]
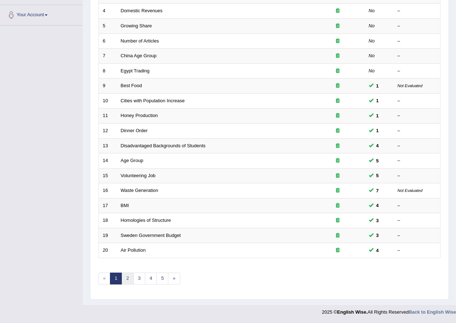
click at [128, 276] on link "2" at bounding box center [128, 279] width 12 height 12
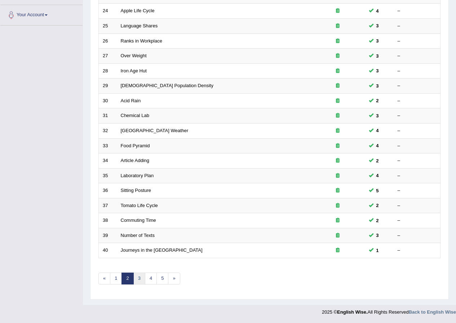
scroll to position [154, 0]
click at [138, 279] on link "3" at bounding box center [139, 279] width 12 height 12
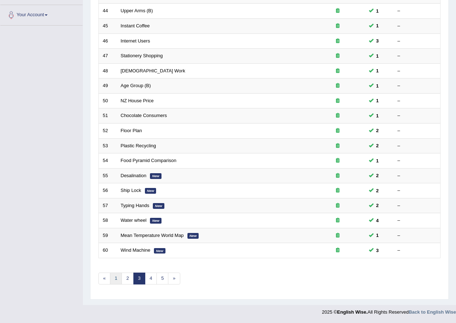
click at [115, 279] on link "1" at bounding box center [116, 279] width 12 height 12
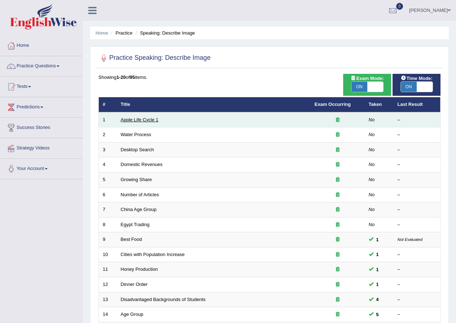
click at [156, 118] on link "Apple Life Cycle 1" at bounding box center [140, 119] width 38 height 5
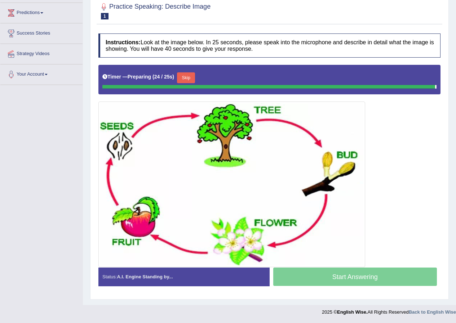
scroll to position [100, 0]
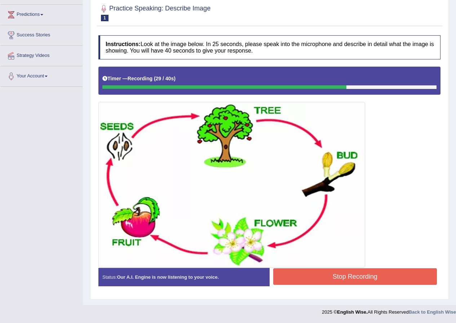
click at [366, 276] on button "Stop Recording" at bounding box center [355, 277] width 164 height 17
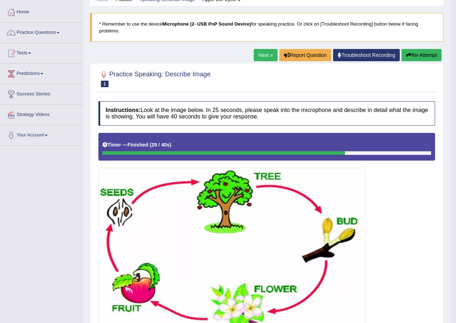
scroll to position [27, 0]
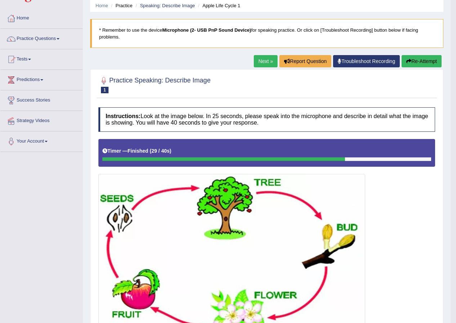
click at [265, 57] on link "Next »" at bounding box center [266, 61] width 24 height 12
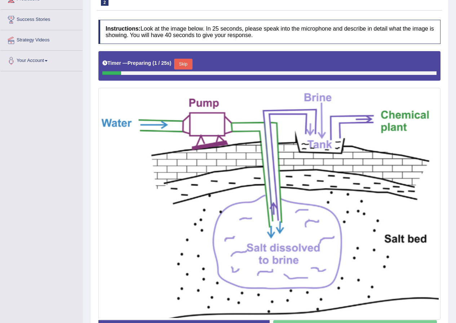
click at [186, 70] on button "Skip" at bounding box center [183, 64] width 18 height 11
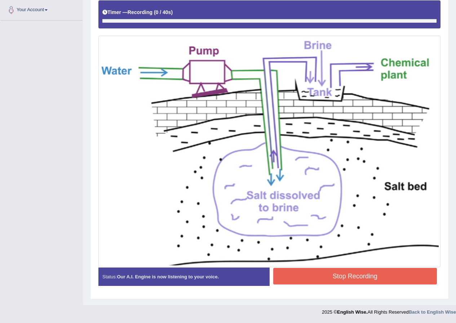
scroll to position [166, 0]
click at [287, 212] on img at bounding box center [269, 152] width 339 height 229
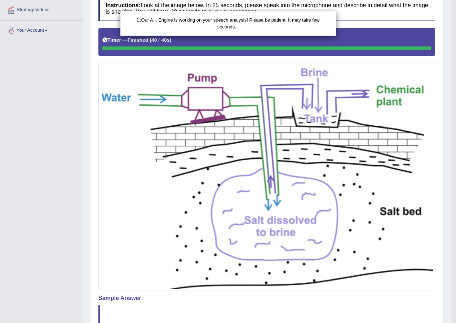
scroll to position [61, 0]
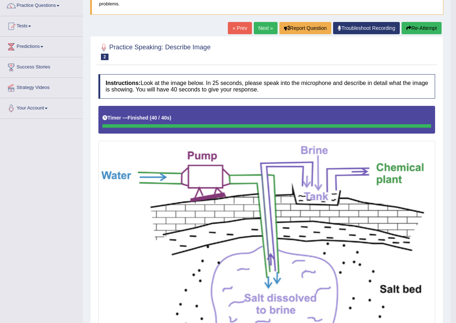
click at [419, 27] on button "Re-Attempt" at bounding box center [422, 28] width 40 height 12
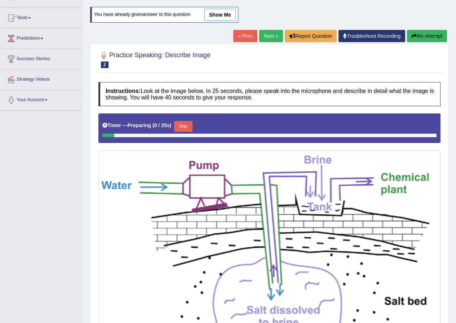
click at [185, 132] on button "Skip" at bounding box center [183, 126] width 18 height 11
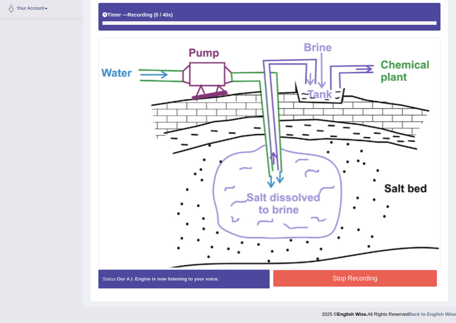
scroll to position [169, 0]
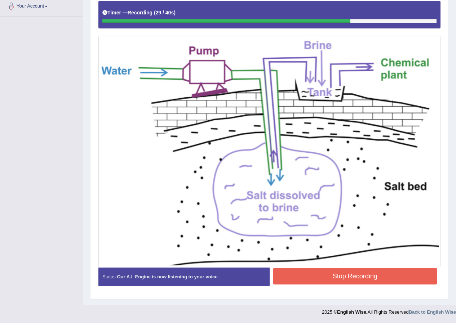
click at [357, 275] on button "Stop Recording" at bounding box center [355, 276] width 164 height 17
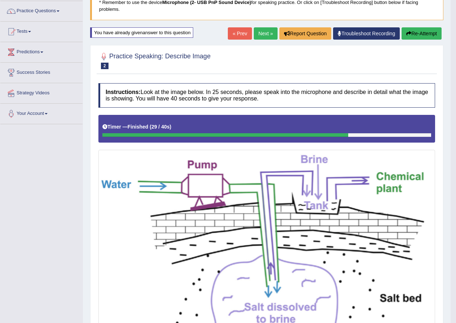
scroll to position [28, 0]
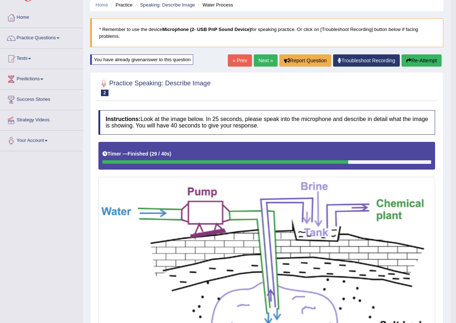
click at [267, 60] on link "Next »" at bounding box center [266, 60] width 24 height 12
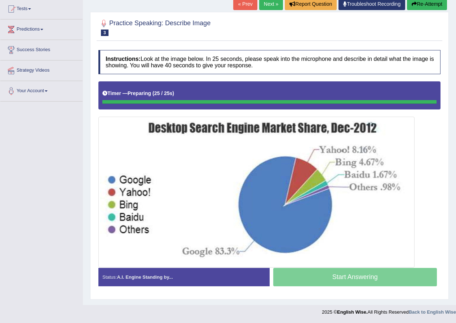
scroll to position [85, 0]
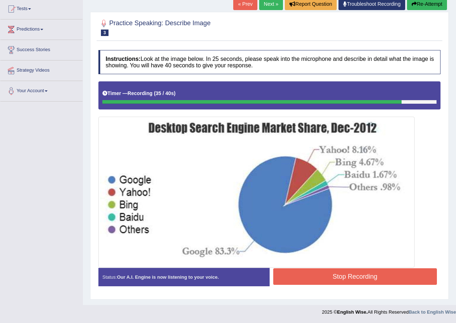
click at [347, 278] on button "Stop Recording" at bounding box center [355, 277] width 164 height 17
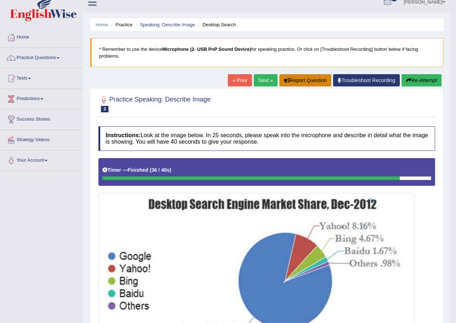
scroll to position [0, 0]
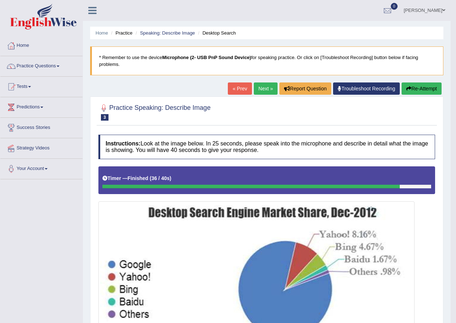
click at [264, 84] on link "Next »" at bounding box center [266, 89] width 24 height 12
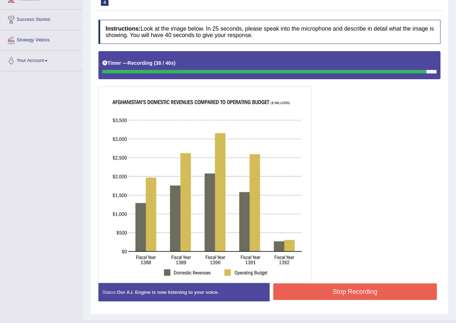
click at [357, 296] on button "Stop Recording" at bounding box center [355, 292] width 164 height 17
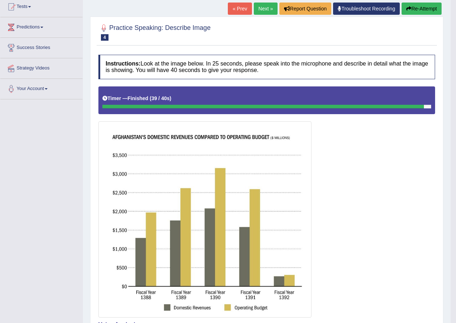
scroll to position [72, 0]
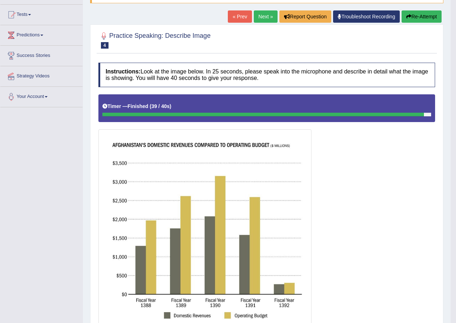
click at [264, 18] on link "Next »" at bounding box center [266, 16] width 24 height 12
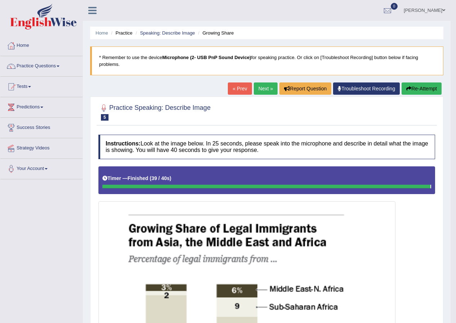
click at [261, 88] on link "Next »" at bounding box center [266, 89] width 24 height 12
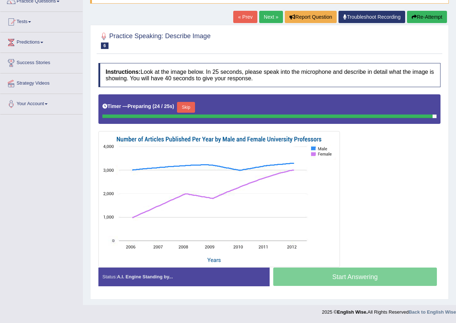
click at [192, 109] on button "Skip" at bounding box center [186, 107] width 18 height 11
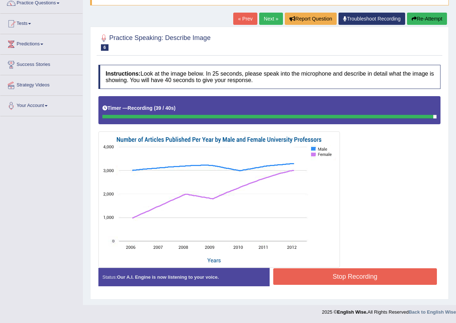
click at [321, 275] on button "Stop Recording" at bounding box center [355, 277] width 164 height 17
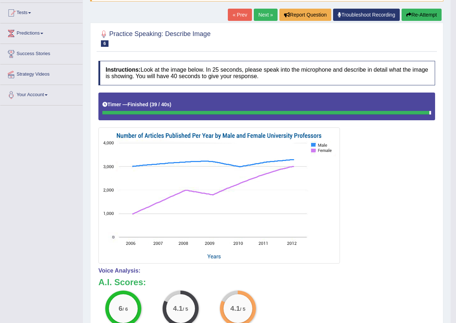
scroll to position [0, 0]
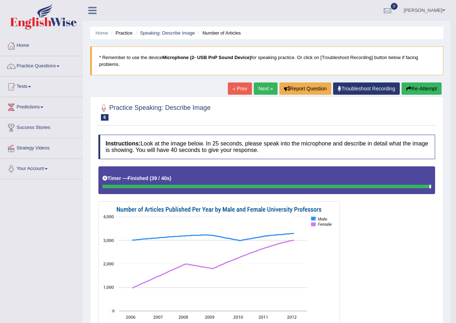
drag, startPoint x: 270, startPoint y: 91, endPoint x: 266, endPoint y: 91, distance: 4.3
click at [270, 91] on link "Next »" at bounding box center [266, 89] width 24 height 12
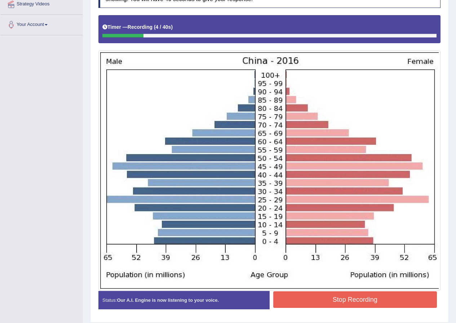
click at [348, 306] on button "Stop Recording" at bounding box center [355, 300] width 164 height 17
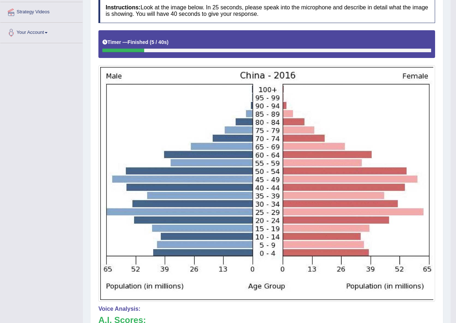
scroll to position [36, 0]
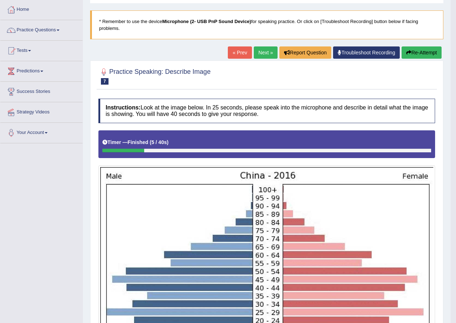
click at [424, 51] on button "Re-Attempt" at bounding box center [422, 53] width 40 height 12
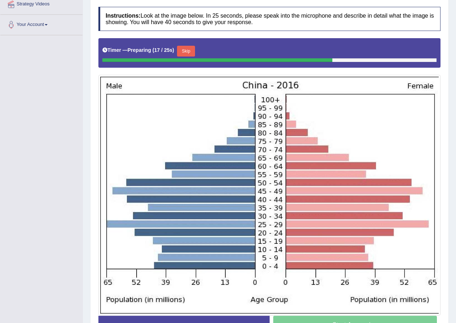
click at [195, 57] on button "Skip" at bounding box center [186, 51] width 18 height 11
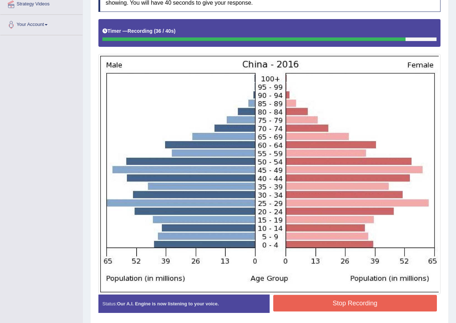
click at [336, 312] on button "Stop Recording" at bounding box center [355, 303] width 164 height 17
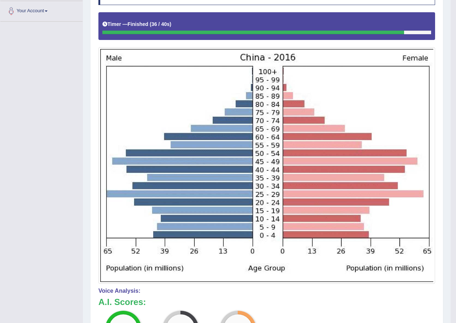
scroll to position [37, 0]
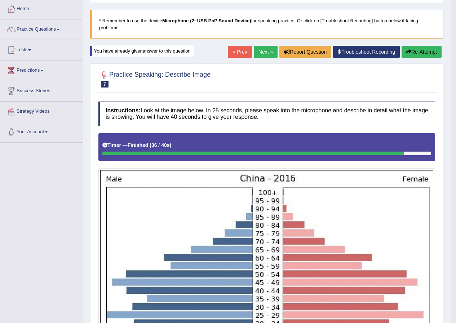
click at [259, 50] on link "Next »" at bounding box center [266, 52] width 24 height 12
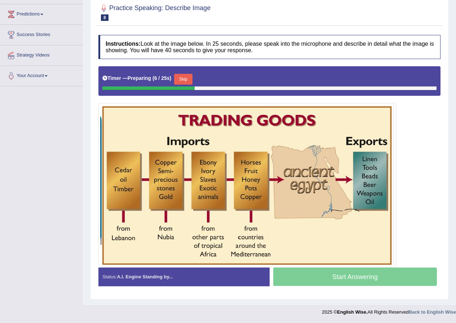
click at [186, 85] on button "Skip" at bounding box center [183, 79] width 18 height 11
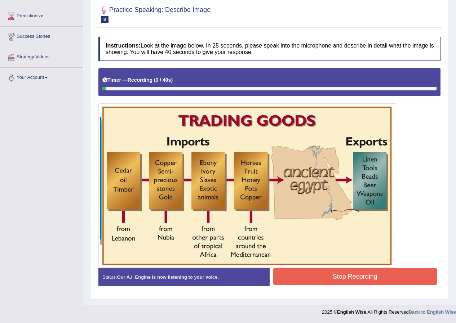
scroll to position [98, 0]
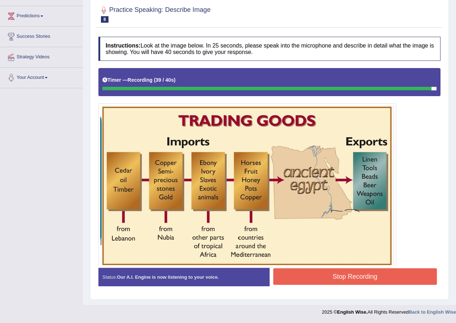
click at [358, 275] on button "Stop Recording" at bounding box center [355, 277] width 164 height 17
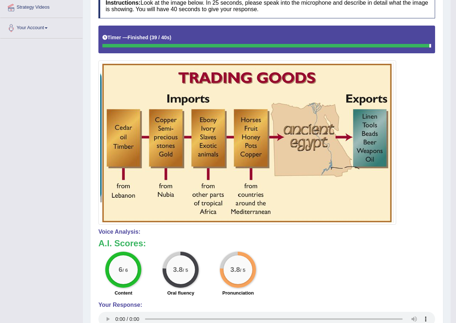
scroll to position [0, 0]
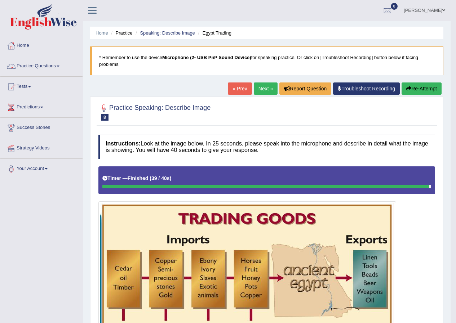
click at [58, 67] on link "Practice Questions" at bounding box center [41, 65] width 82 height 18
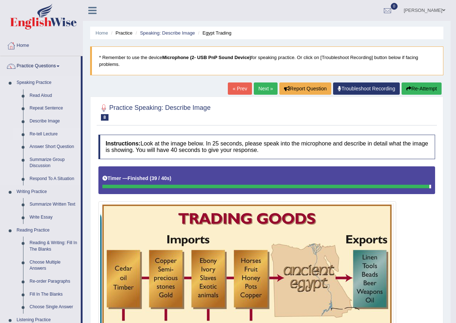
click at [38, 131] on link "Re-tell Lecture" at bounding box center [53, 134] width 54 height 13
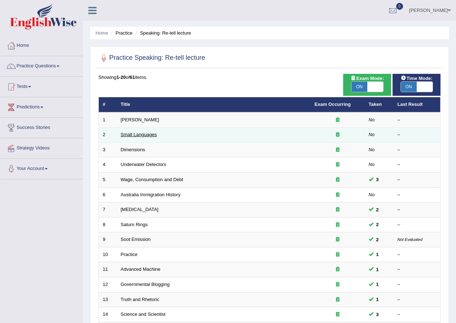
click at [132, 134] on link "Small Languages" at bounding box center [139, 134] width 36 height 5
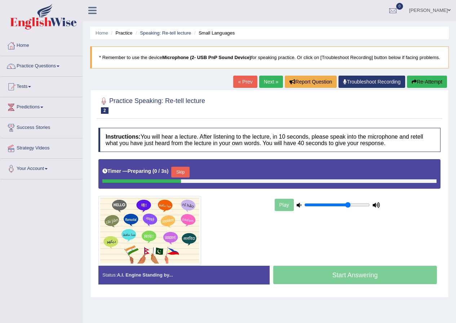
click at [182, 178] on button "Skip" at bounding box center [180, 172] width 18 height 11
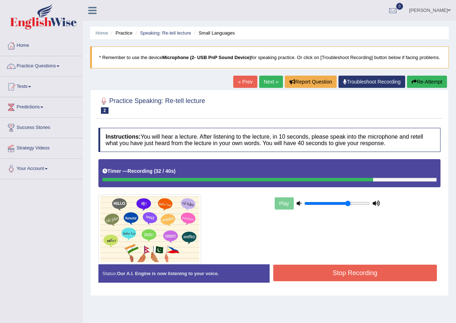
click at [349, 278] on button "Stop Recording" at bounding box center [355, 273] width 164 height 17
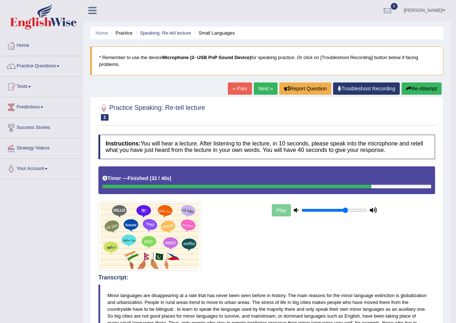
click at [418, 92] on button "Re-Attempt" at bounding box center [422, 89] width 40 height 12
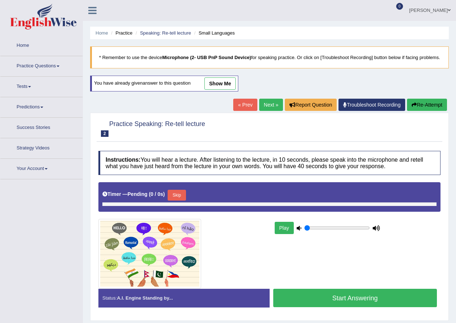
type input "0.7"
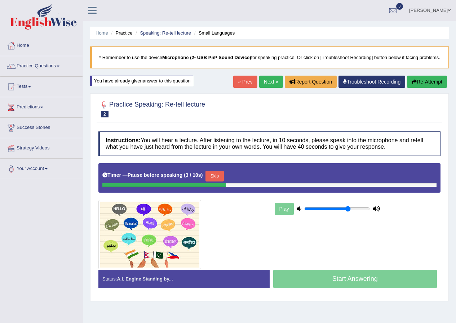
click at [221, 182] on button "Skip" at bounding box center [215, 176] width 18 height 11
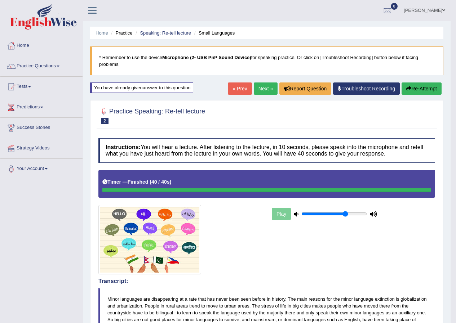
click at [256, 91] on link "Next »" at bounding box center [266, 89] width 24 height 12
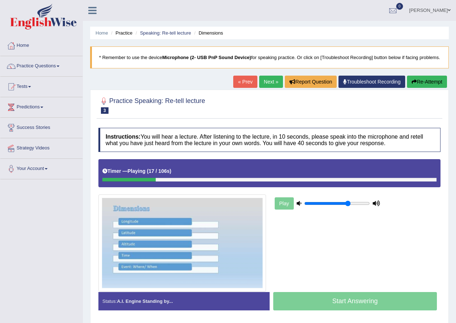
click at [107, 182] on div at bounding box center [128, 180] width 53 height 4
click at [414, 84] on icon "button" at bounding box center [414, 81] width 5 height 5
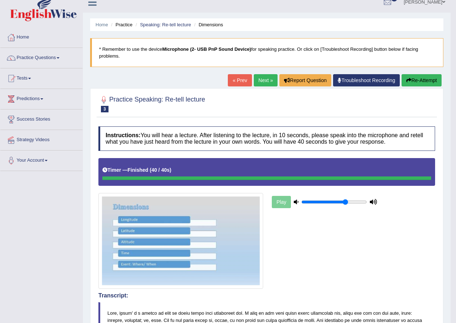
scroll to position [0, 0]
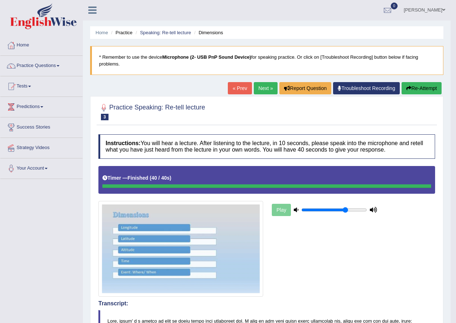
click at [261, 89] on link "Next »" at bounding box center [266, 88] width 24 height 12
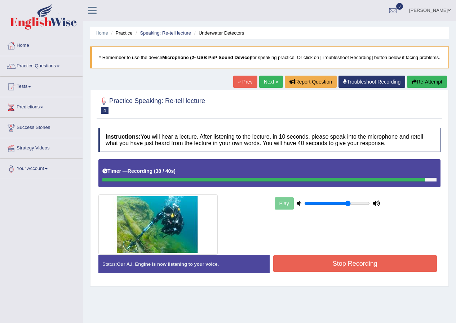
click at [322, 270] on button "Stop Recording" at bounding box center [355, 264] width 164 height 17
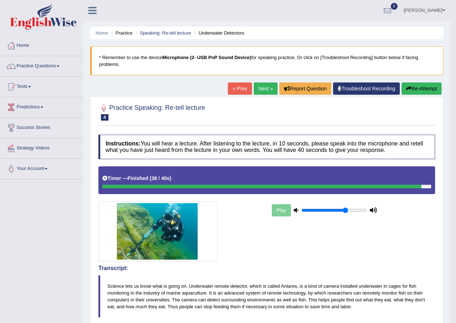
click at [261, 89] on link "Next »" at bounding box center [266, 89] width 24 height 12
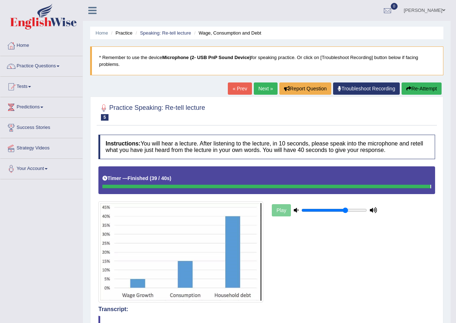
click at [263, 90] on link "Next »" at bounding box center [266, 89] width 24 height 12
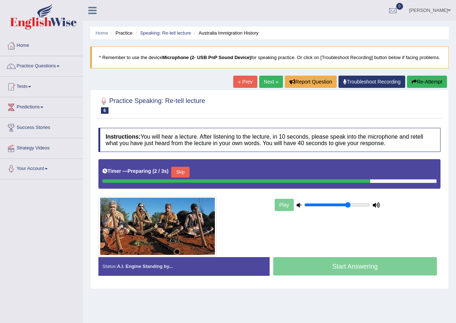
click at [189, 178] on button "Skip" at bounding box center [180, 172] width 18 height 11
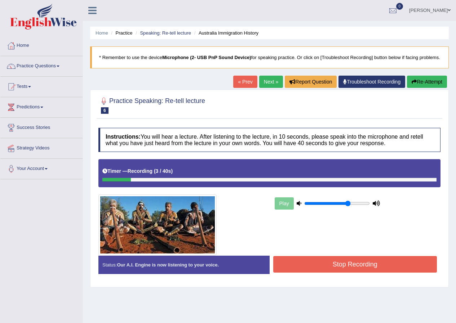
click at [365, 272] on button "Stop Recording" at bounding box center [355, 264] width 164 height 17
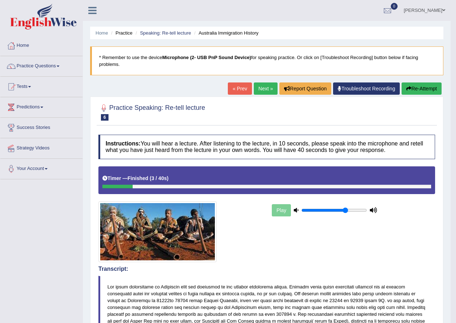
click at [267, 89] on link "Next »" at bounding box center [266, 89] width 24 height 12
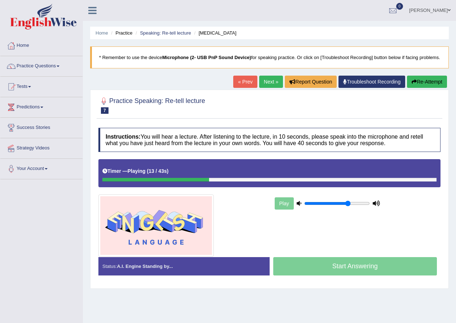
click at [427, 84] on button "Re-Attempt" at bounding box center [427, 82] width 40 height 12
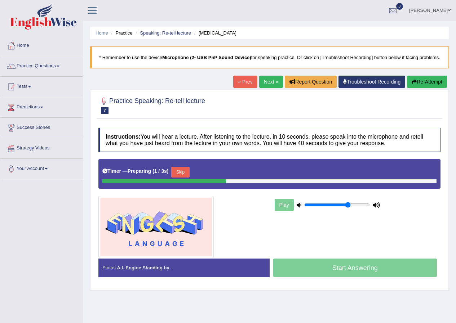
click at [182, 175] on button "Skip" at bounding box center [180, 172] width 18 height 11
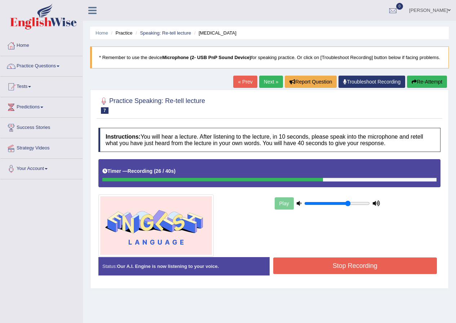
drag, startPoint x: 417, startPoint y: 88, endPoint x: 413, endPoint y: 89, distance: 4.2
click at [416, 88] on button "Re-Attempt" at bounding box center [427, 82] width 40 height 12
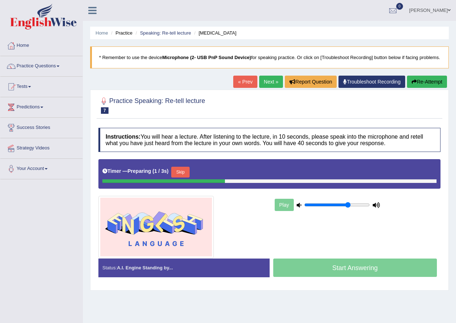
click at [189, 178] on button "Skip" at bounding box center [180, 172] width 18 height 11
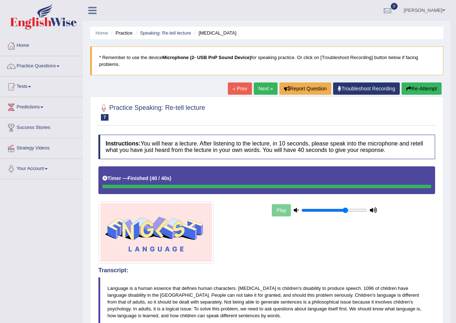
click at [257, 86] on link "Next »" at bounding box center [266, 89] width 24 height 12
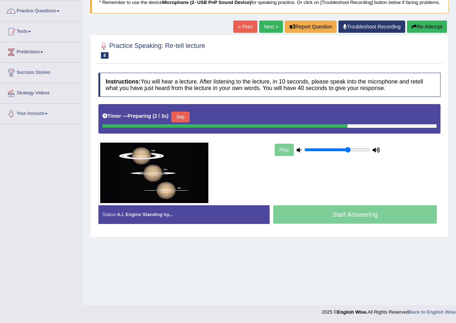
click at [186, 123] on button "Skip" at bounding box center [180, 117] width 18 height 11
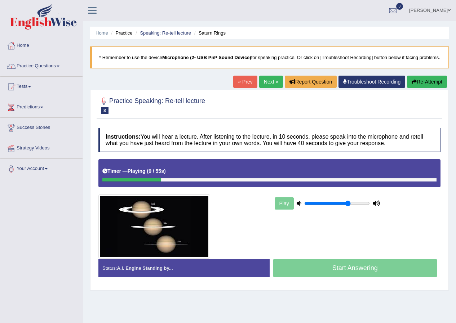
click at [63, 69] on link "Practice Questions" at bounding box center [41, 65] width 82 height 18
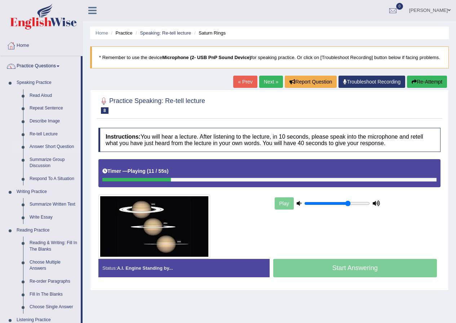
click at [43, 148] on link "Answer Short Question" at bounding box center [53, 147] width 54 height 13
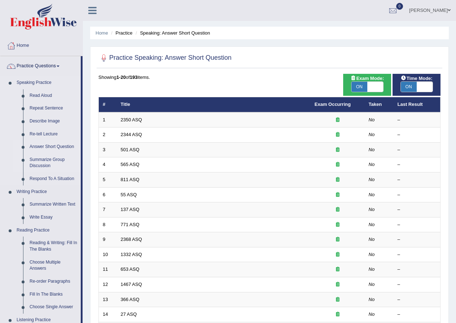
click at [47, 158] on link "Summarize Group Discussion" at bounding box center [53, 163] width 54 height 19
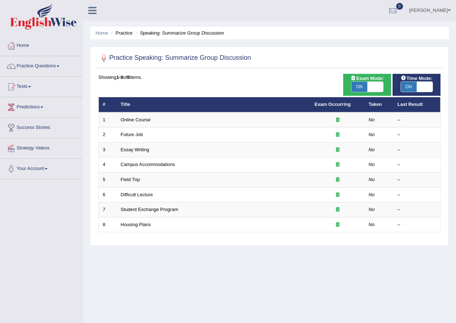
click at [441, 7] on link "[PERSON_NAME]" at bounding box center [430, 9] width 52 height 19
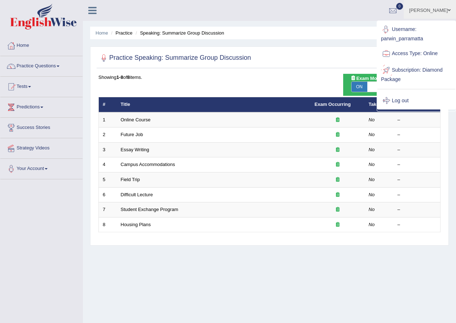
click at [395, 102] on link "Log out" at bounding box center [417, 101] width 78 height 17
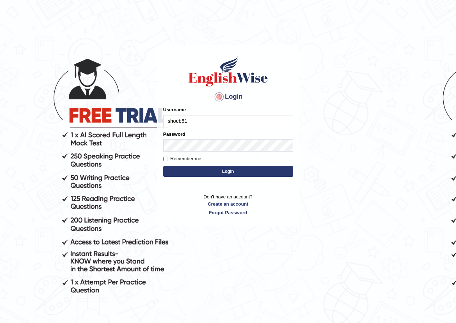
type input "shoeb51"
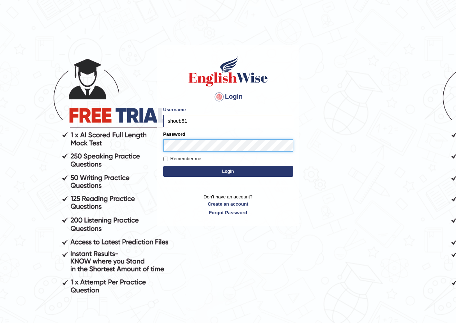
click at [163, 166] on button "Login" at bounding box center [228, 171] width 130 height 11
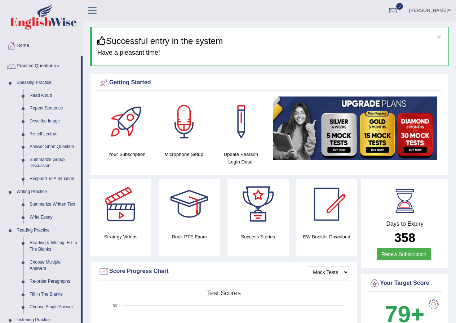
click at [56, 65] on link "Practice Questions" at bounding box center [40, 65] width 80 height 18
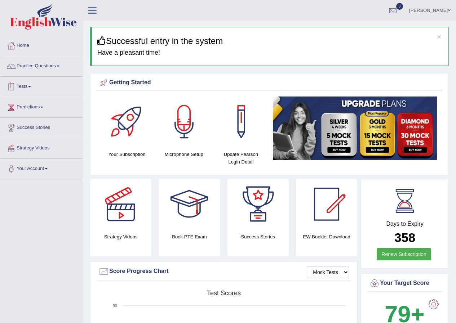
click at [26, 84] on link "Tests" at bounding box center [41, 86] width 82 height 18
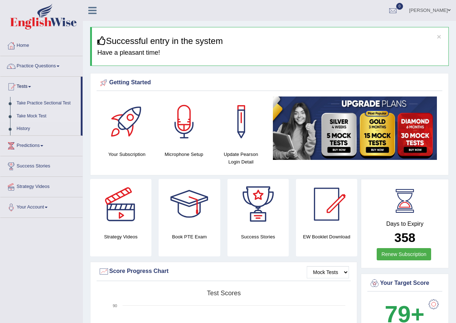
drag, startPoint x: 38, startPoint y: 113, endPoint x: 47, endPoint y: 110, distance: 9.1
click at [38, 113] on link "Take Mock Test" at bounding box center [46, 116] width 67 height 13
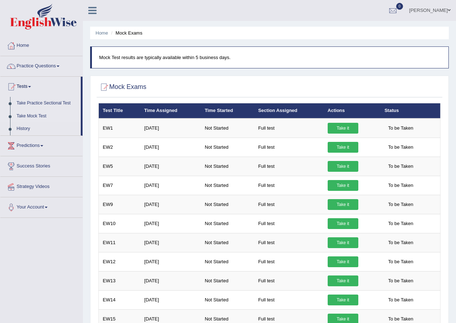
drag, startPoint x: 454, startPoint y: 225, endPoint x: 276, endPoint y: 87, distance: 225.2
click at [276, 87] on div at bounding box center [269, 87] width 342 height 15
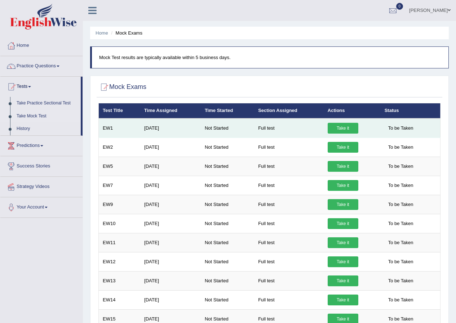
click at [348, 129] on link "Take it" at bounding box center [343, 128] width 31 height 11
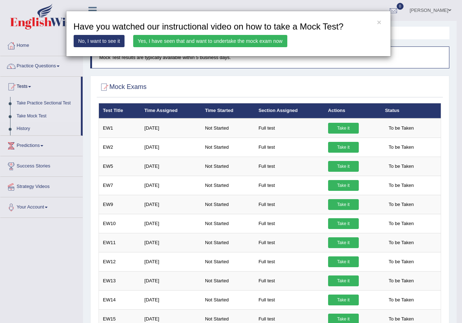
click at [183, 44] on link "Yes, I have seen that and want to undertake the mock exam now" at bounding box center [210, 41] width 154 height 12
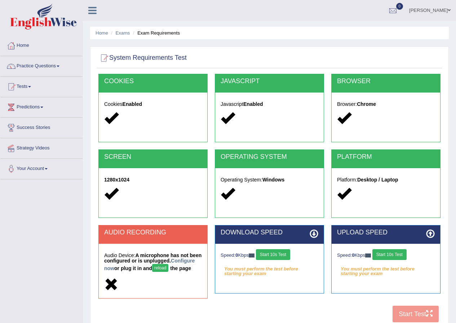
click at [168, 271] on button "reload" at bounding box center [160, 268] width 16 height 8
click at [121, 269] on link "Configure now" at bounding box center [149, 264] width 91 height 13
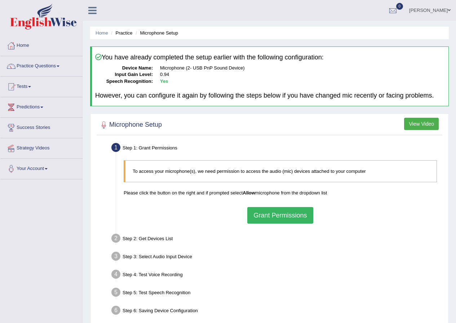
click at [286, 219] on button "Grant Permissions" at bounding box center [280, 215] width 66 height 17
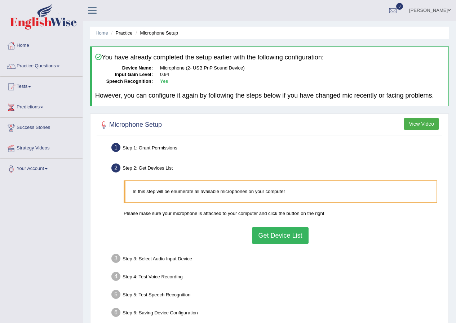
click at [295, 231] on button "Get Device List" at bounding box center [280, 236] width 56 height 17
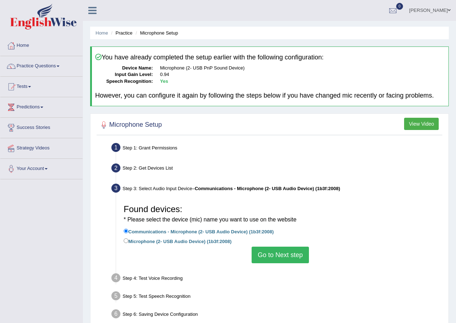
click at [295, 260] on button "Go to Next step" at bounding box center [280, 255] width 57 height 17
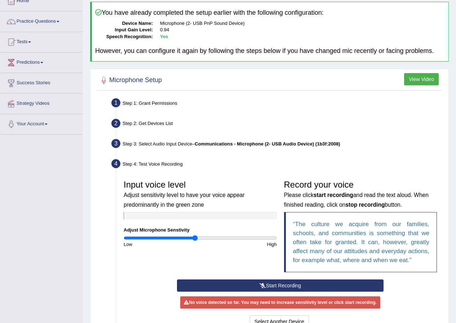
scroll to position [130, 0]
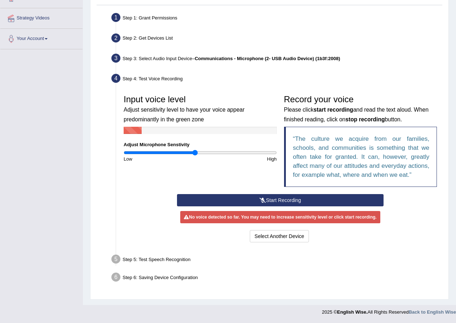
click at [286, 200] on button "Start Recording" at bounding box center [280, 200] width 207 height 12
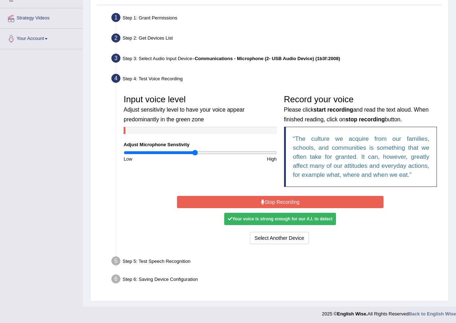
click at [238, 207] on button "Stop Recording" at bounding box center [280, 202] width 207 height 12
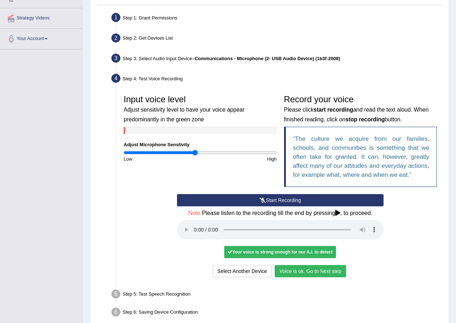
click at [299, 270] on button "Voice is ok. Go to Next step" at bounding box center [310, 271] width 71 height 12
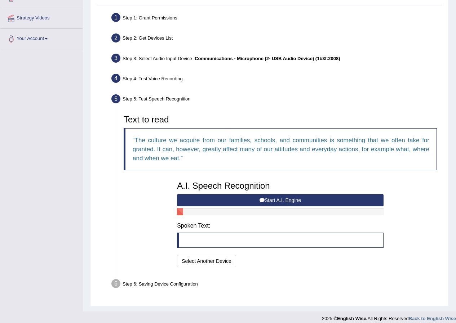
click at [256, 202] on button "Start A.I. Engine" at bounding box center [280, 200] width 207 height 12
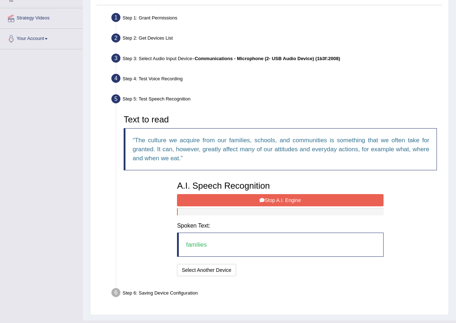
click at [295, 200] on button "Stop A.I. Engine" at bounding box center [280, 200] width 207 height 12
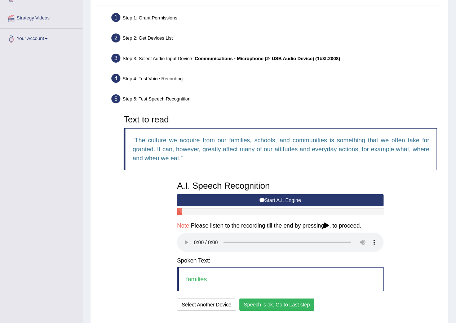
click at [308, 306] on button "Speech is ok. Go to Last step" at bounding box center [276, 305] width 75 height 12
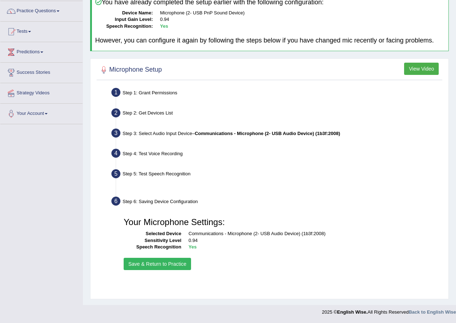
scroll to position [55, 0]
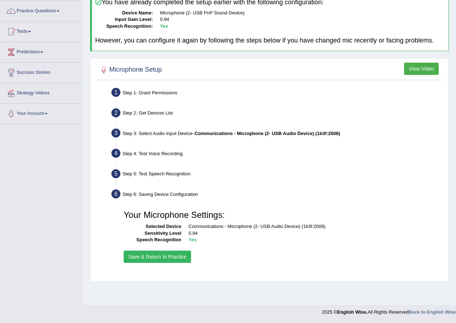
click at [173, 257] on button "Save & Return to Practice" at bounding box center [157, 257] width 67 height 12
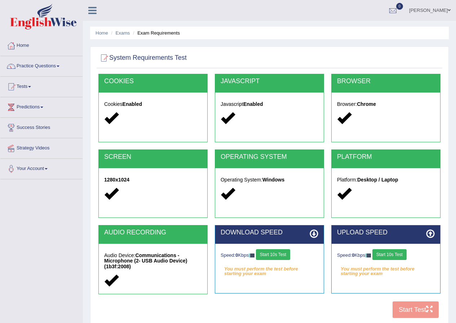
click at [272, 256] on button "Start 10s Test" at bounding box center [273, 255] width 34 height 11
click at [400, 253] on button "Start 10s Test" at bounding box center [389, 255] width 34 height 11
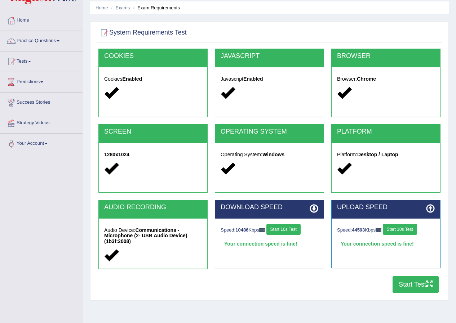
scroll to position [55, 0]
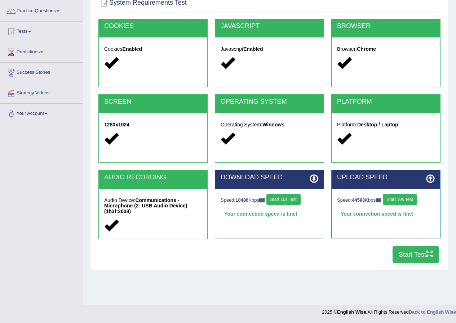
click at [422, 257] on button "Start Test" at bounding box center [416, 255] width 46 height 17
